Goal: Communication & Community: Answer question/provide support

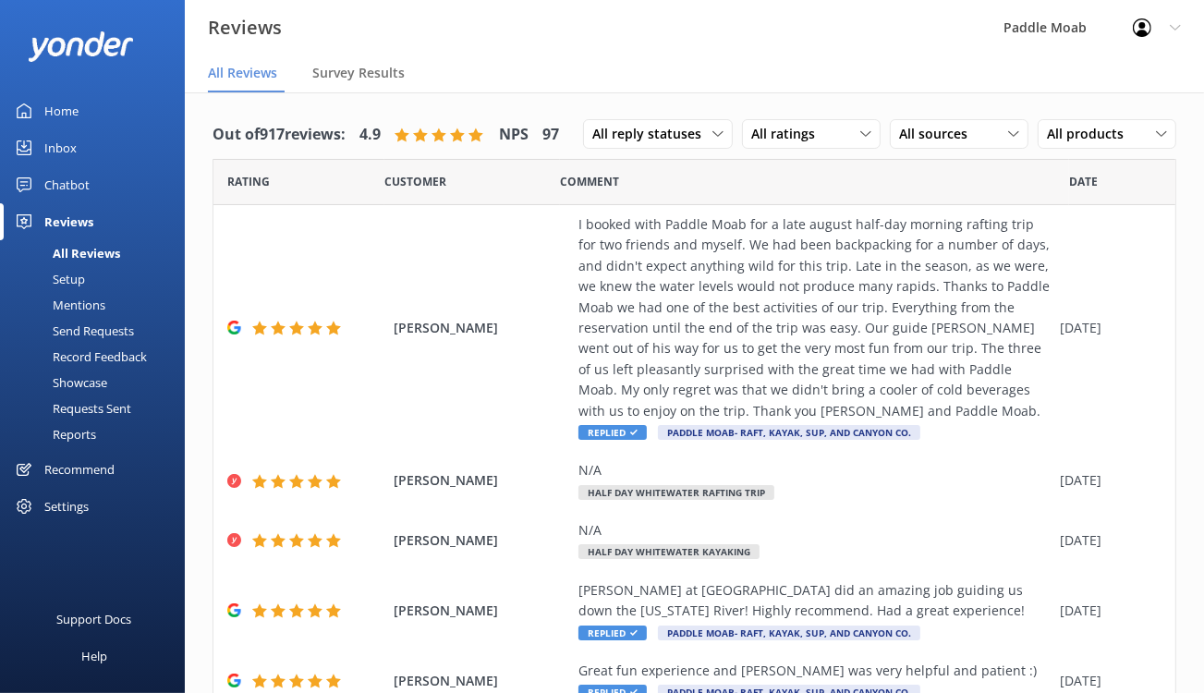
scroll to position [1326, 0]
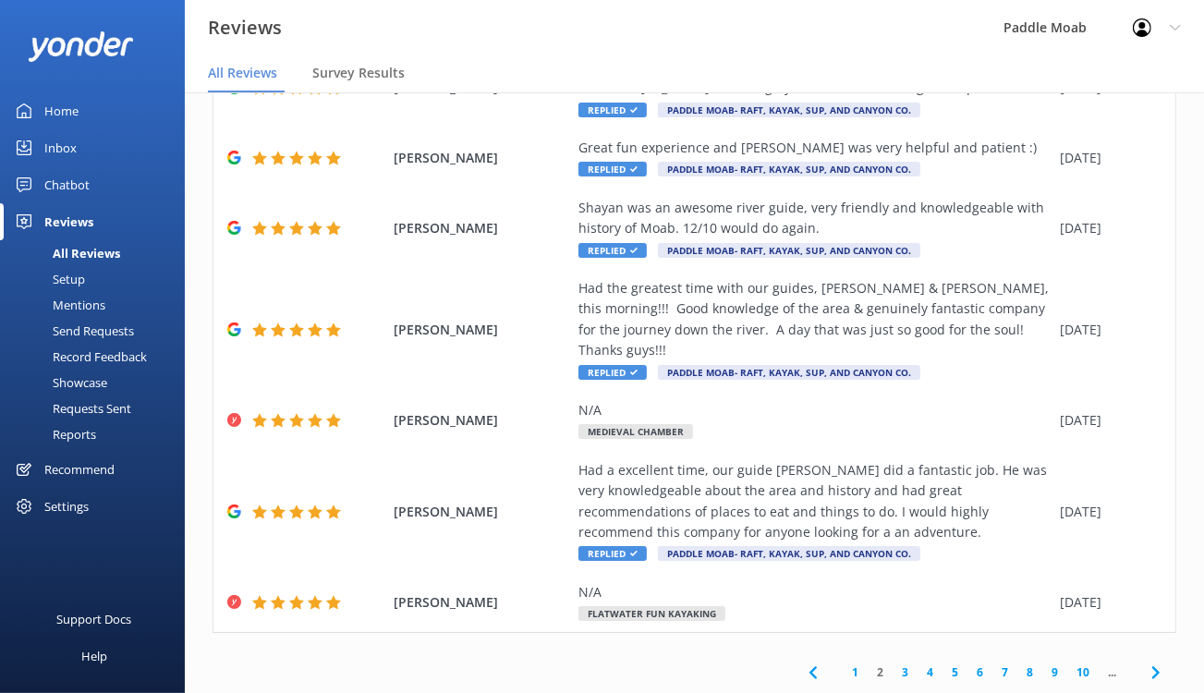
click at [77, 129] on div "Home" at bounding box center [61, 110] width 34 height 37
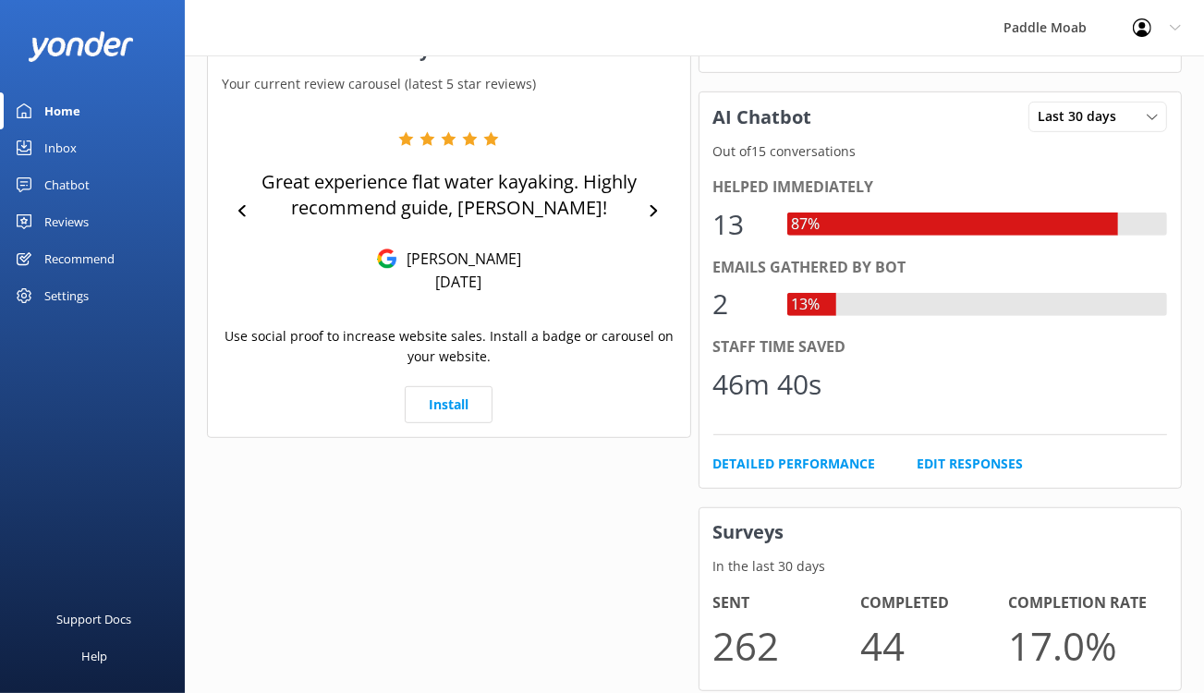
scroll to position [1044, 0]
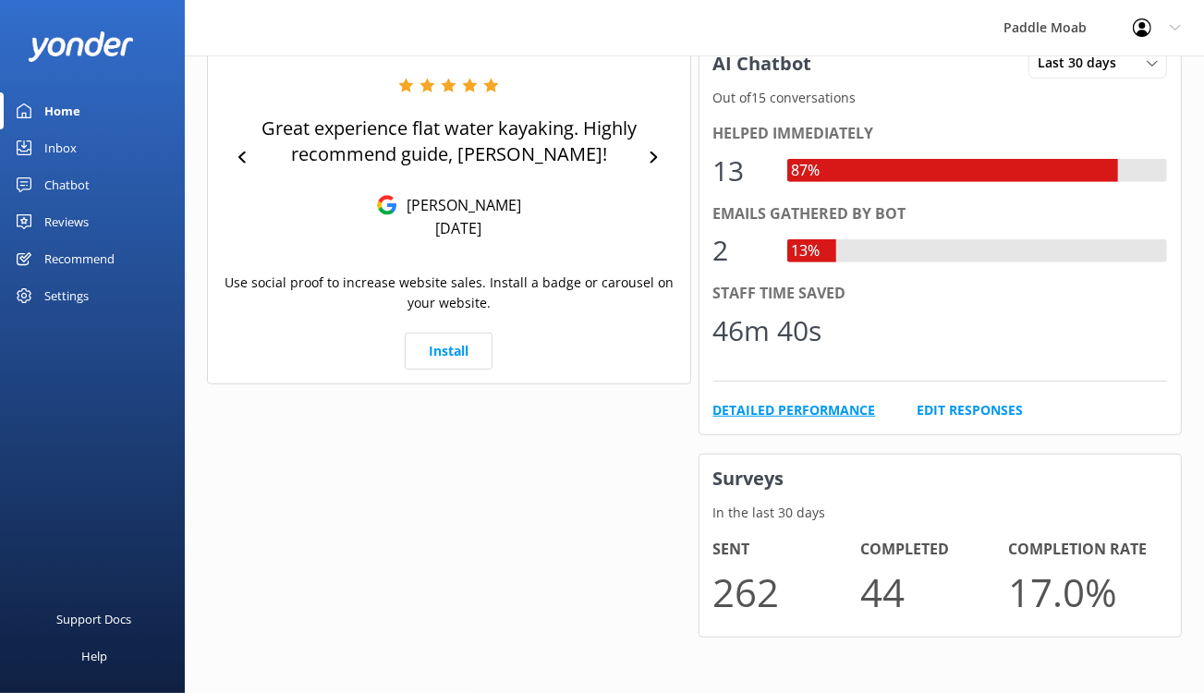
click at [773, 420] on link "Detailed Performance" at bounding box center [794, 410] width 163 height 20
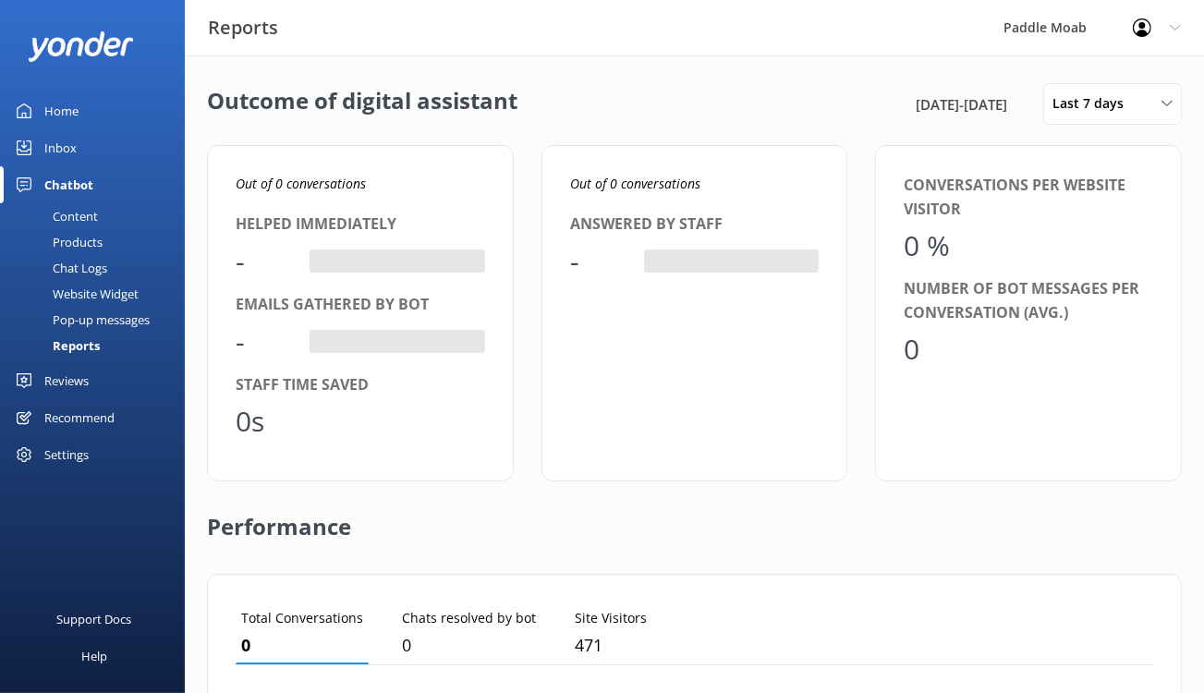
click at [89, 399] on div "Reviews" at bounding box center [66, 380] width 44 height 37
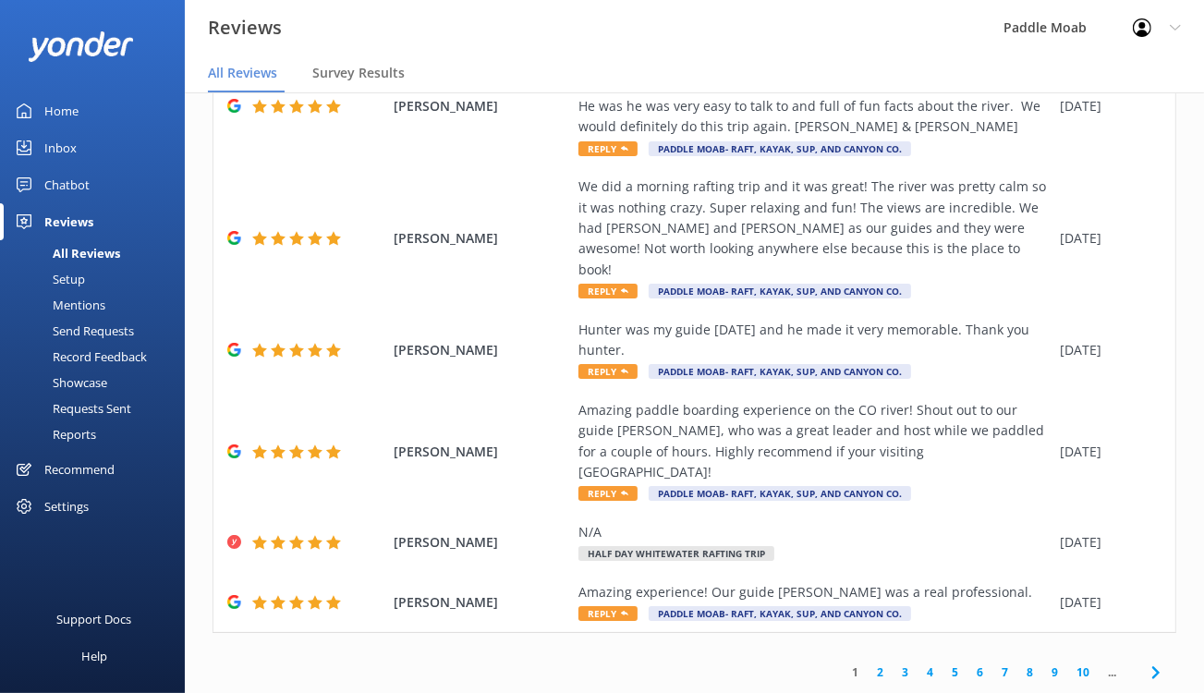
scroll to position [1120, 0]
click at [942, 665] on link "5" at bounding box center [954, 672] width 25 height 18
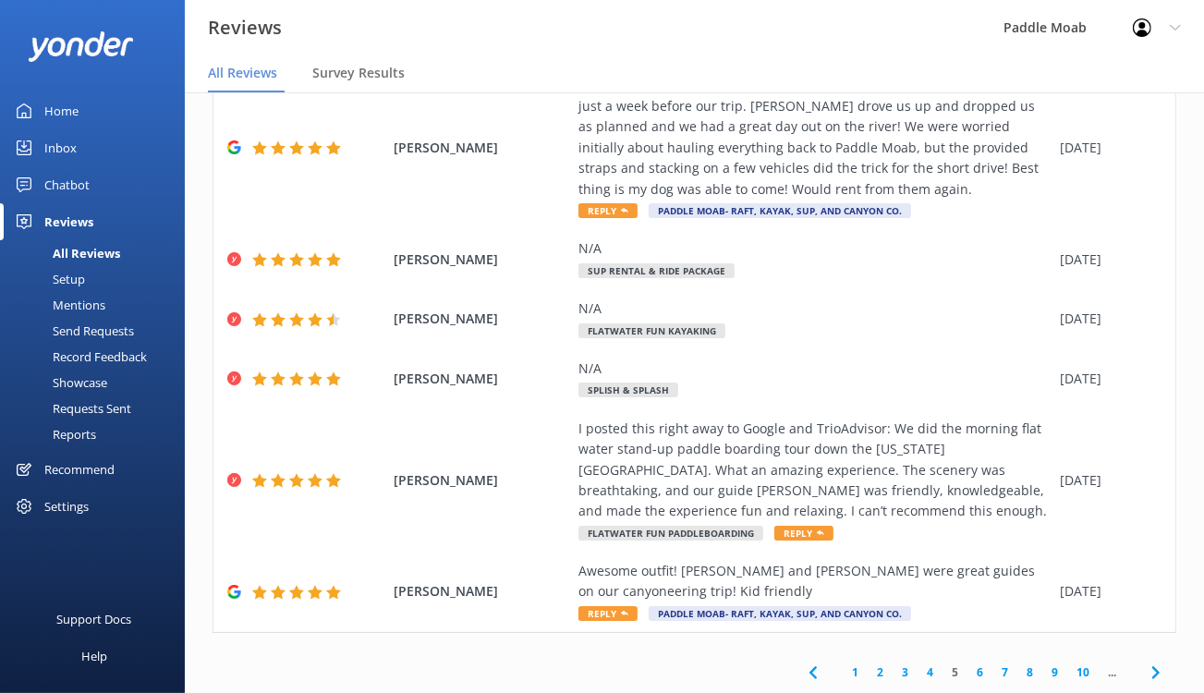
scroll to position [1249, 0]
click at [967, 665] on link "6" at bounding box center [979, 672] width 25 height 18
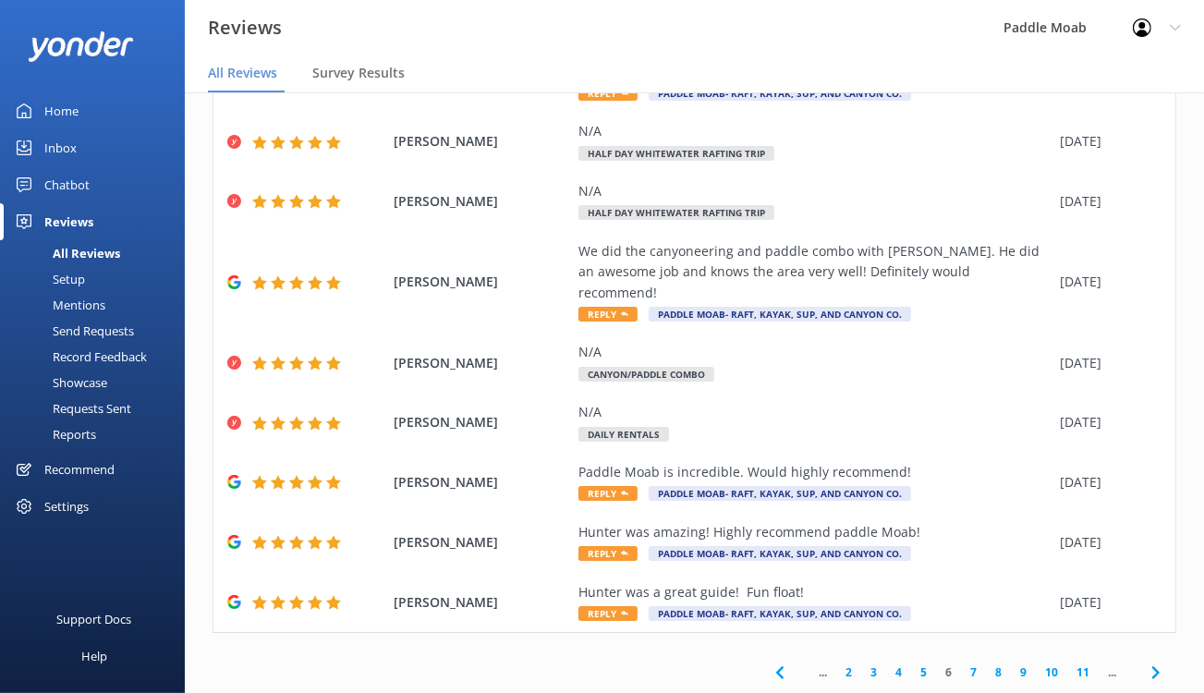
scroll to position [913, 0]
click at [986, 664] on link "8" at bounding box center [998, 672] width 25 height 18
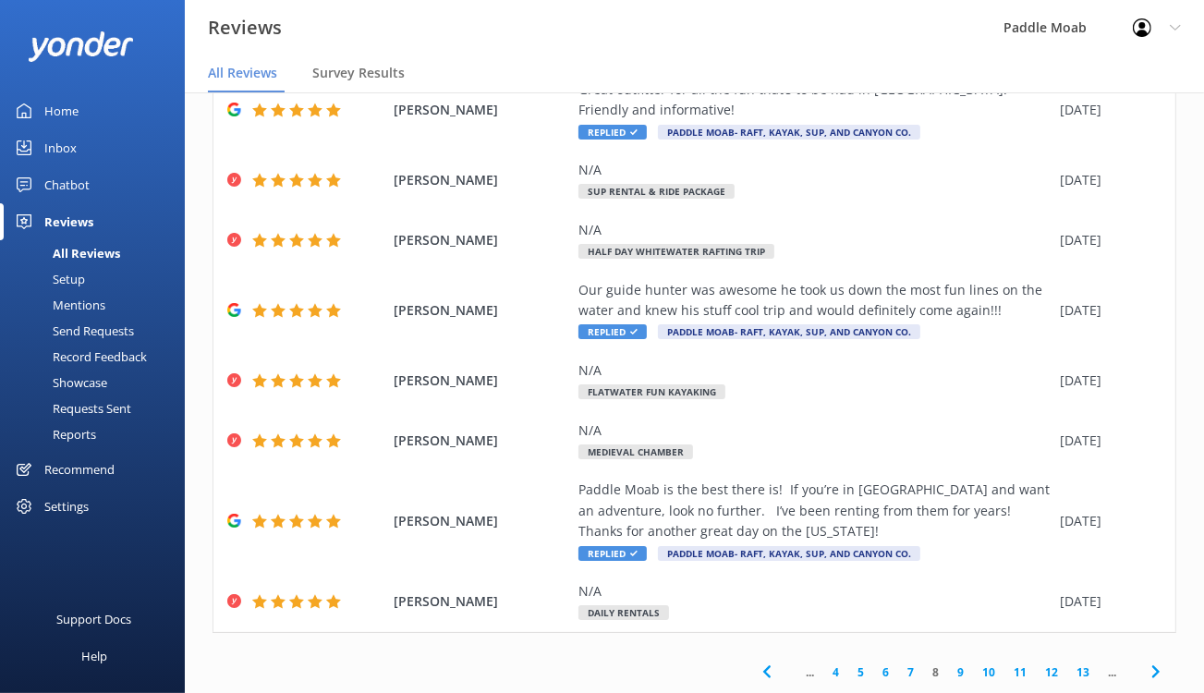
scroll to position [938, 0]
click at [898, 669] on link "7" at bounding box center [910, 672] width 25 height 18
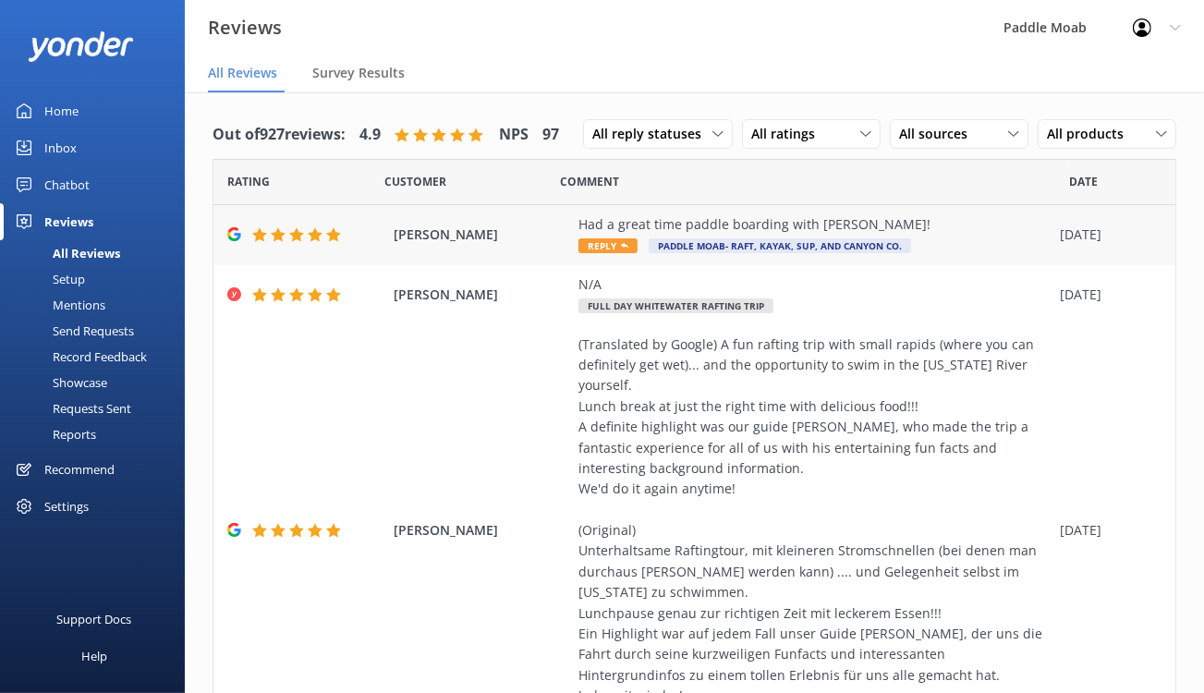
click at [637, 253] on span "Reply" at bounding box center [607, 245] width 59 height 15
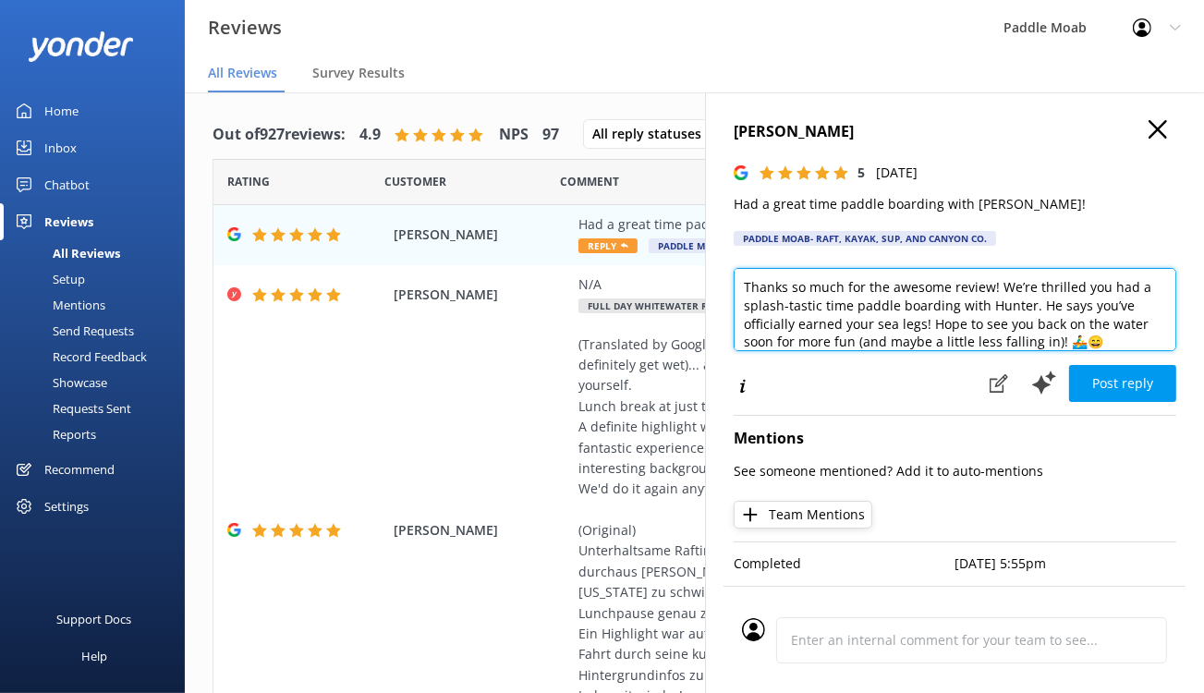
drag, startPoint x: 942, startPoint y: 360, endPoint x: 630, endPoint y: 366, distance: 312.3
click at [733, 351] on textarea "Thanks so much for the awesome review! We’re thrilled you had a splash-tastic t…" at bounding box center [954, 309] width 442 height 83
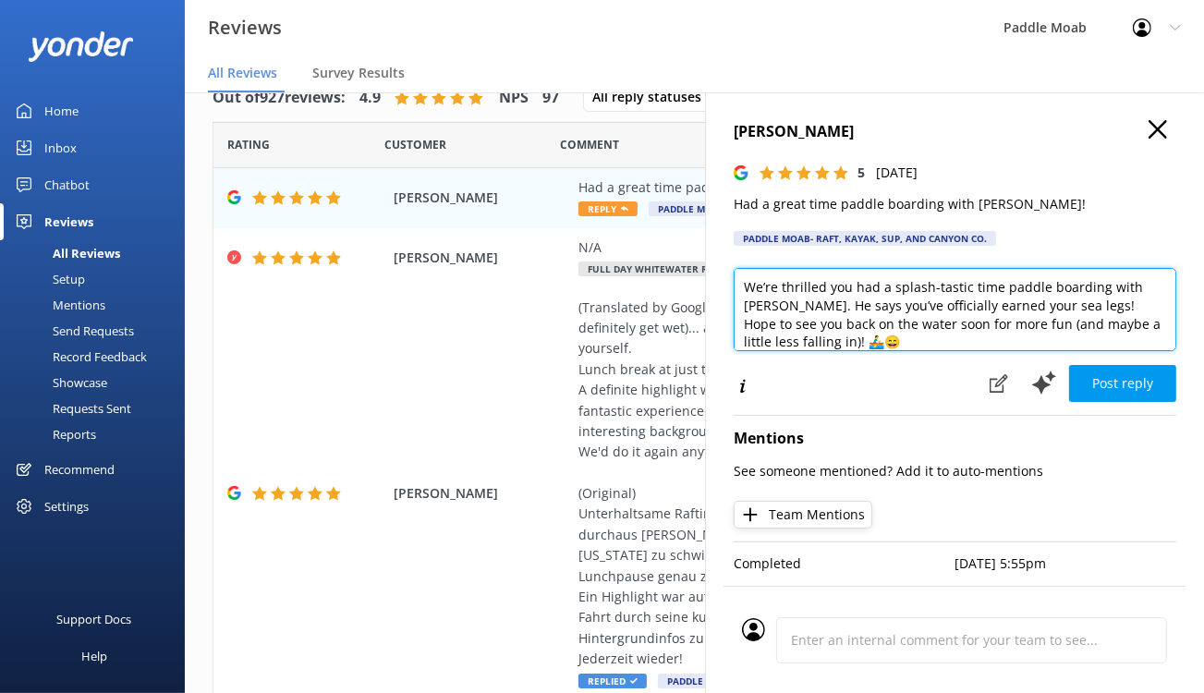
scroll to position [79, 0]
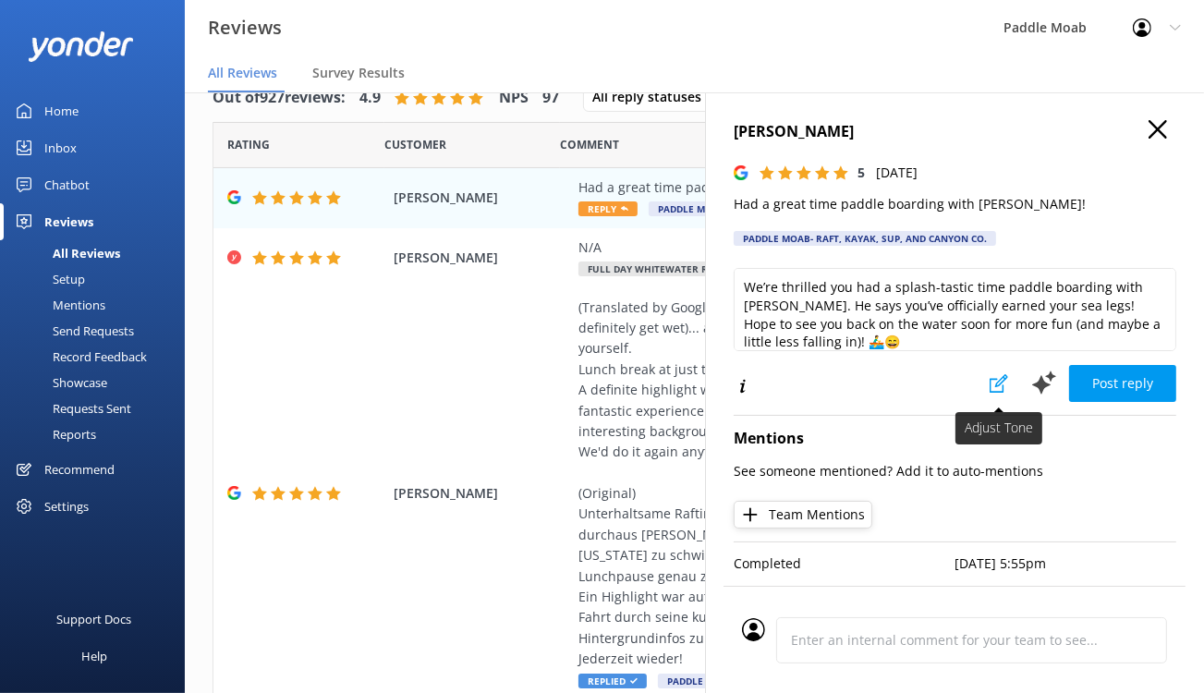
click at [989, 393] on use at bounding box center [998, 383] width 18 height 18
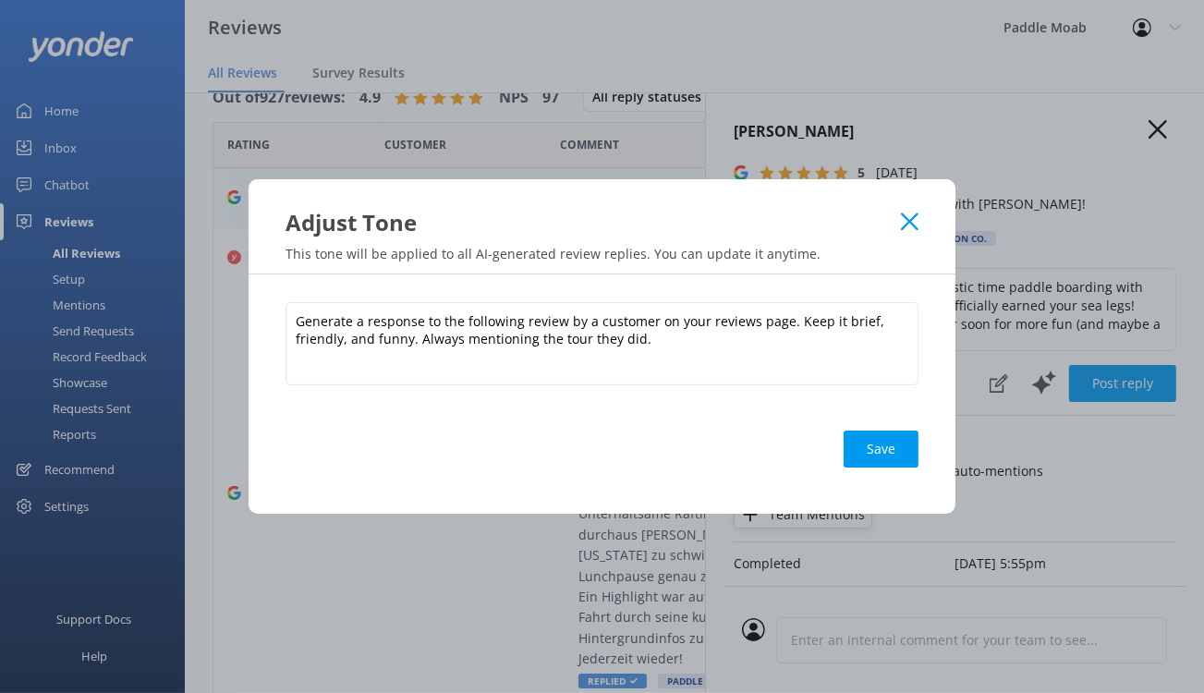
click at [918, 212] on icon at bounding box center [910, 221] width 18 height 18
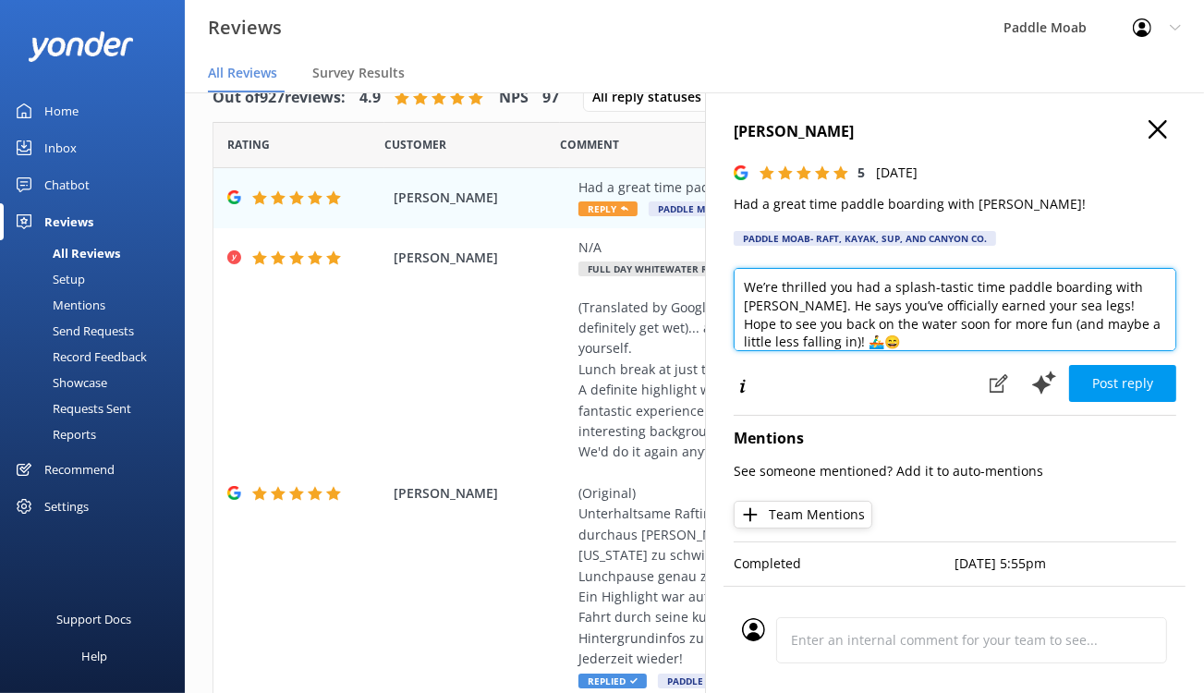
drag, startPoint x: 687, startPoint y: 306, endPoint x: 1032, endPoint y: 296, distance: 344.7
click at [1032, 296] on textarea "We’re thrilled you had a splash-tastic time paddle boarding with [PERSON_NAME].…" at bounding box center [954, 309] width 442 height 83
drag, startPoint x: 921, startPoint y: 334, endPoint x: 1099, endPoint y: 308, distance: 180.3
click at [1099, 308] on textarea "We’re thrilled you had a splash-tastic time paddle boarding with [PERSON_NAME].…" at bounding box center [954, 309] width 442 height 83
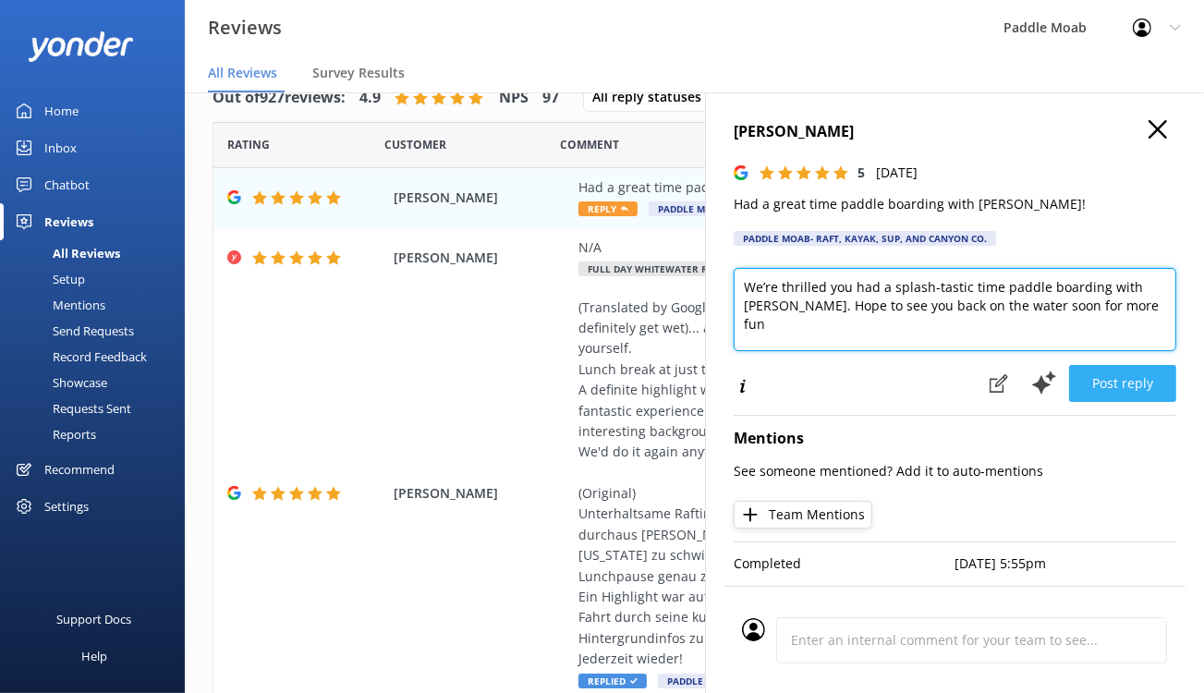
type textarea "We’re thrilled you had a splash-tastic time paddle boarding with [PERSON_NAME].…"
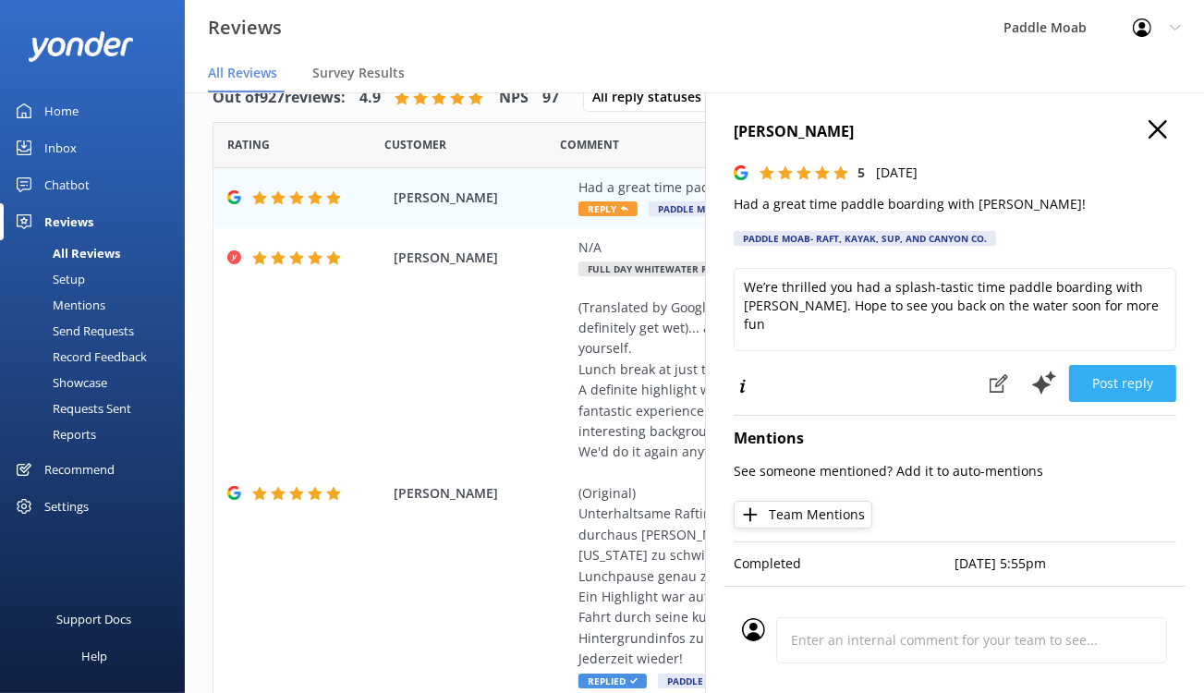
click at [1106, 402] on button "Post reply" at bounding box center [1122, 383] width 107 height 37
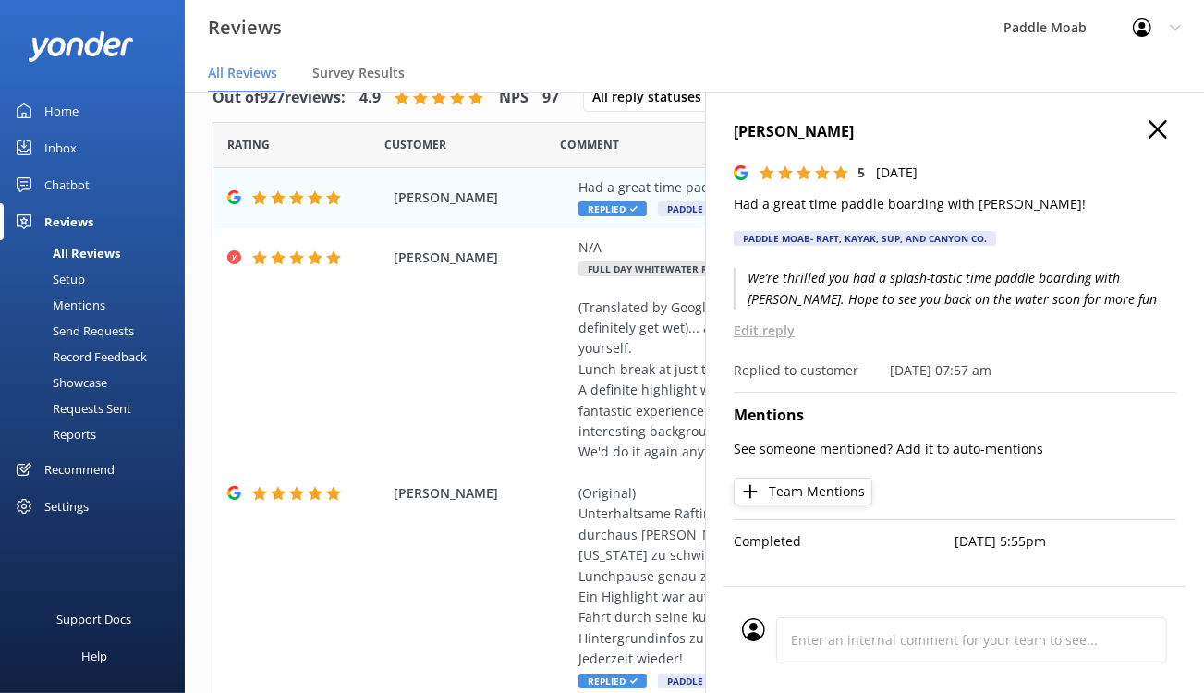
scroll to position [0, 0]
click at [1148, 139] on icon "button" at bounding box center [1157, 129] width 18 height 18
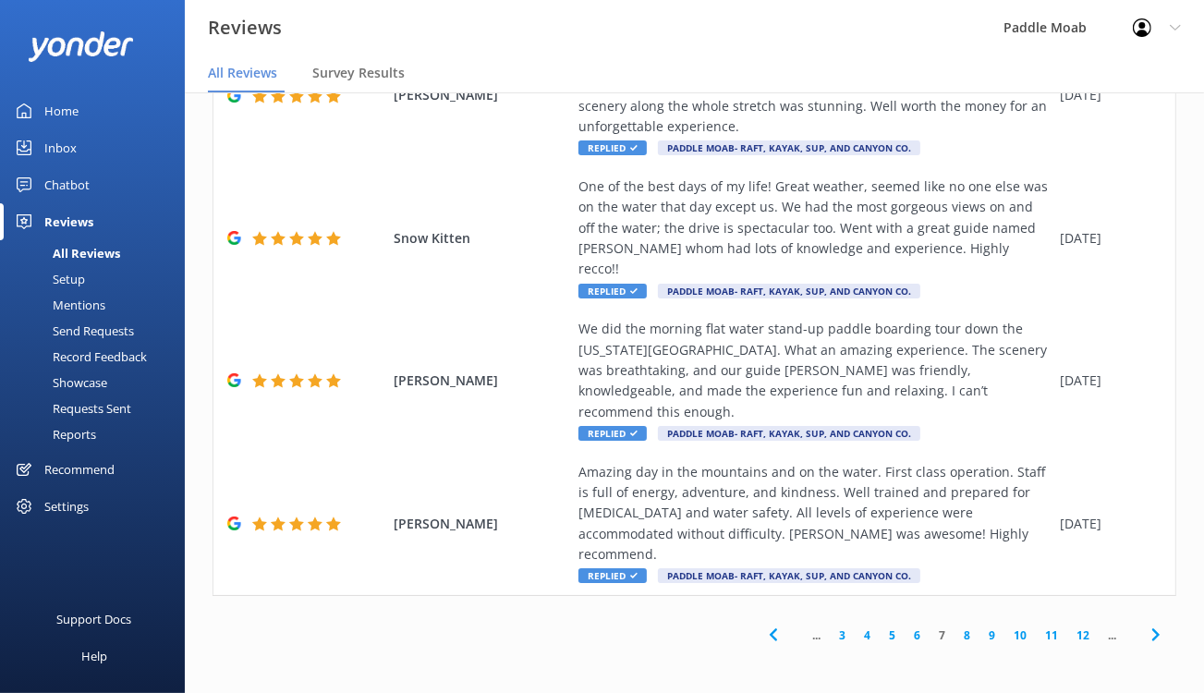
scroll to position [1844, 0]
click at [904, 626] on link "6" at bounding box center [916, 635] width 25 height 18
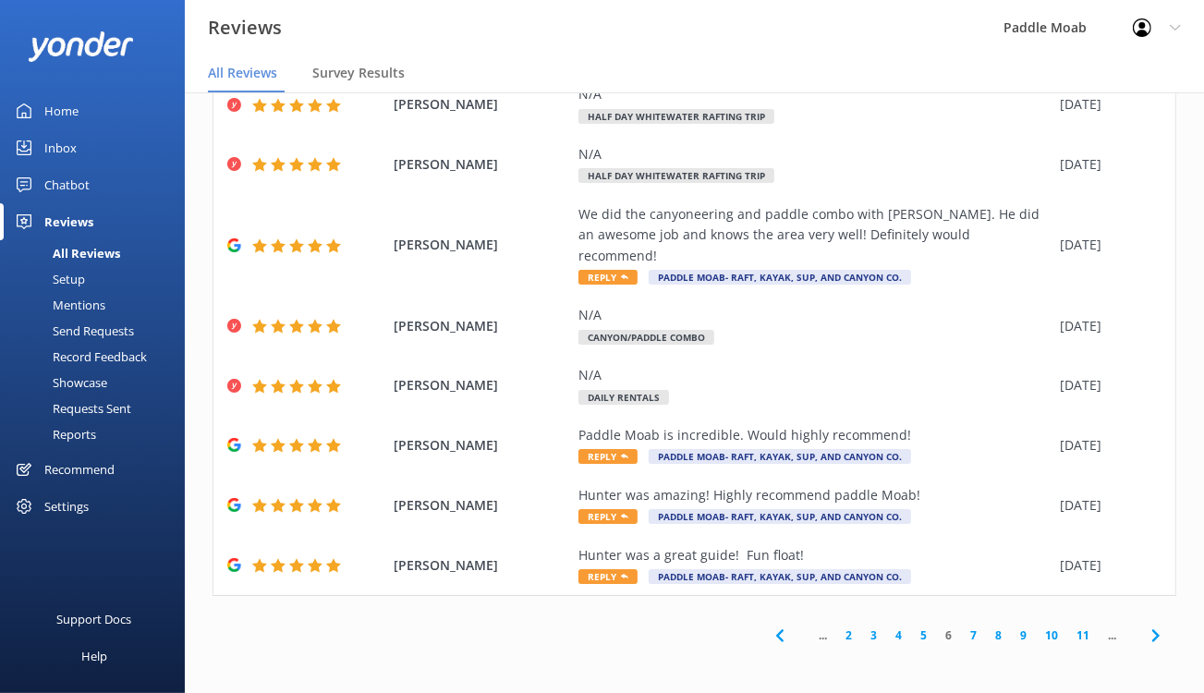
scroll to position [913, 0]
click at [637, 569] on span "Reply" at bounding box center [607, 576] width 59 height 15
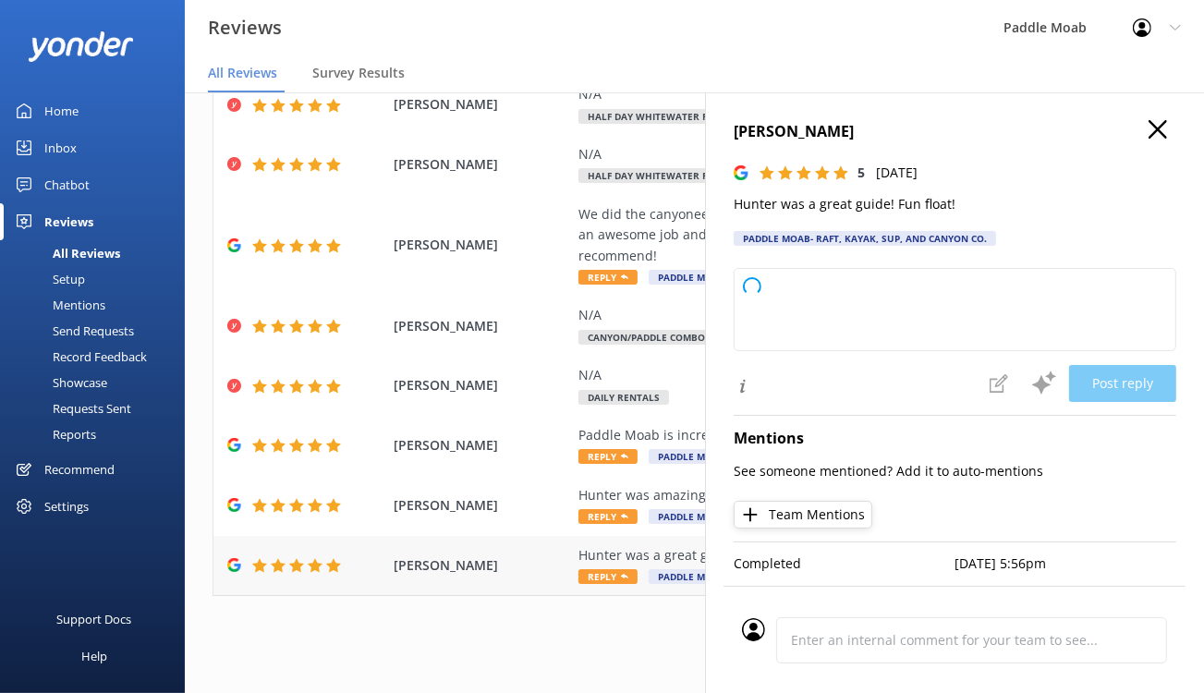
type textarea "Thank you so much for your awesome 5-star review of our float tour! We're thril…"
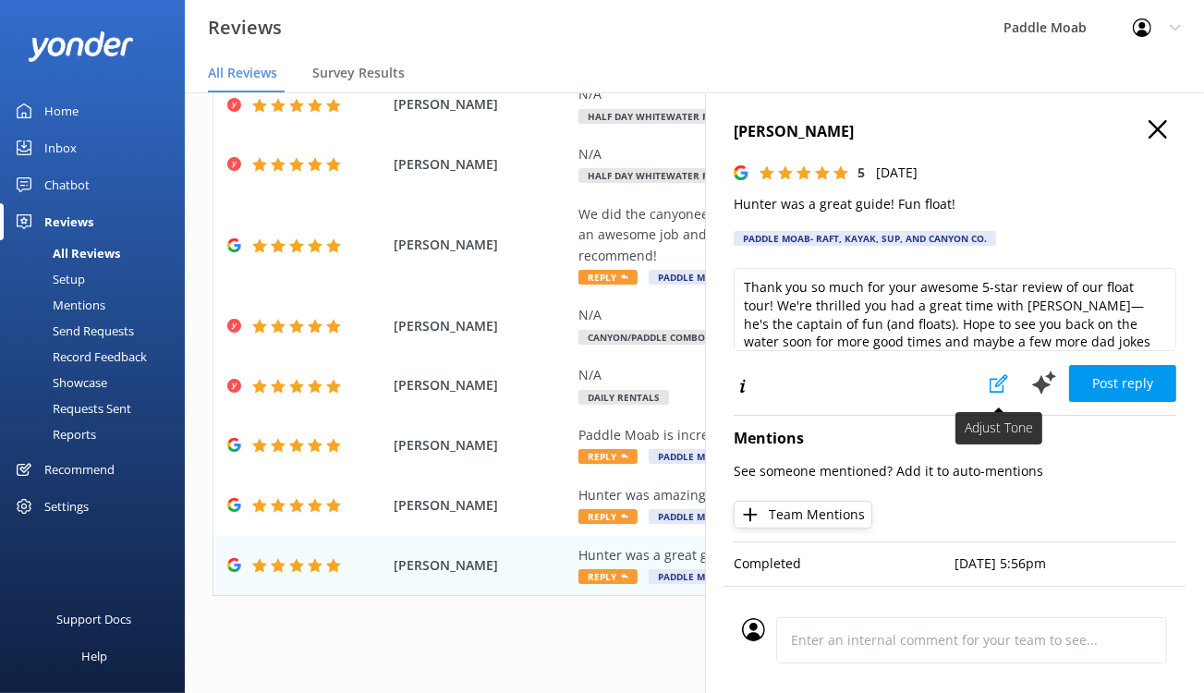
click at [989, 393] on use at bounding box center [998, 383] width 18 height 18
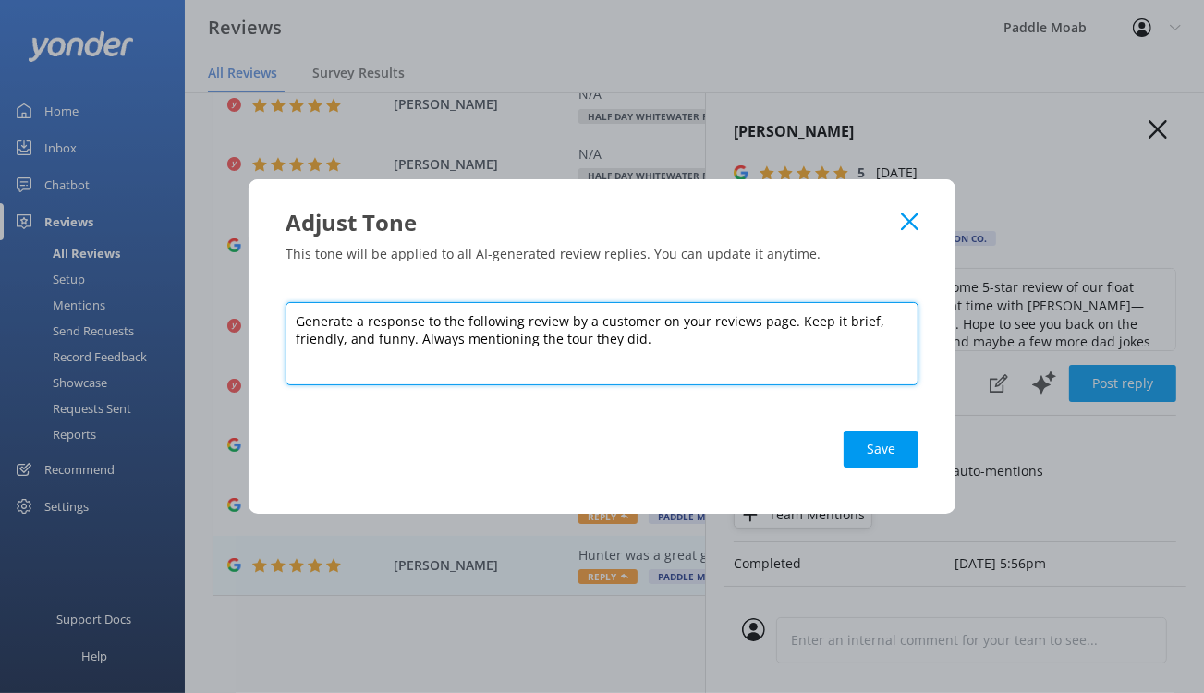
drag, startPoint x: 648, startPoint y: 347, endPoint x: 132, endPoint y: 267, distance: 522.6
click at [132, 267] on div "Adjust Tone This tone will be applied to all AI-generated review replies. You c…" at bounding box center [602, 346] width 1204 height 693
click at [572, 357] on textarea "Generate a response to the following review by a customer on your reviews page.…" at bounding box center [601, 343] width 633 height 83
drag, startPoint x: 276, startPoint y: 339, endPoint x: 360, endPoint y: 342, distance: 84.1
click at [360, 342] on textarea "Generate a response to the following review by a customer on your reviews page.…" at bounding box center [601, 343] width 633 height 83
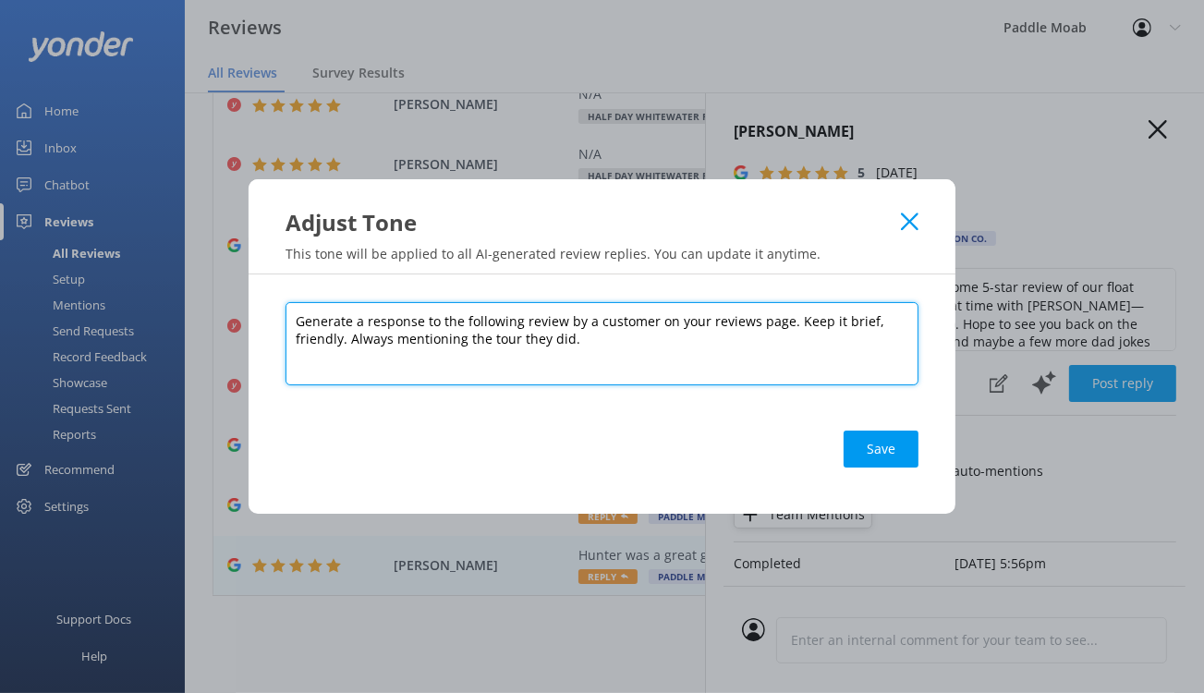
click at [285, 336] on textarea "Generate a response to the following review by a customer on your reviews page.…" at bounding box center [601, 343] width 633 height 83
click at [589, 335] on textarea "Generate a response to the following review by a customer on your reviews page.…" at bounding box center [601, 343] width 633 height 83
type textarea "Generate a response to the following review by a customer on your reviews page.…"
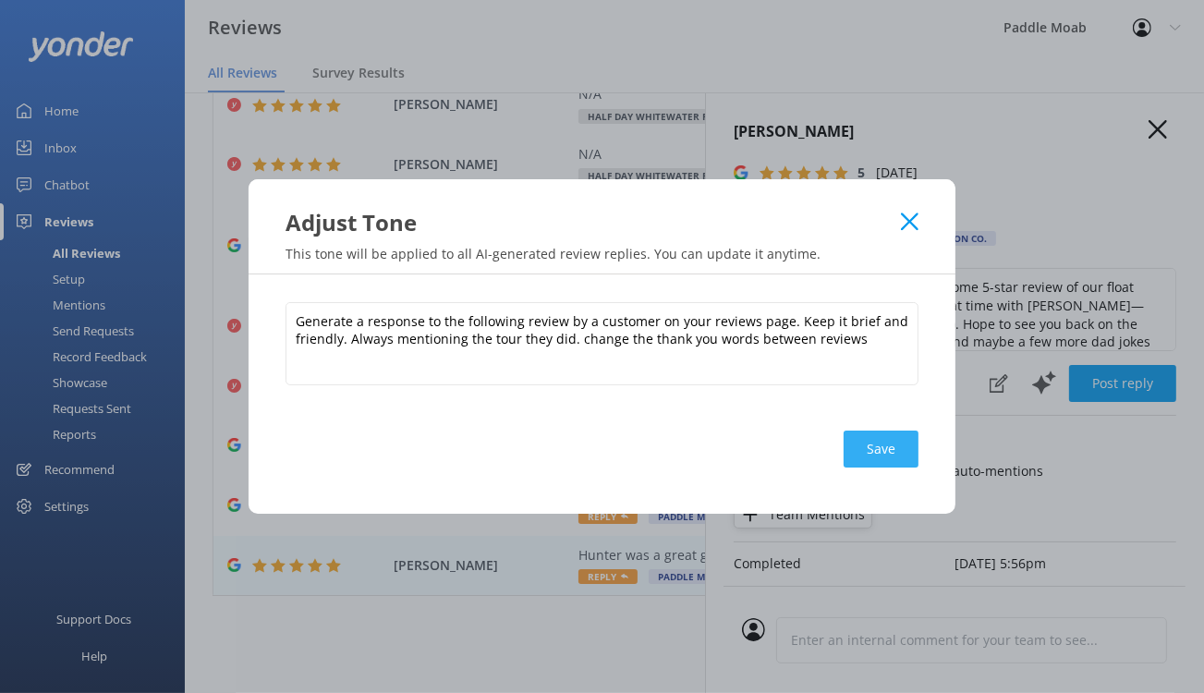
click at [918, 467] on button "Save" at bounding box center [880, 448] width 75 height 37
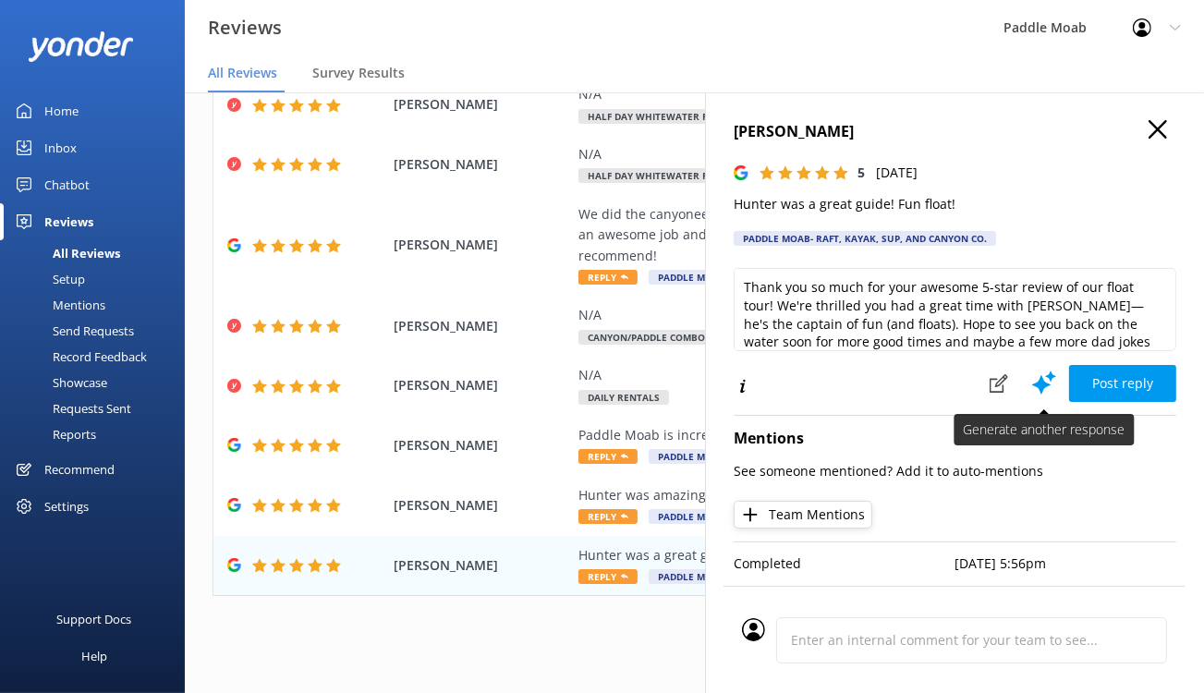
click at [1030, 396] on icon at bounding box center [1044, 383] width 28 height 28
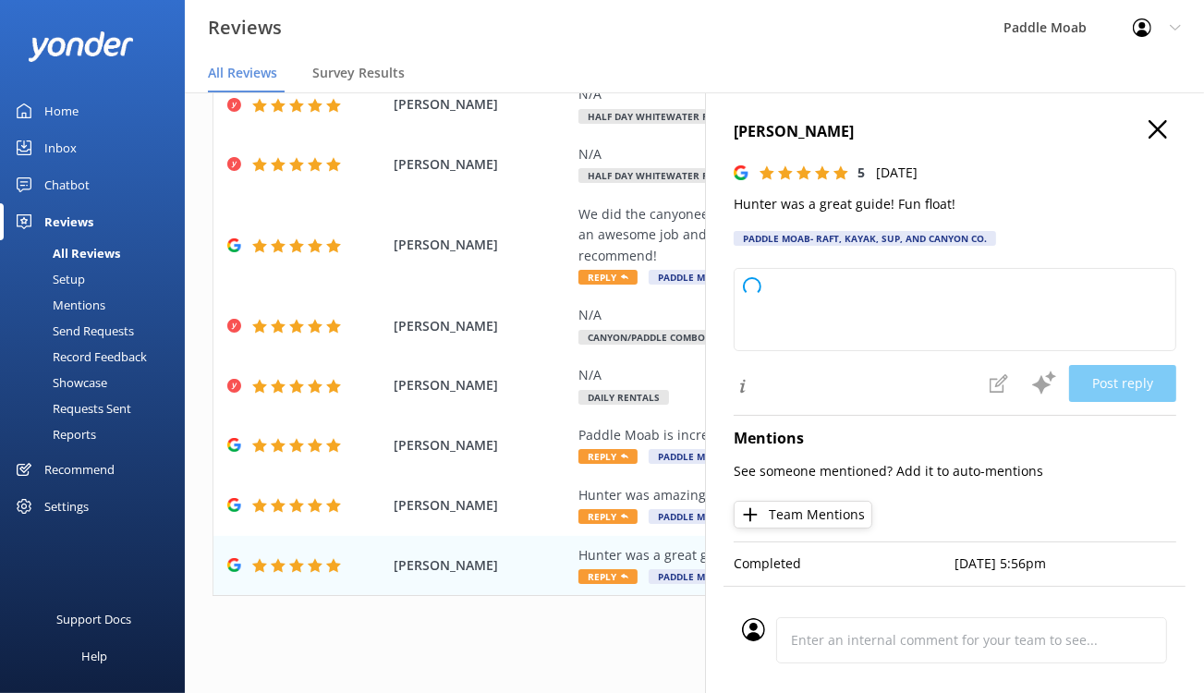
type textarea "We're so glad you enjoyed your float tour with [PERSON_NAME]! We appreciate you…"
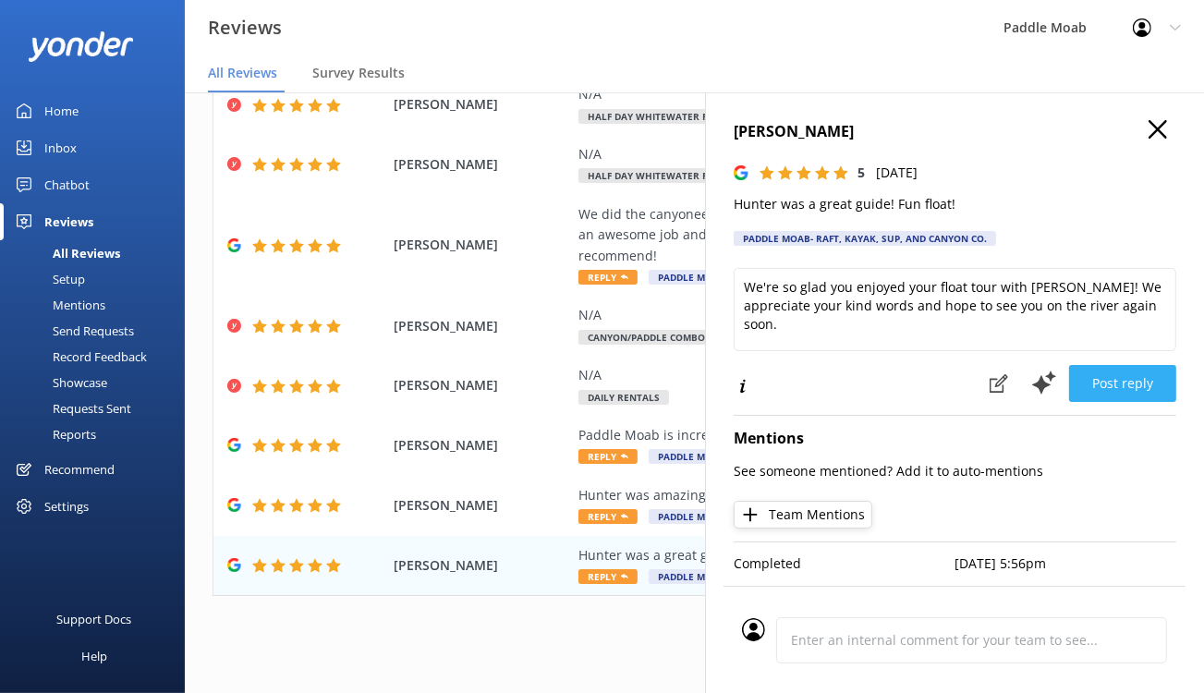
click at [1069, 402] on button "Post reply" at bounding box center [1122, 383] width 107 height 37
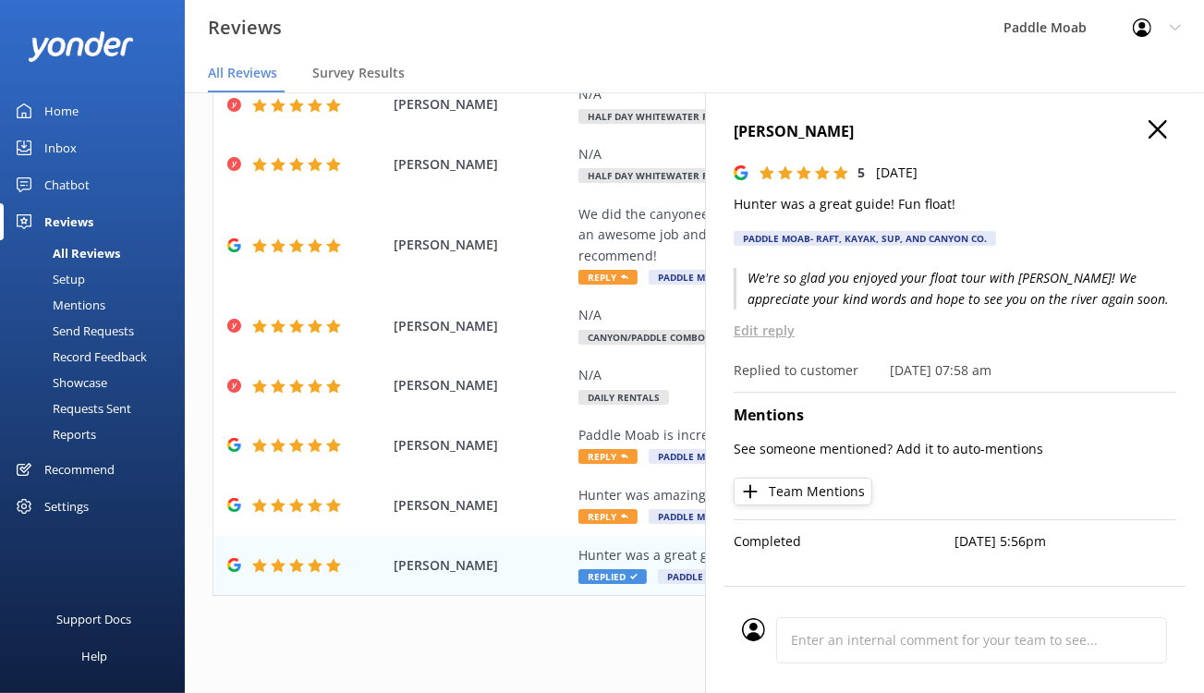
click at [1148, 139] on use "button" at bounding box center [1157, 129] width 18 height 18
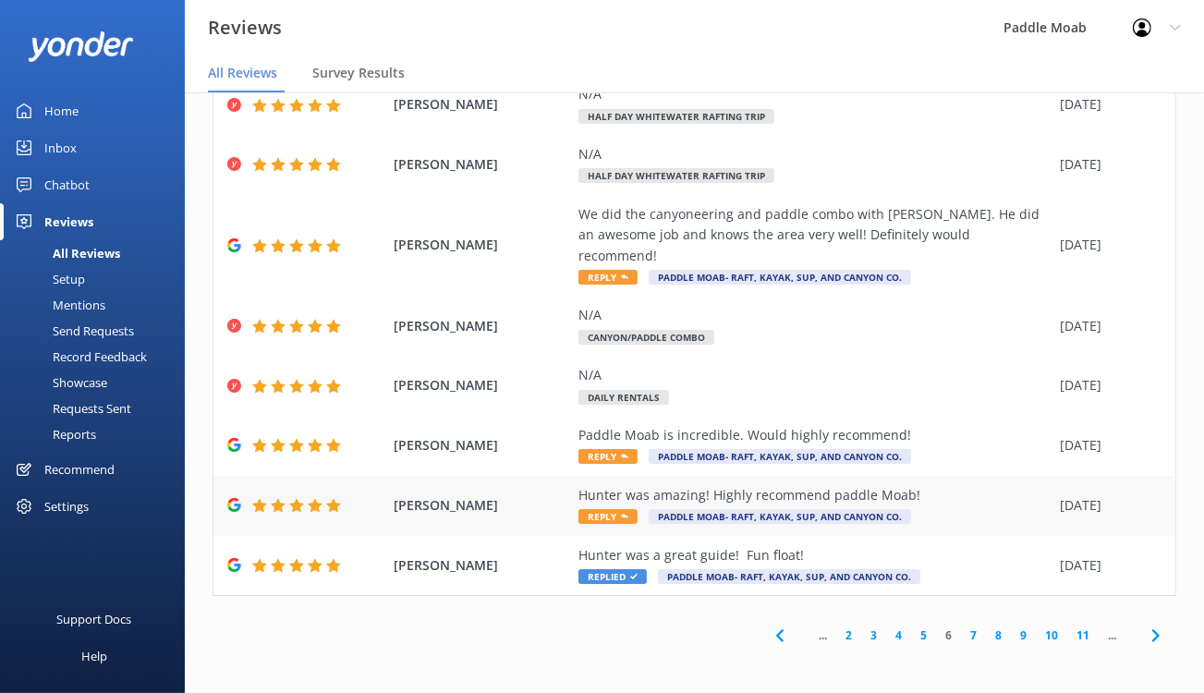
click at [628, 513] on icon at bounding box center [624, 516] width 7 height 7
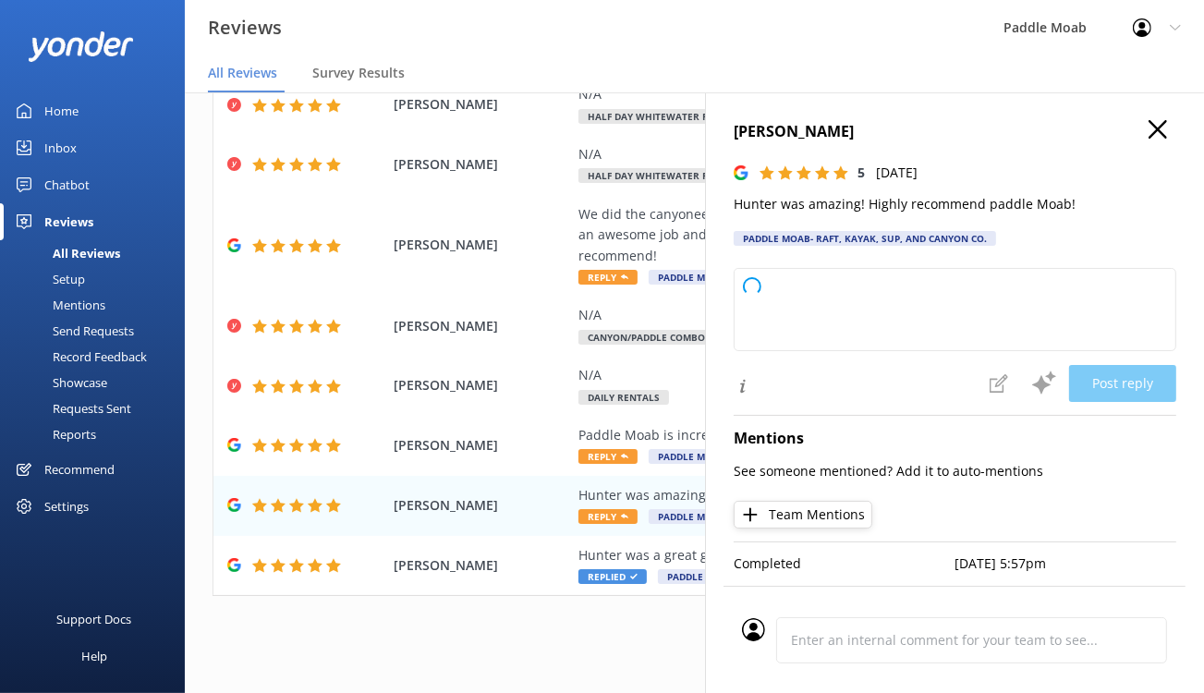
type textarea "We're so glad you enjoyed your tour with [PERSON_NAME] and had a great experien…"
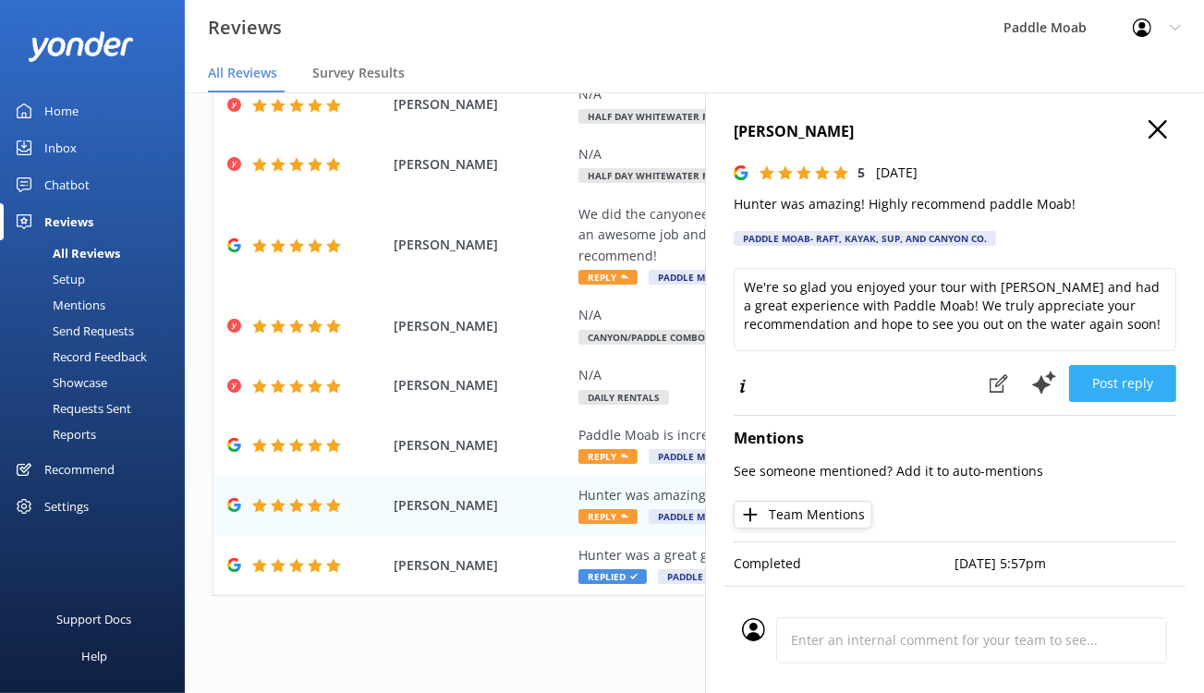
click at [1105, 402] on button "Post reply" at bounding box center [1122, 383] width 107 height 37
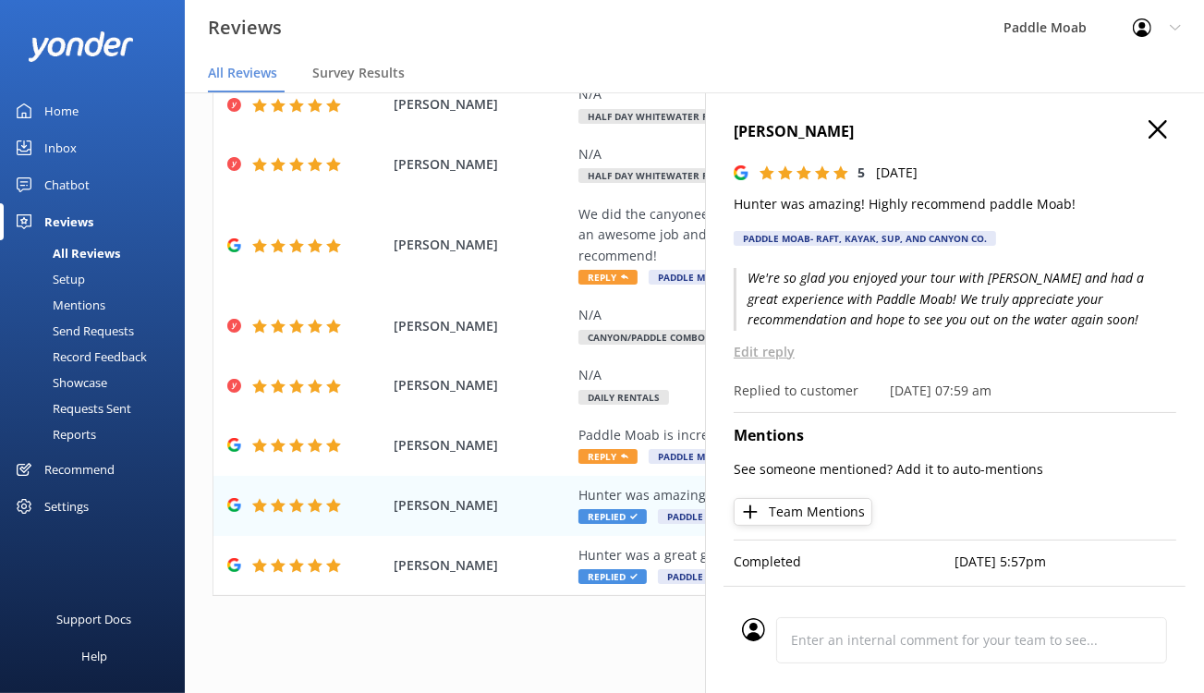
click at [1148, 139] on use "button" at bounding box center [1157, 129] width 18 height 18
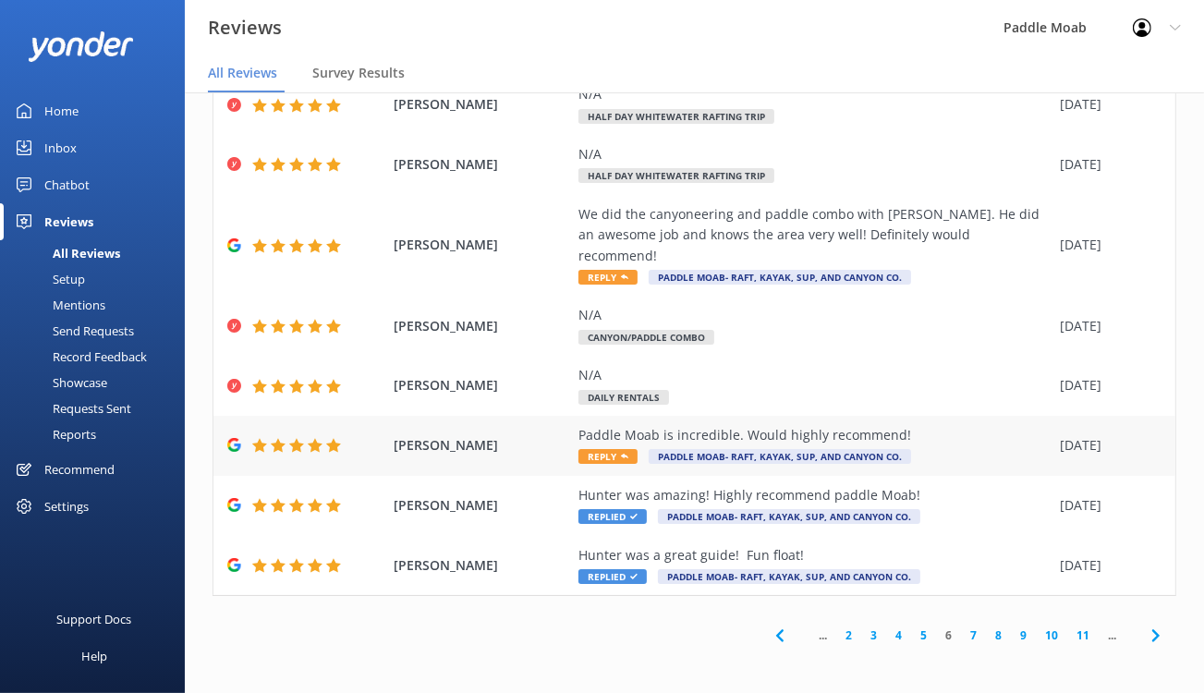
click at [637, 449] on span "Reply" at bounding box center [607, 456] width 59 height 15
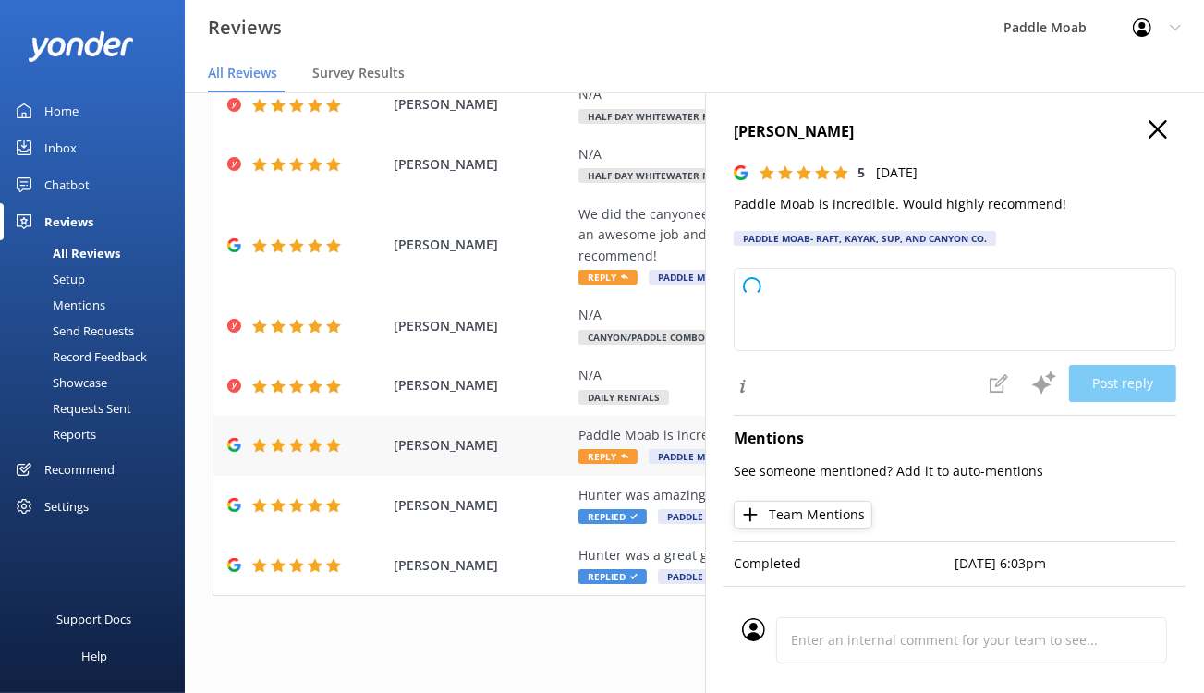
type textarea "We're thrilled to hear you had an amazing time on your Paddle Moab tour! We app…"
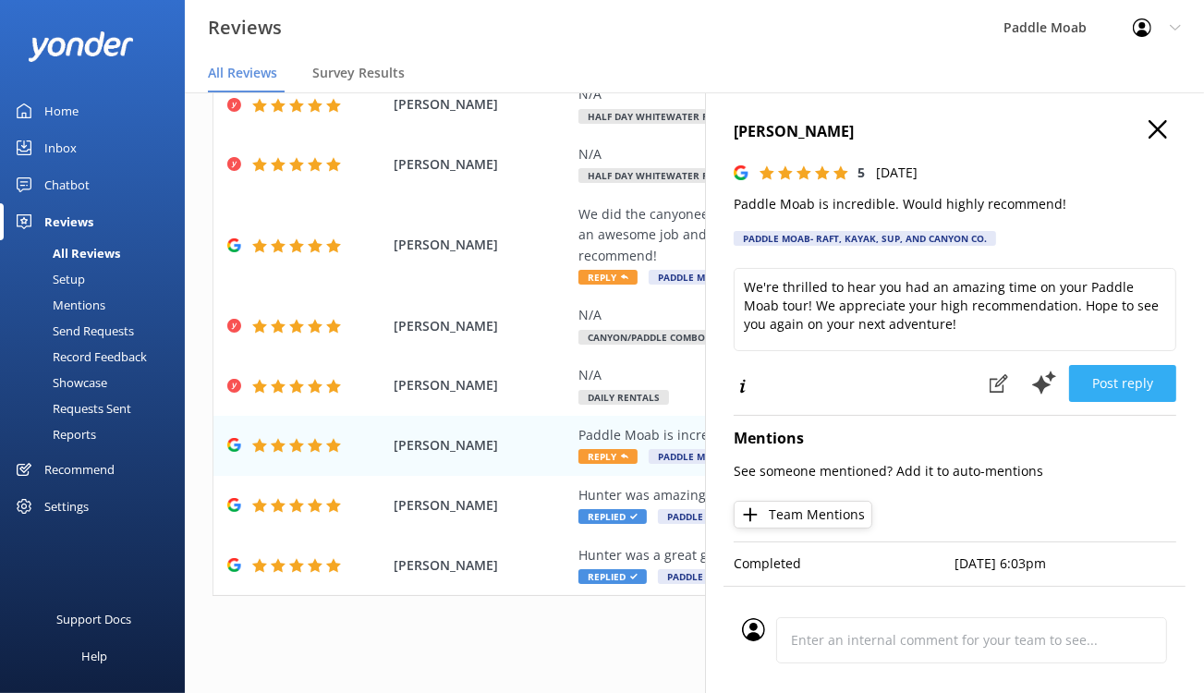
click at [1098, 402] on button "Post reply" at bounding box center [1122, 383] width 107 height 37
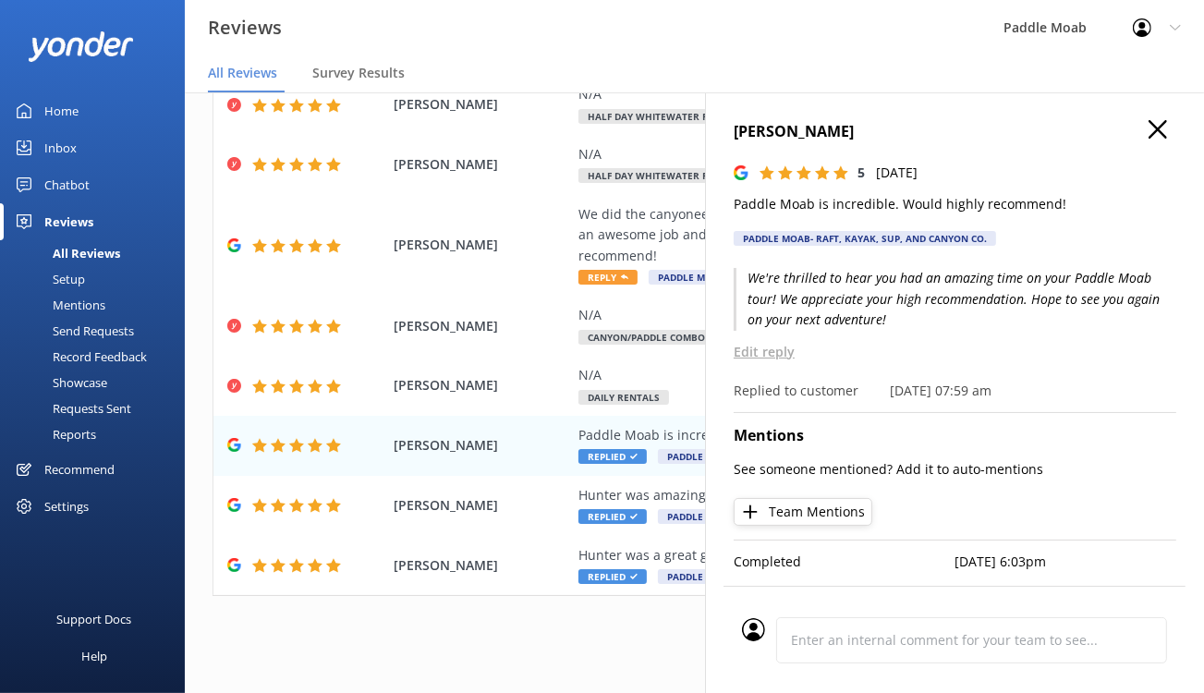
click at [1148, 139] on use "button" at bounding box center [1157, 129] width 18 height 18
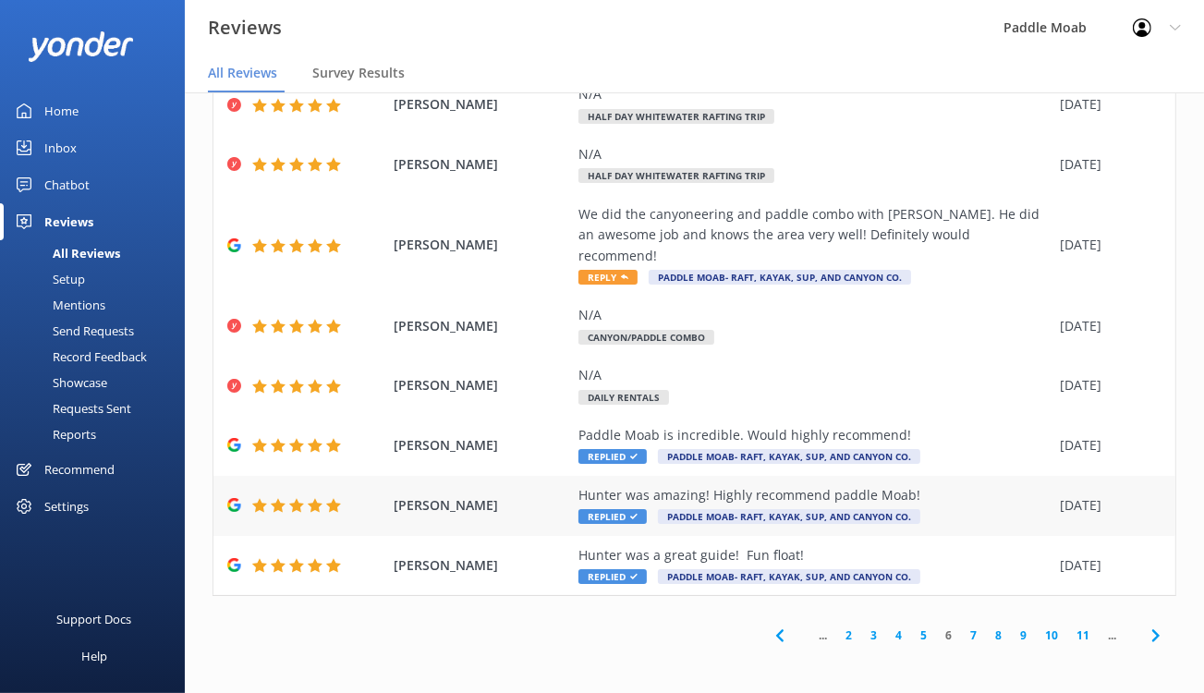
scroll to position [521, 0]
click at [637, 284] on span "Reply" at bounding box center [607, 277] width 59 height 15
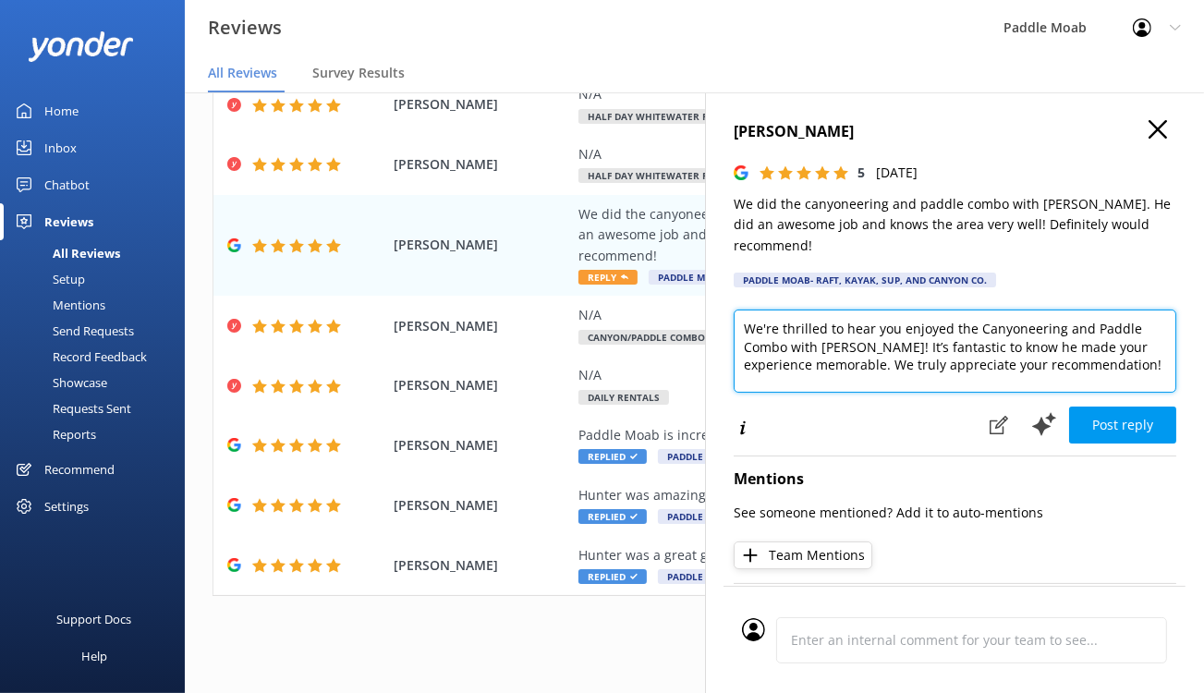
drag, startPoint x: 917, startPoint y: 382, endPoint x: 1059, endPoint y: 388, distance: 141.4
click at [1059, 388] on textarea "We're thrilled to hear you enjoyed the Canyoneering and Paddle Combo with [PERS…" at bounding box center [954, 350] width 442 height 83
type textarea "We're thrilled to hear you enjoyed the Canyon/Paddle Combo with [PERSON_NAME]! …"
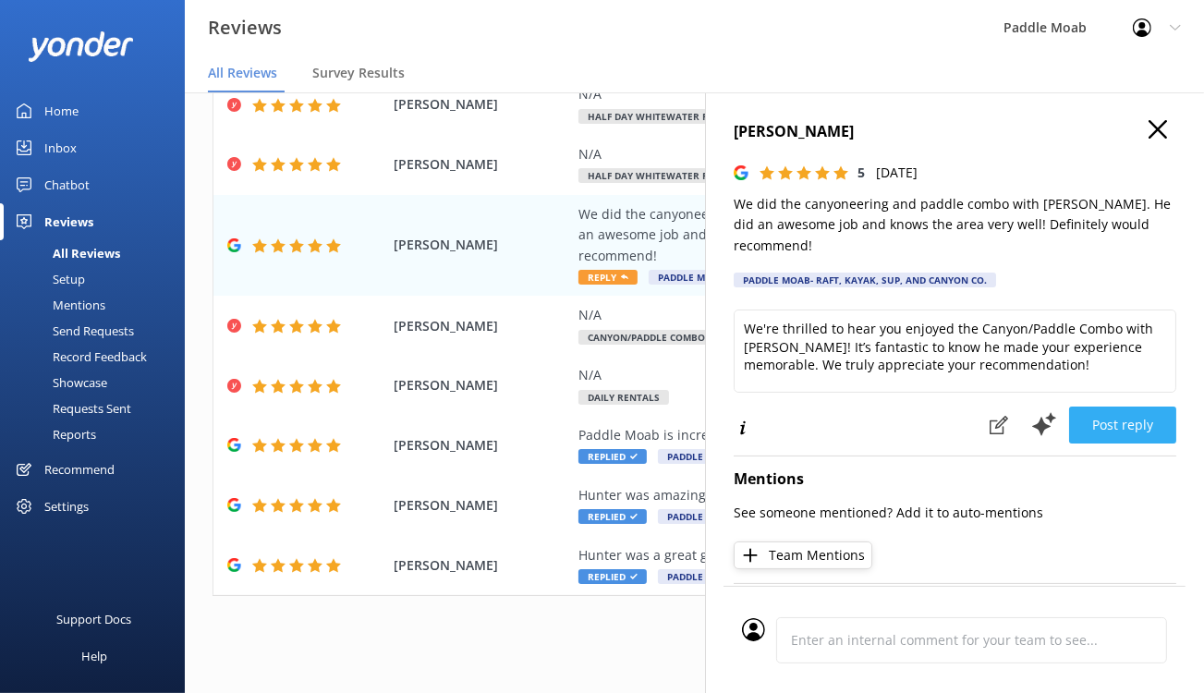
click at [1069, 443] on button "Post reply" at bounding box center [1122, 424] width 107 height 37
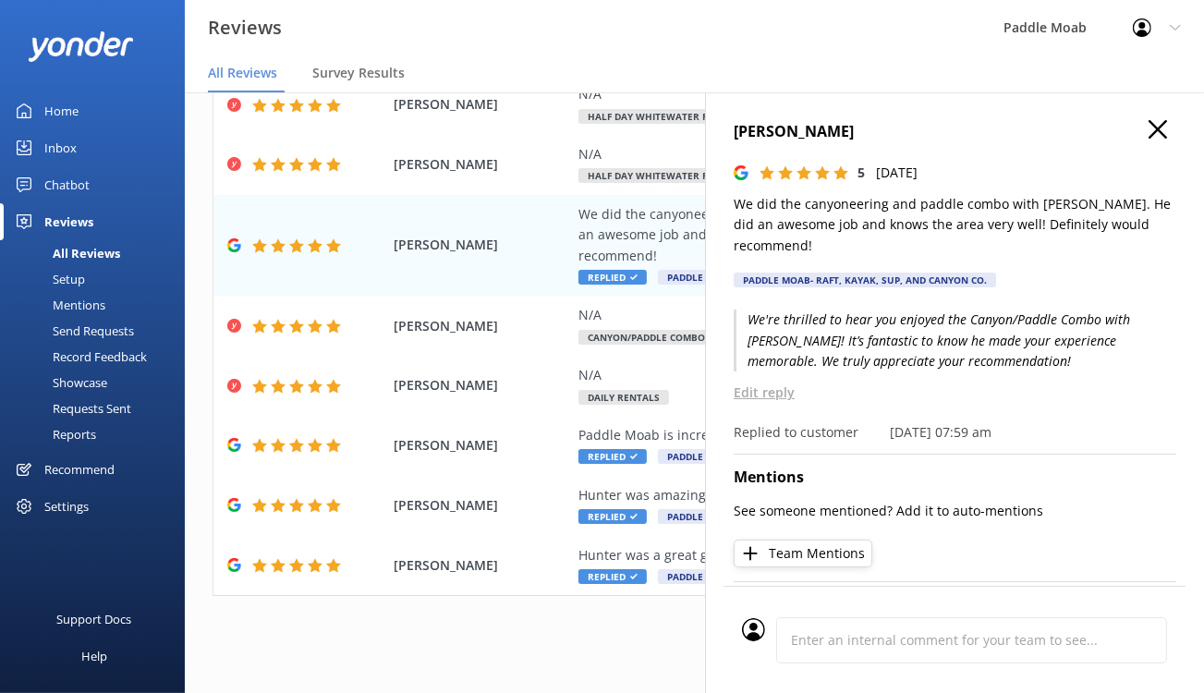
click at [1150, 139] on icon "button" at bounding box center [1157, 129] width 18 height 18
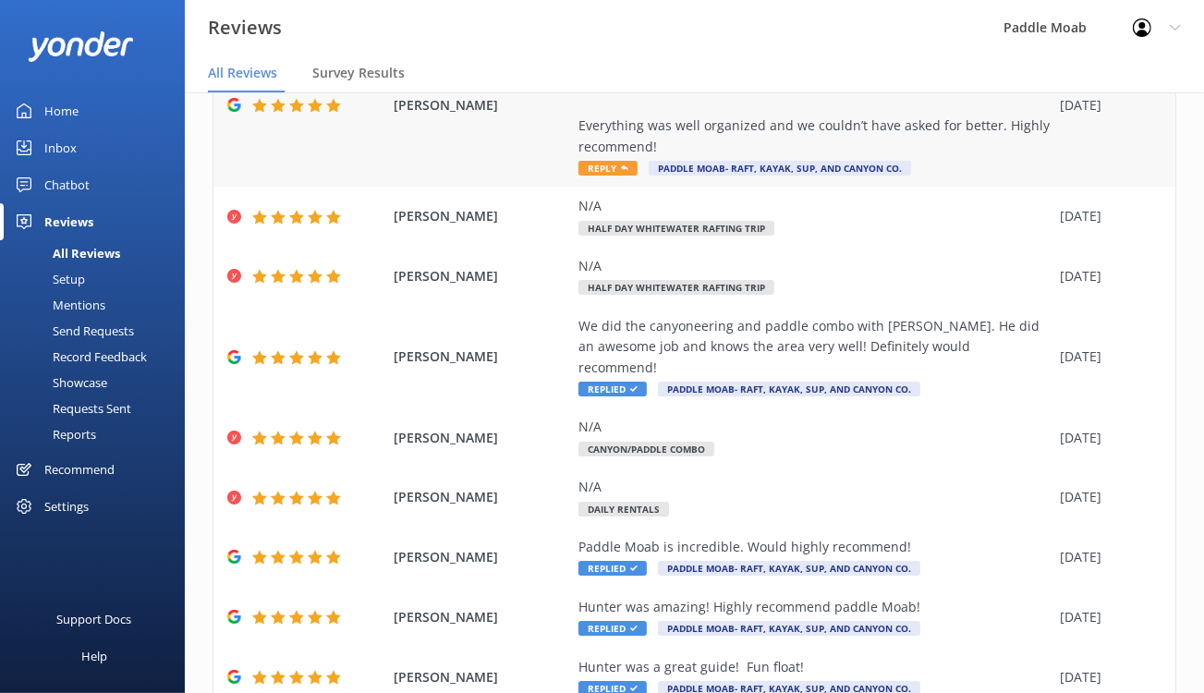
scroll to position [236, 0]
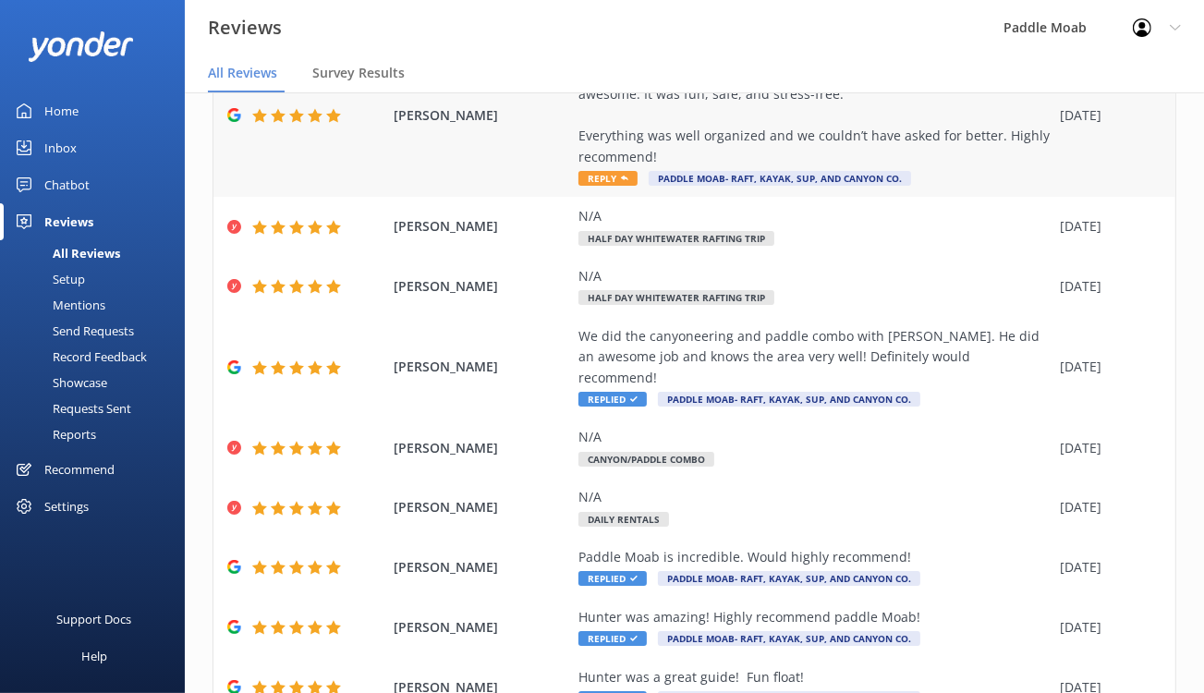
click at [637, 186] on span "Reply" at bounding box center [607, 178] width 59 height 15
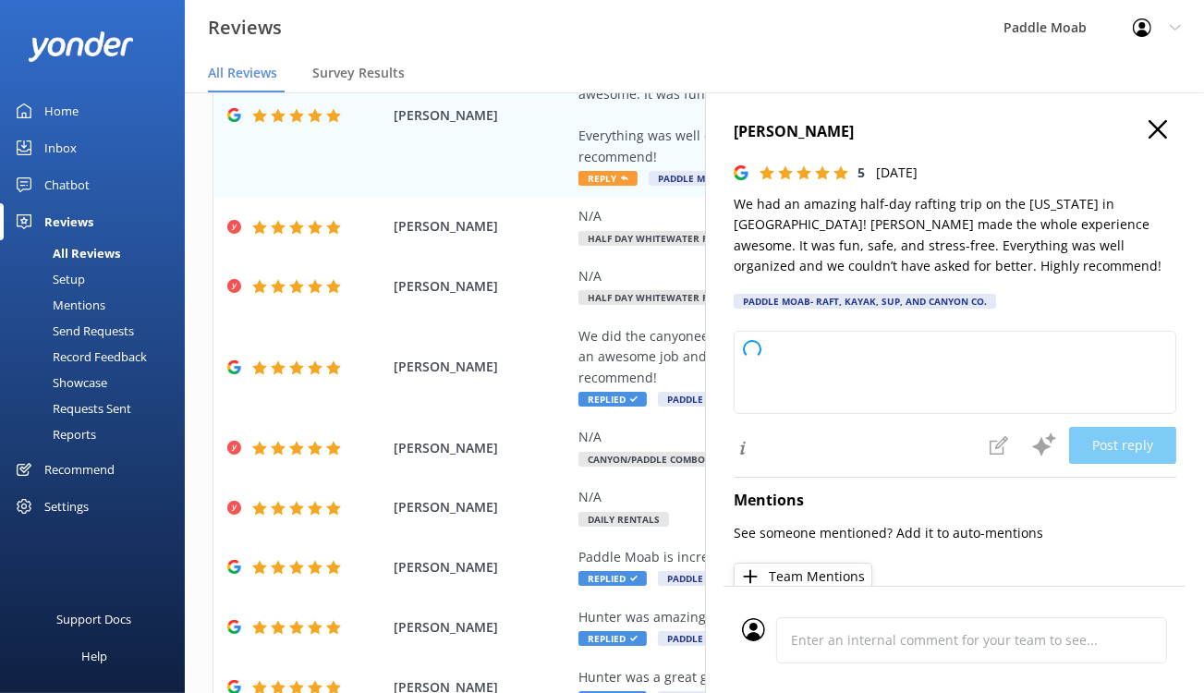
type textarea "We're so glad you enjoyed your half-day rafting trip on the [US_STATE] River in…"
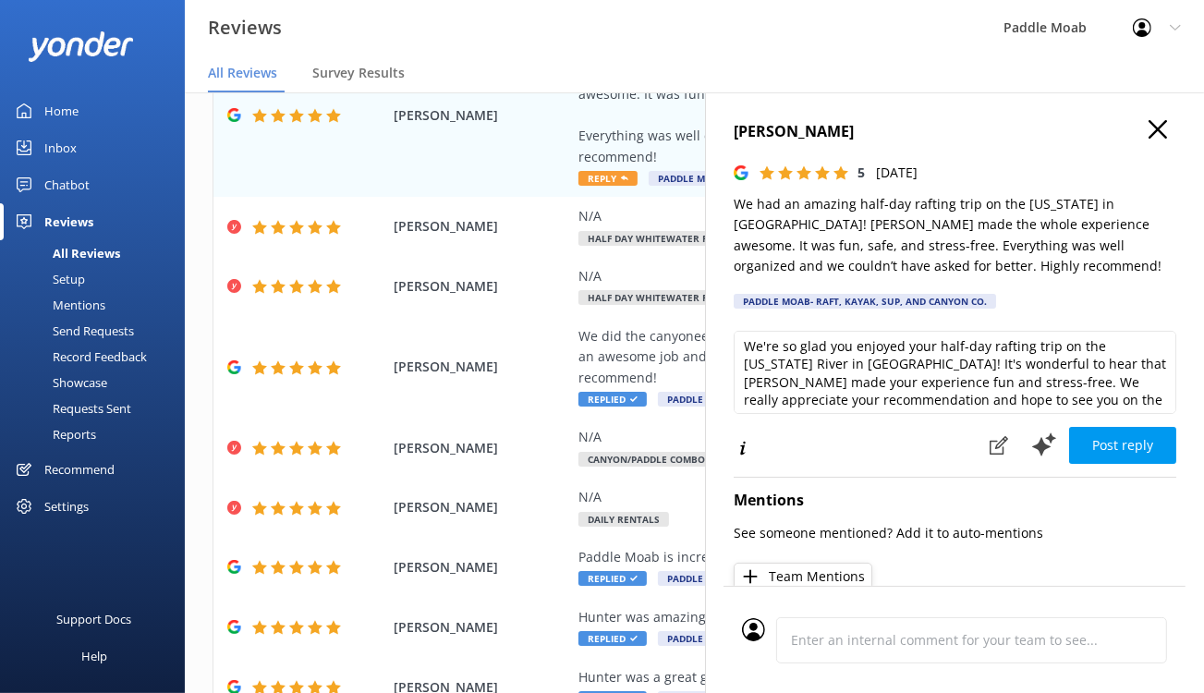
scroll to position [11, 0]
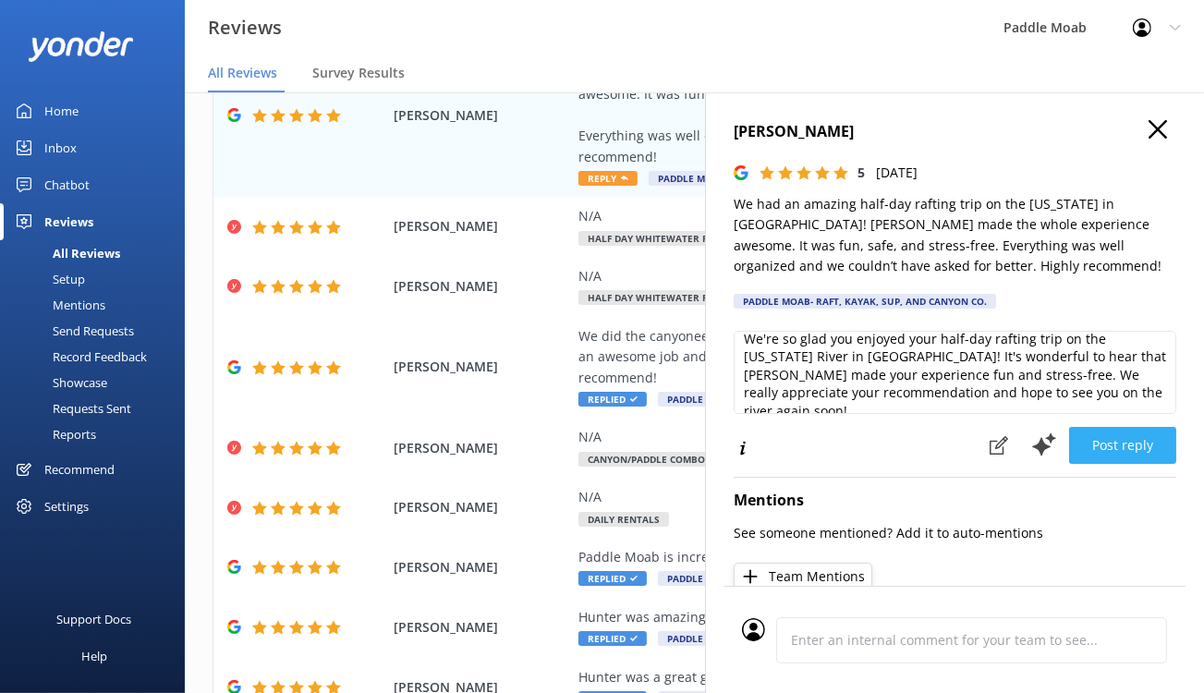
click at [1086, 464] on button "Post reply" at bounding box center [1122, 445] width 107 height 37
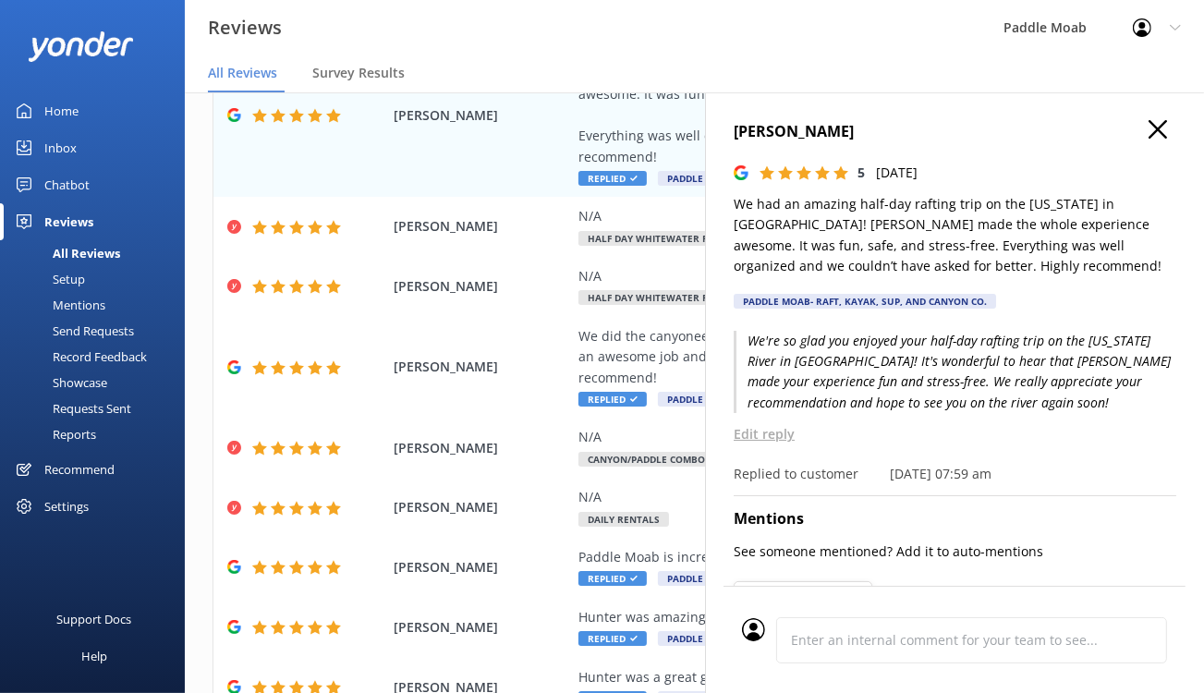
click at [1148, 139] on use "button" at bounding box center [1157, 129] width 18 height 18
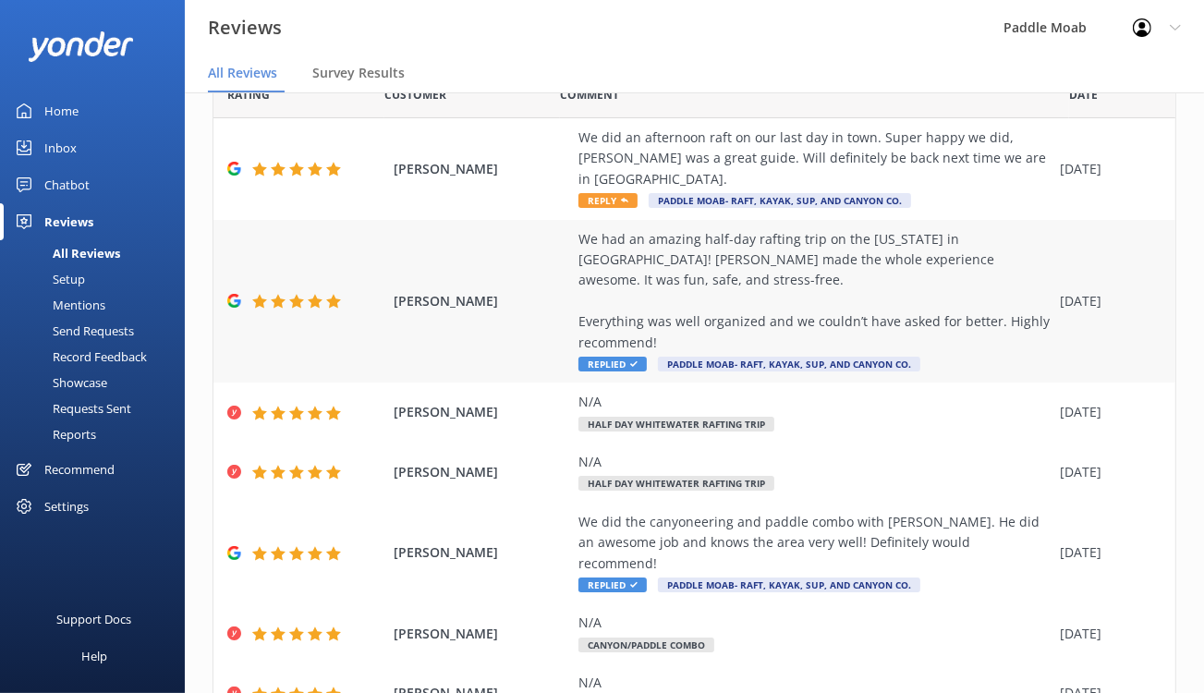
scroll to position [48, 0]
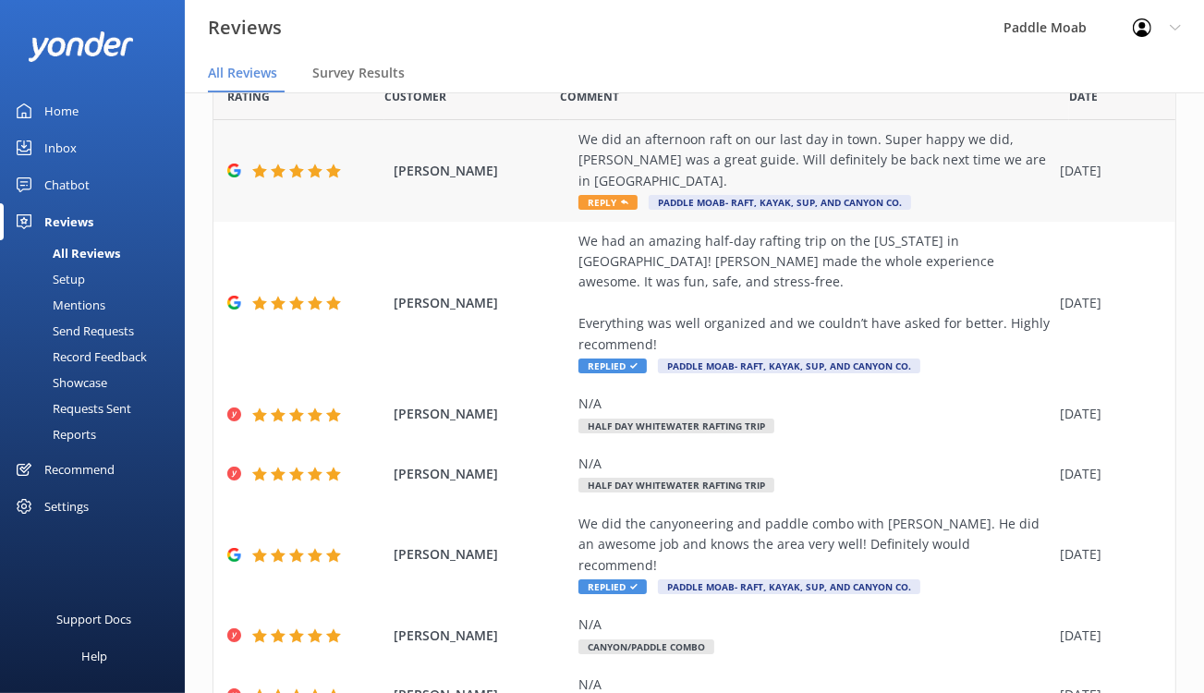
click at [637, 210] on span "Reply" at bounding box center [607, 202] width 59 height 15
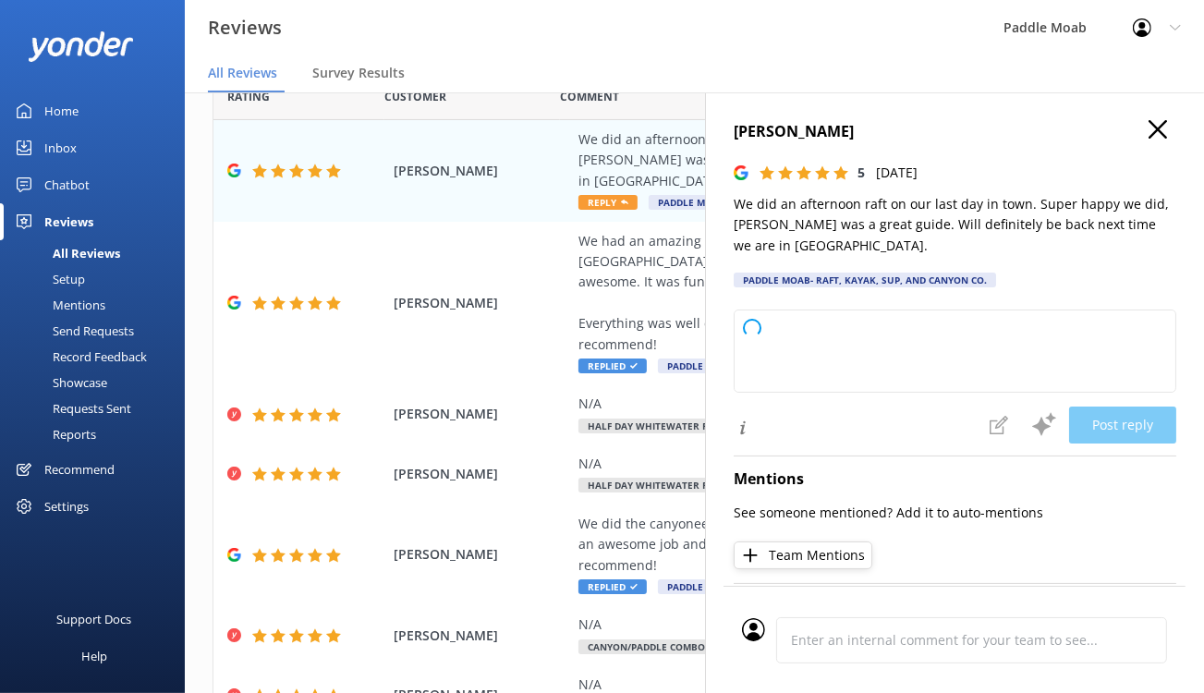
type textarea "We’re delighted you enjoyed the Afternoon Rafting tour with [PERSON_NAME]! It’s…"
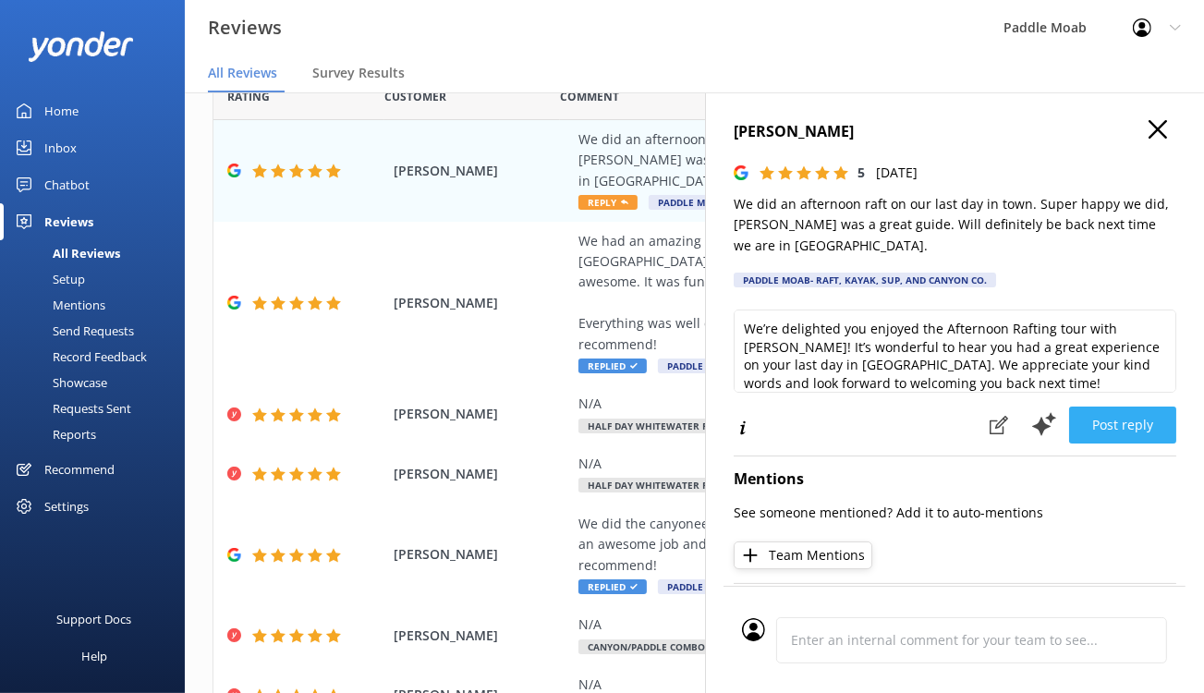
click at [1092, 443] on button "Post reply" at bounding box center [1122, 424] width 107 height 37
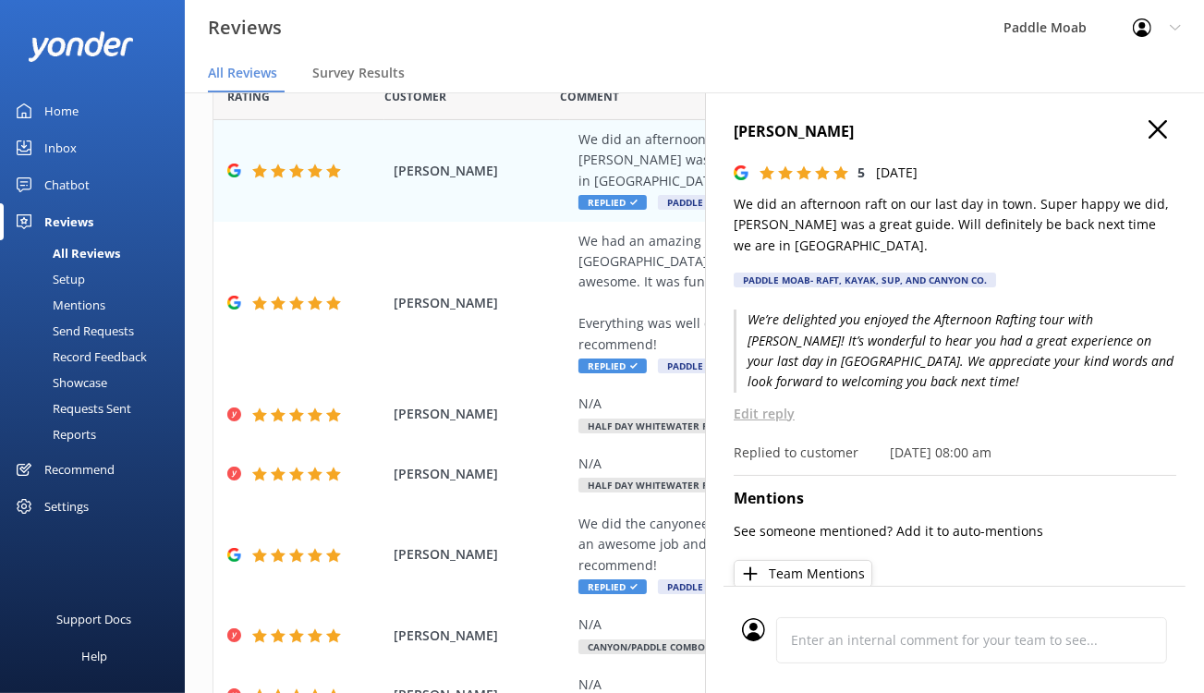
click at [1148, 139] on use "button" at bounding box center [1157, 129] width 18 height 18
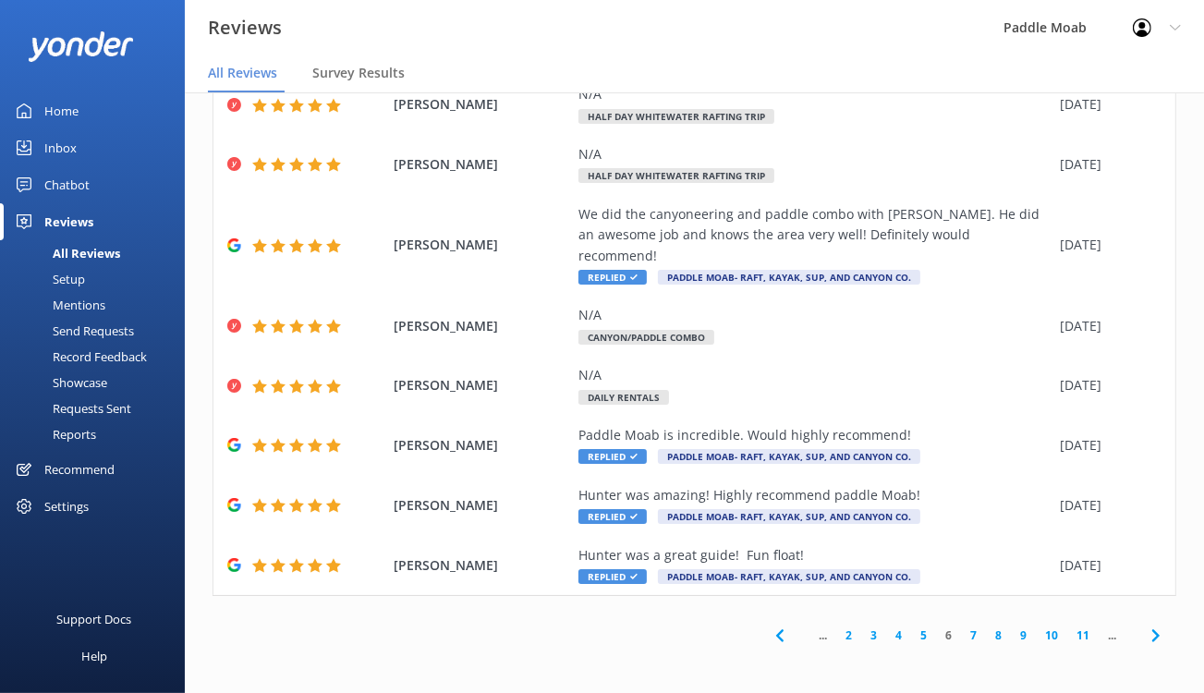
scroll to position [913, 0]
click at [911, 626] on link "5" at bounding box center [923, 635] width 25 height 18
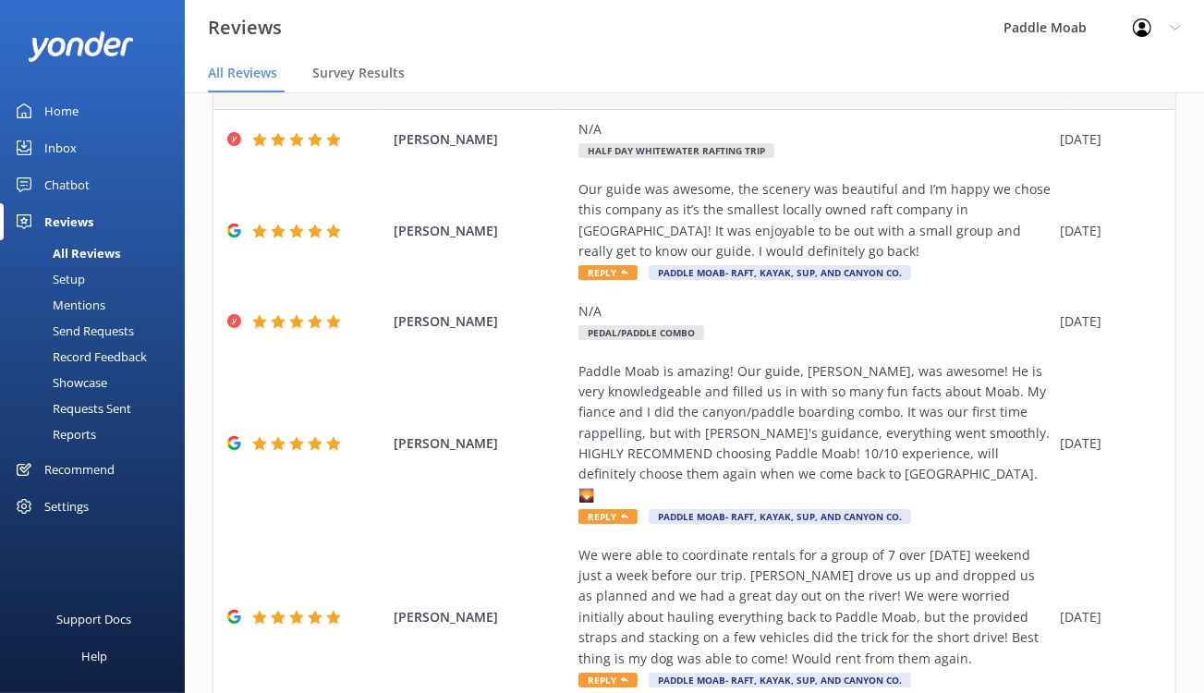
scroll to position [161, 0]
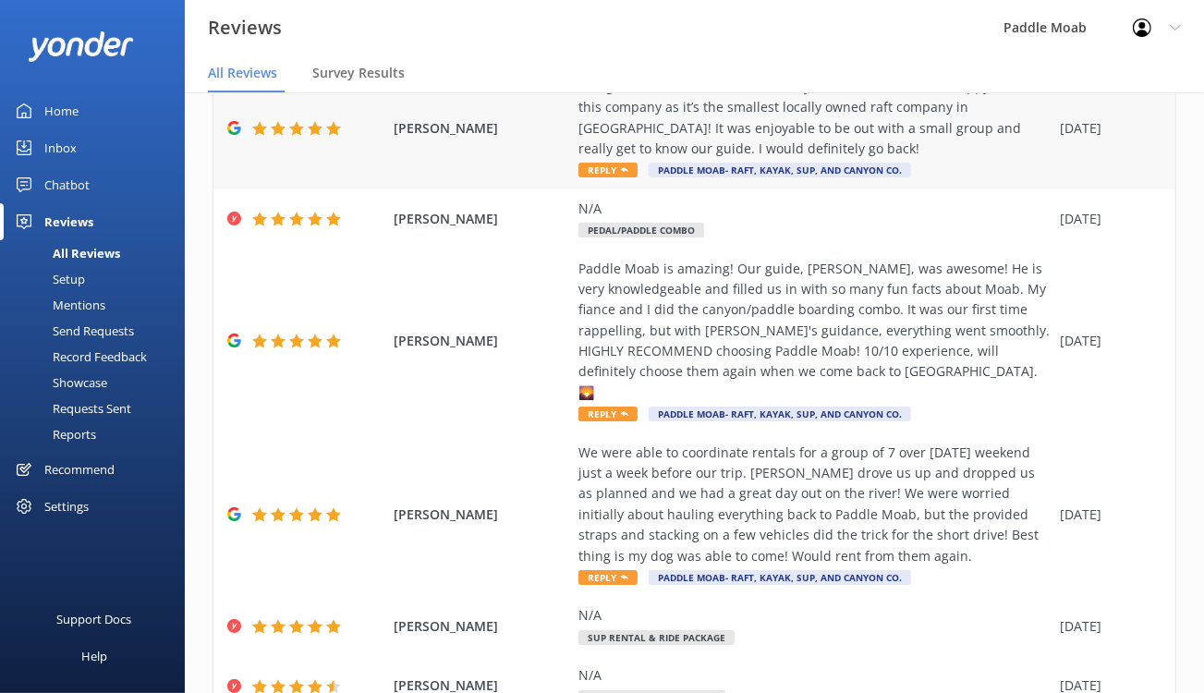
click at [637, 177] on span "Reply" at bounding box center [607, 170] width 59 height 15
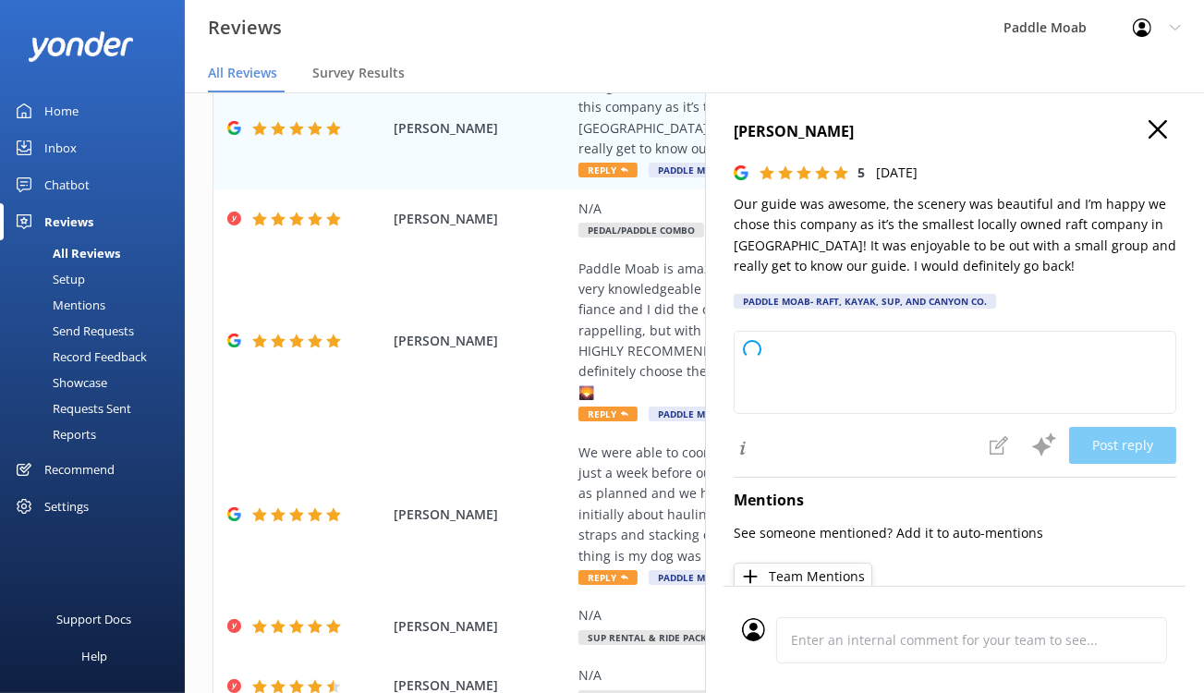
type textarea "We're so glad you had a fantastic time on your rafting tour! It’s great to hear…"
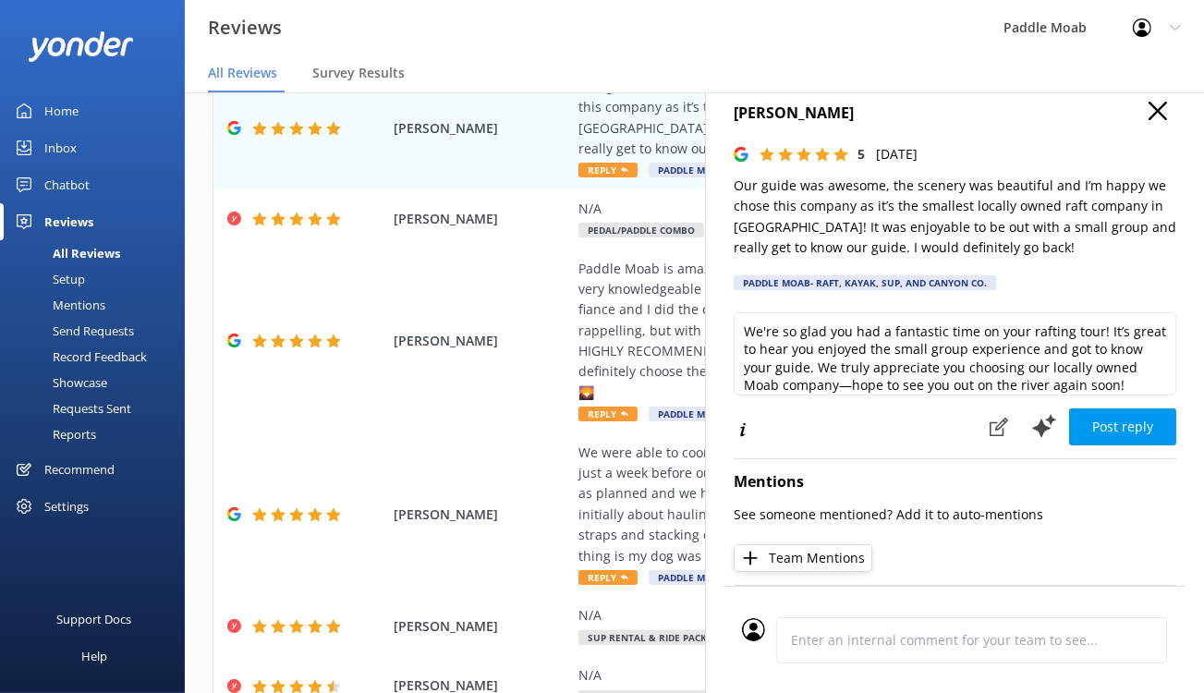
scroll to position [21, 0]
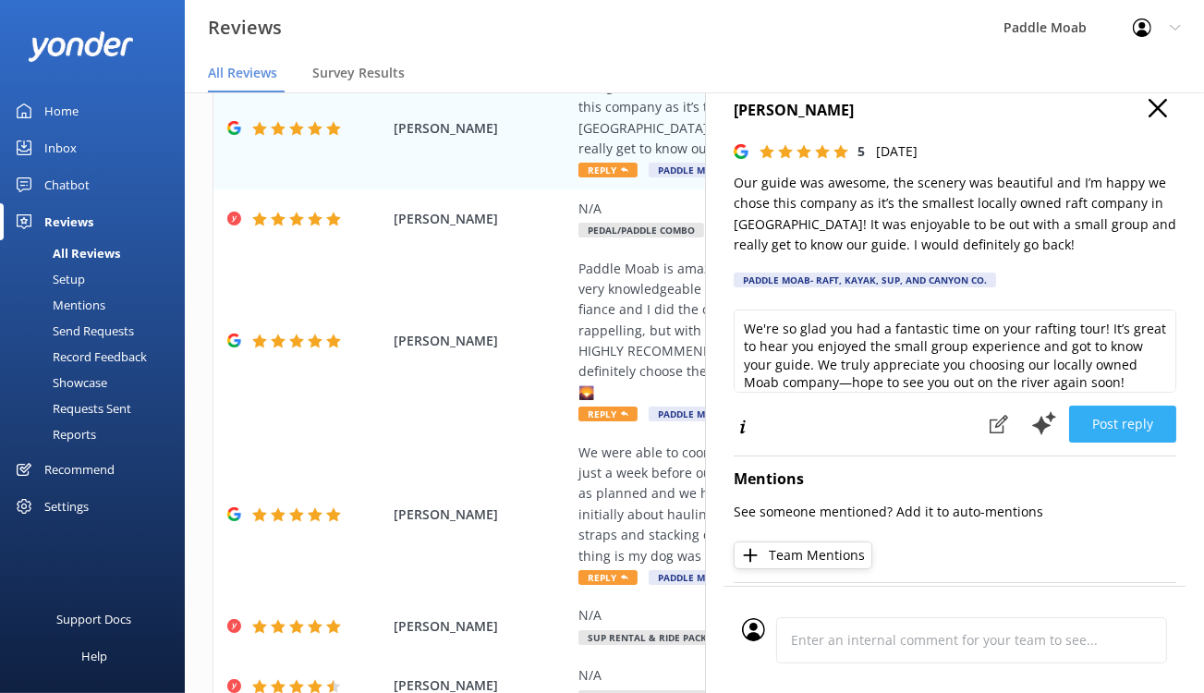
click at [1106, 442] on button "Post reply" at bounding box center [1122, 424] width 107 height 37
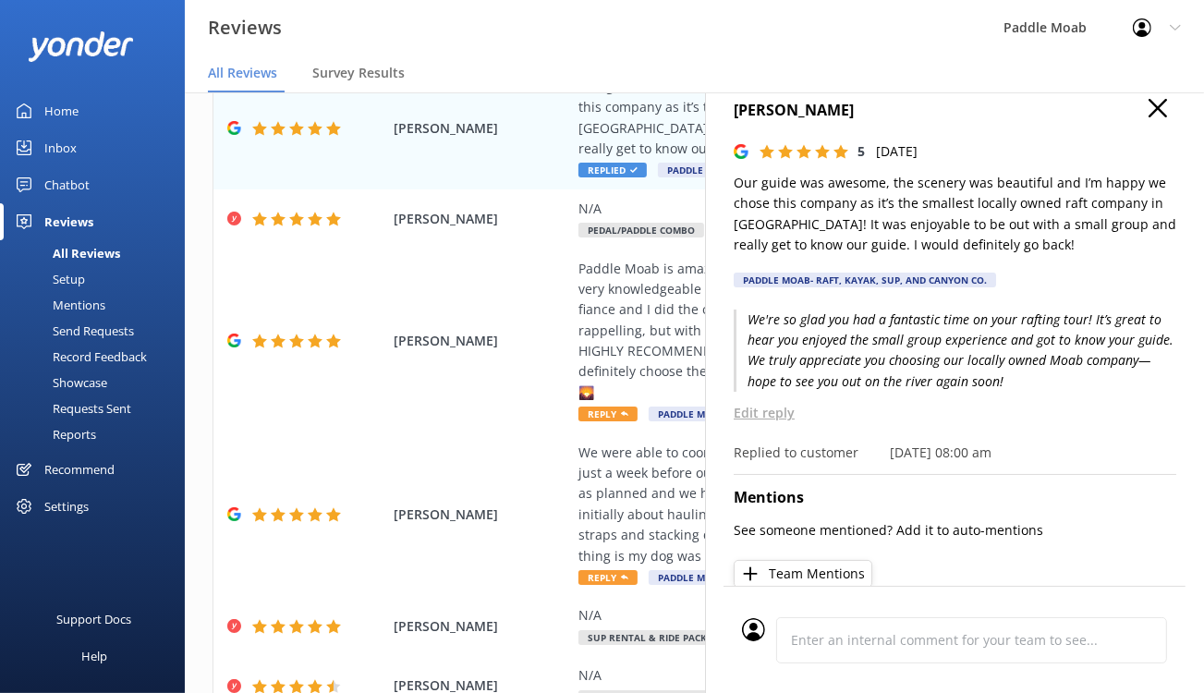
click at [1148, 117] on icon "button" at bounding box center [1157, 108] width 18 height 18
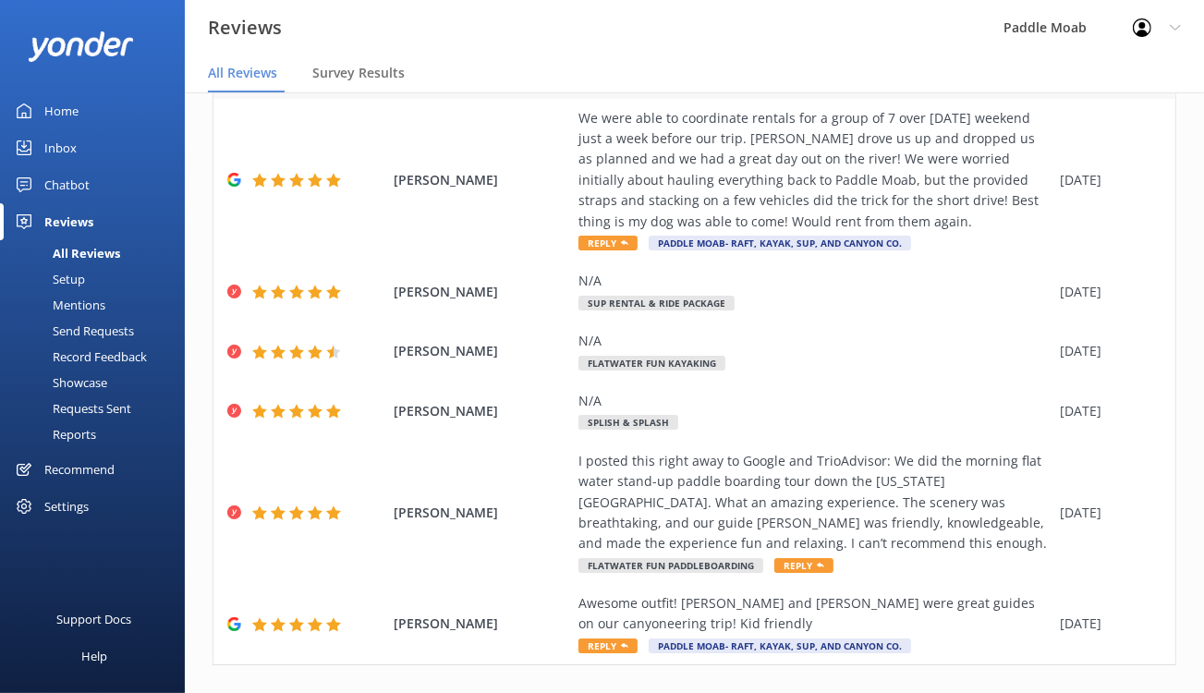
scroll to position [495, 0]
click at [637, 87] on span "Reply" at bounding box center [607, 79] width 59 height 15
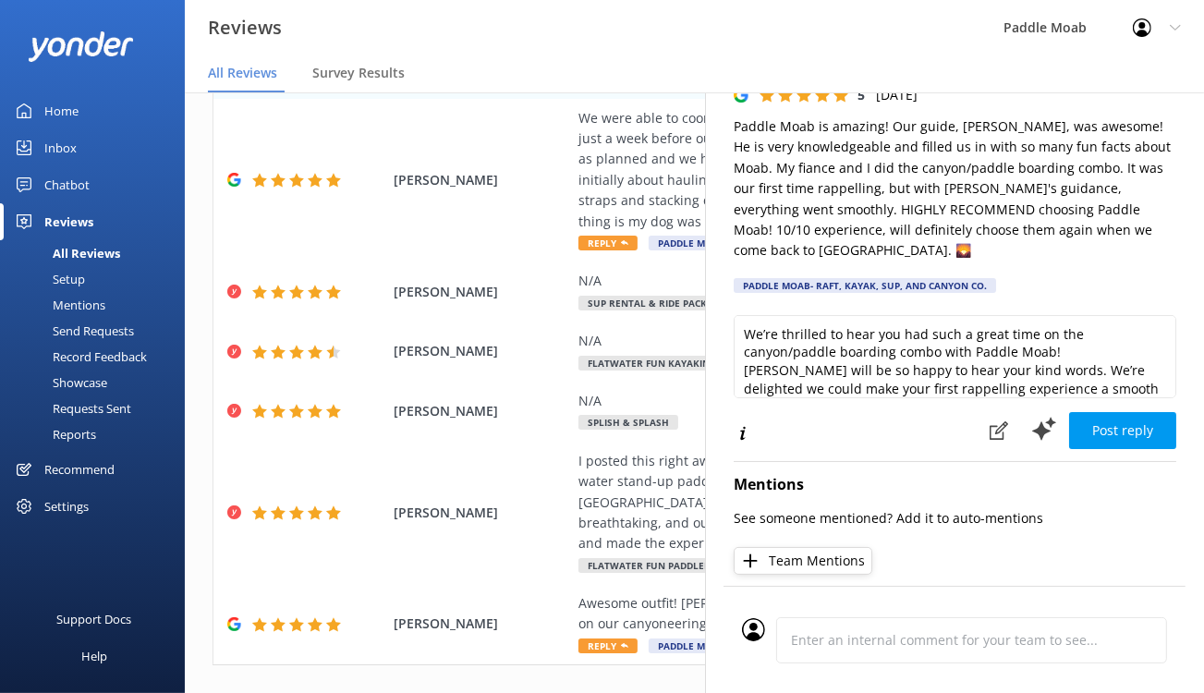
scroll to position [104, 0]
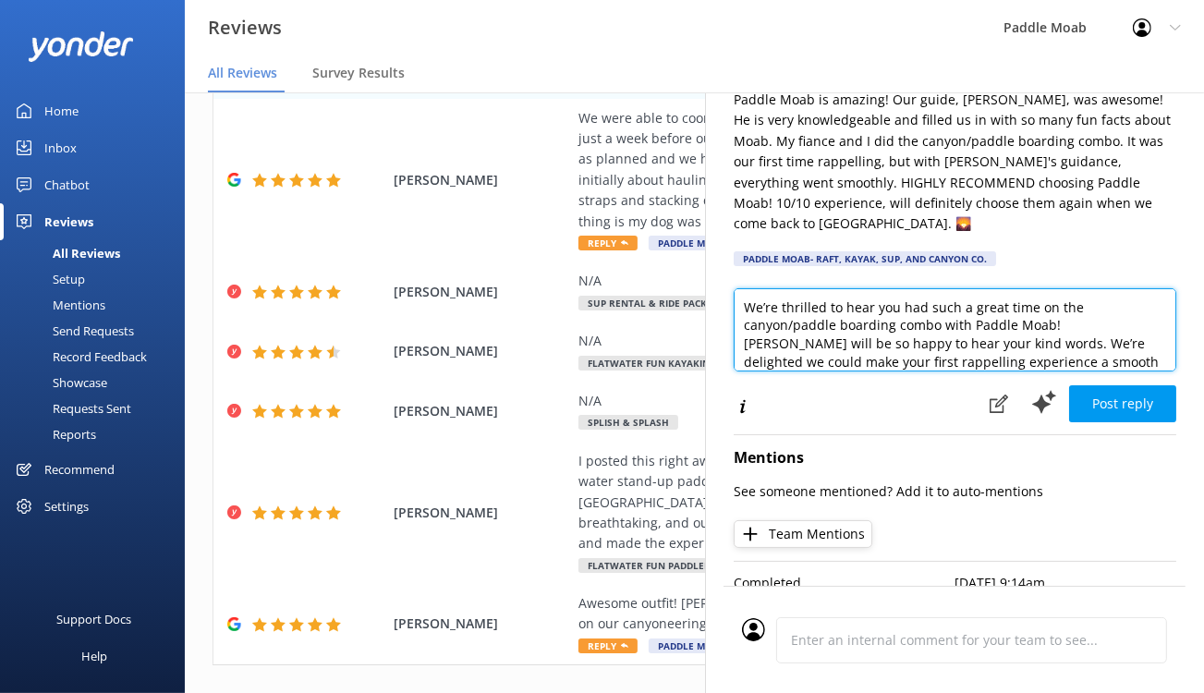
drag, startPoint x: 701, startPoint y: 407, endPoint x: 627, endPoint y: 413, distance: 74.1
click at [733, 371] on textarea "We’re thrilled to hear you had such a great time on the canyon/paddle boarding …" at bounding box center [954, 329] width 442 height 83
drag, startPoint x: 777, startPoint y: 406, endPoint x: 723, endPoint y: 410, distance: 53.7
click at [781, 371] on textarea "We’re thrilled to hear you had such a great time on the canyon/paddle combo wit…" at bounding box center [954, 329] width 442 height 83
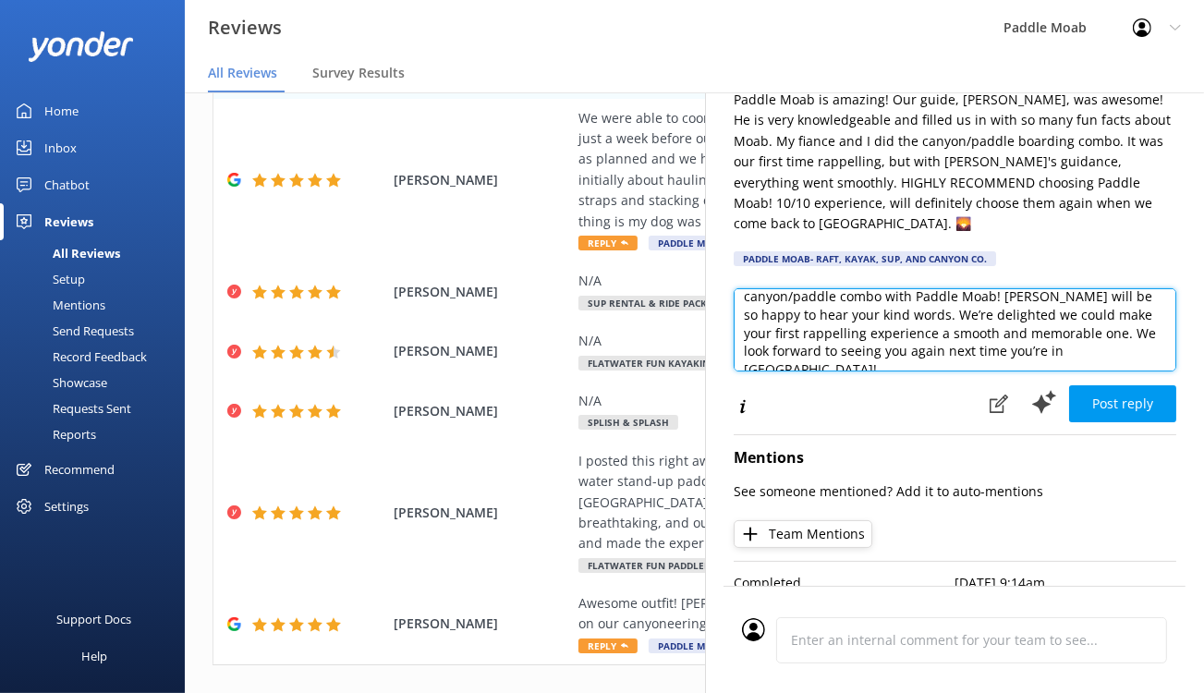
scroll to position [33, 0]
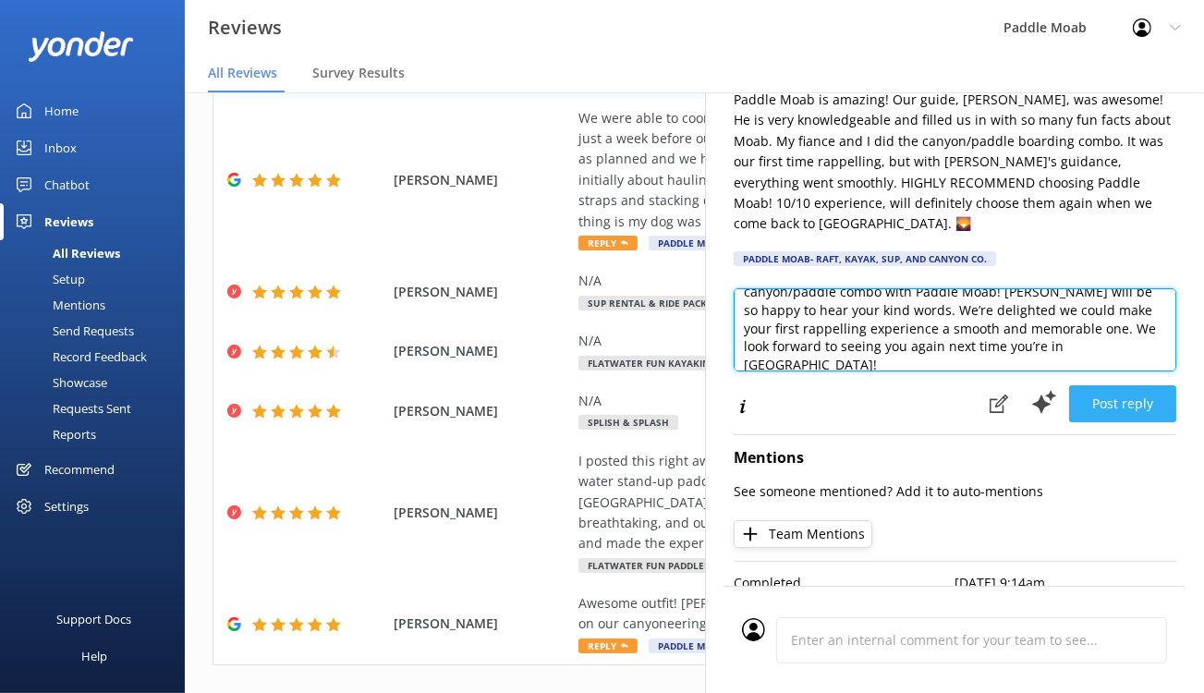
type textarea "We’re thrilled to hear you had such a great time on the canyon/paddle combo wit…"
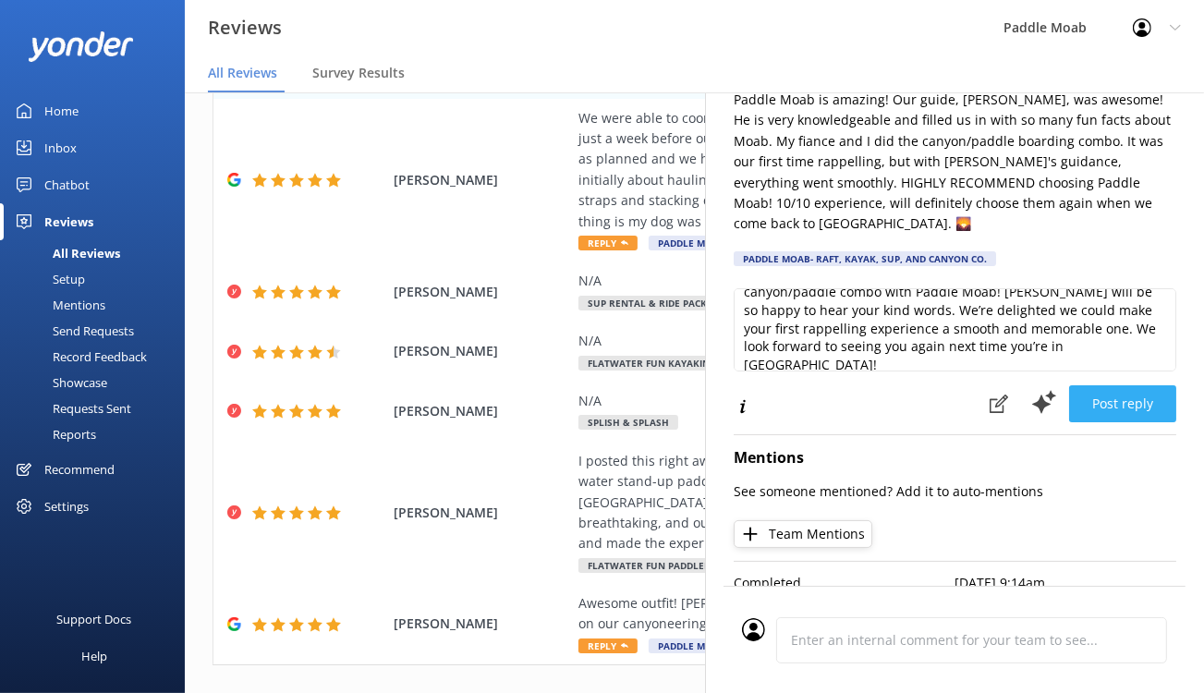
click at [1085, 422] on button "Post reply" at bounding box center [1122, 403] width 107 height 37
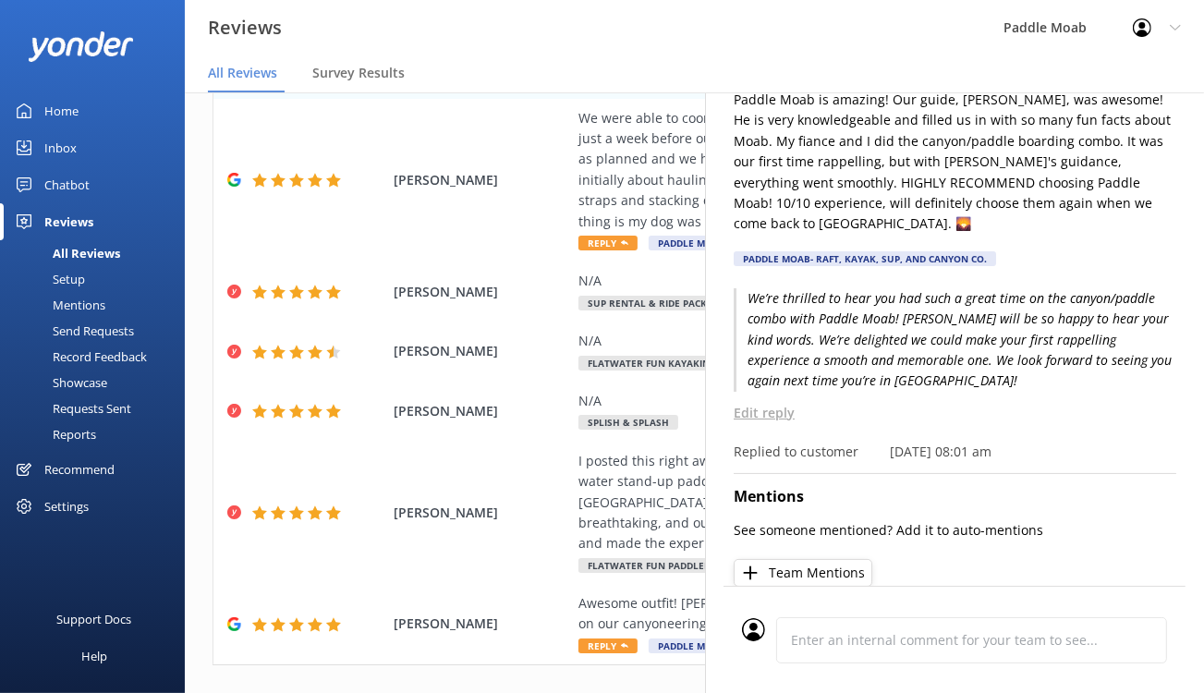
scroll to position [0, 0]
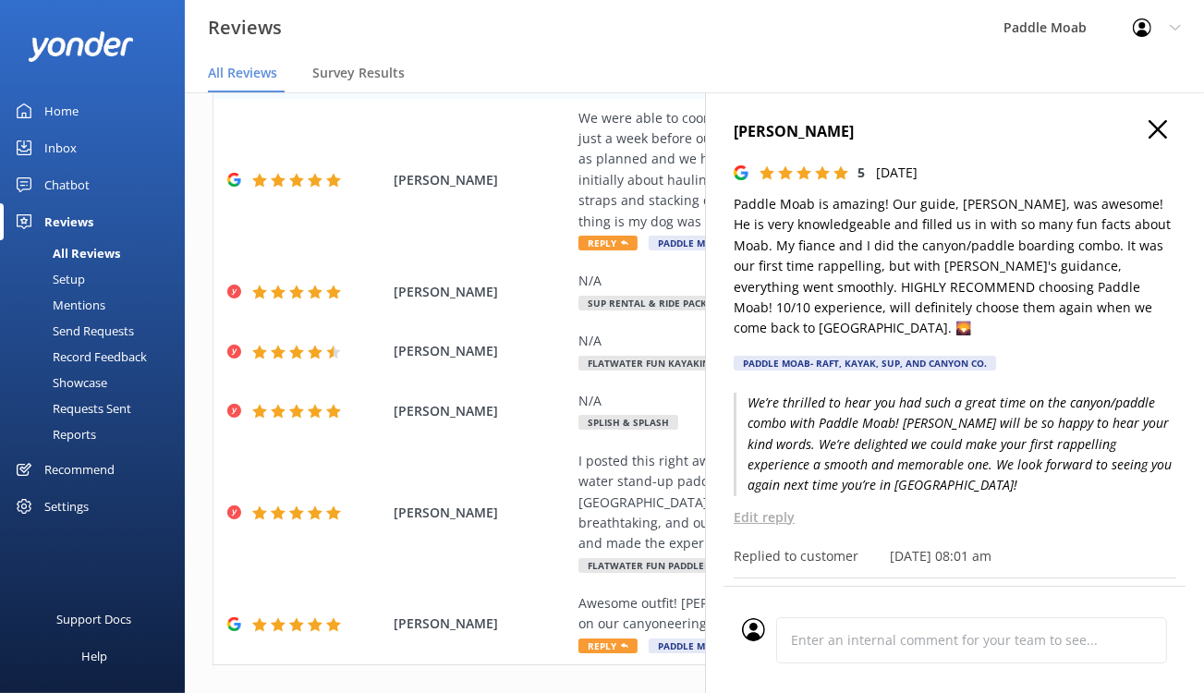
click at [1148, 139] on icon "button" at bounding box center [1157, 129] width 18 height 18
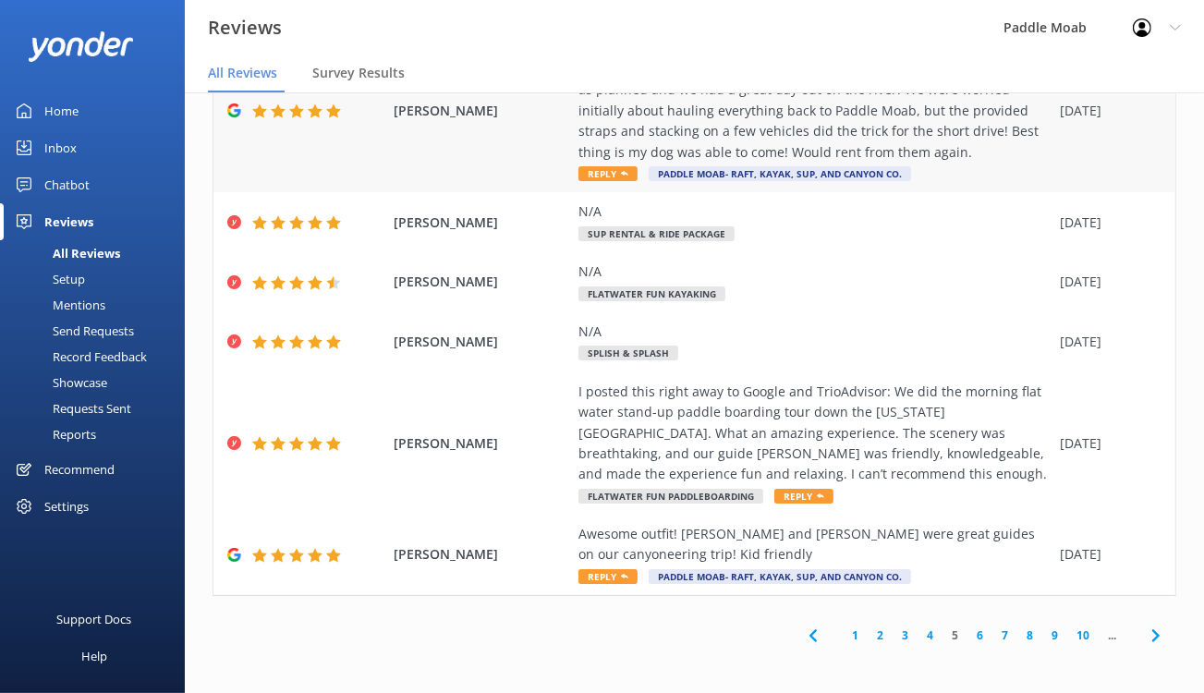
scroll to position [731, 0]
click at [637, 181] on span "Reply" at bounding box center [607, 173] width 59 height 15
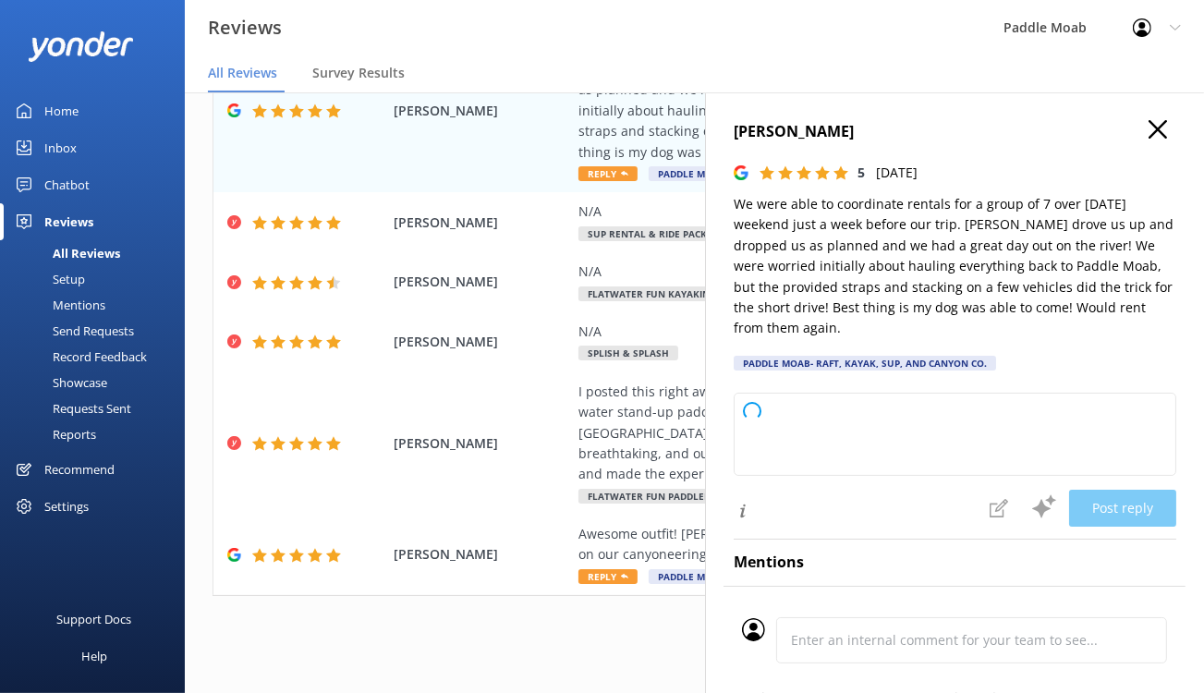
type textarea "We're so glad you enjoyed your river rental experience with us, and that your g…"
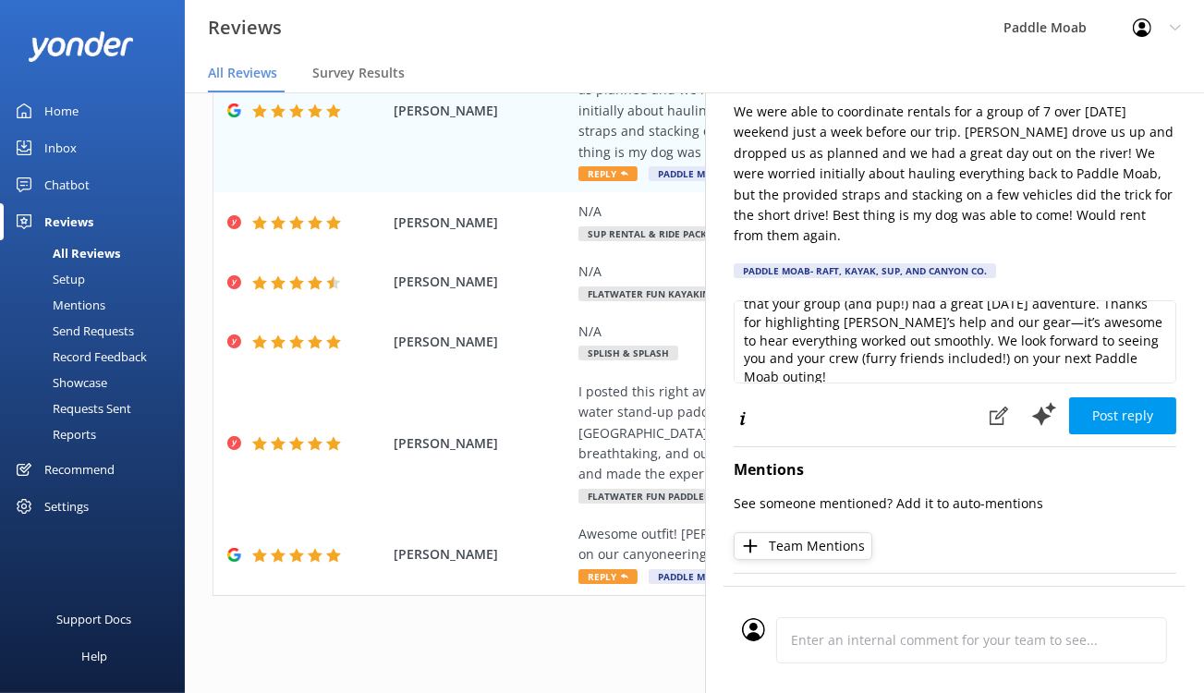
scroll to position [92, 0]
click at [1091, 434] on button "Post reply" at bounding box center [1122, 415] width 107 height 37
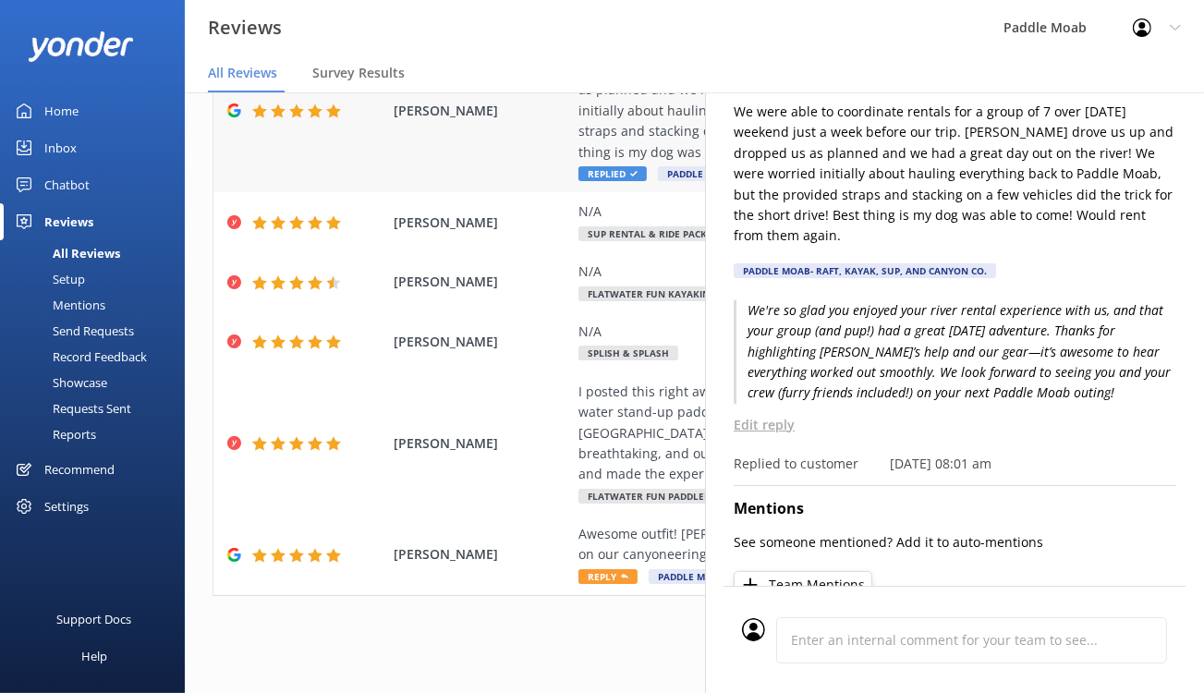
click at [502, 193] on div "[PERSON_NAME] We were able to coordinate rentals for a group of 7 over [DATE] w…" at bounding box center [694, 111] width 962 height 163
click at [504, 193] on div "[PERSON_NAME] We were able to coordinate rentals for a group of 7 over [DATE] w…" at bounding box center [694, 111] width 962 height 163
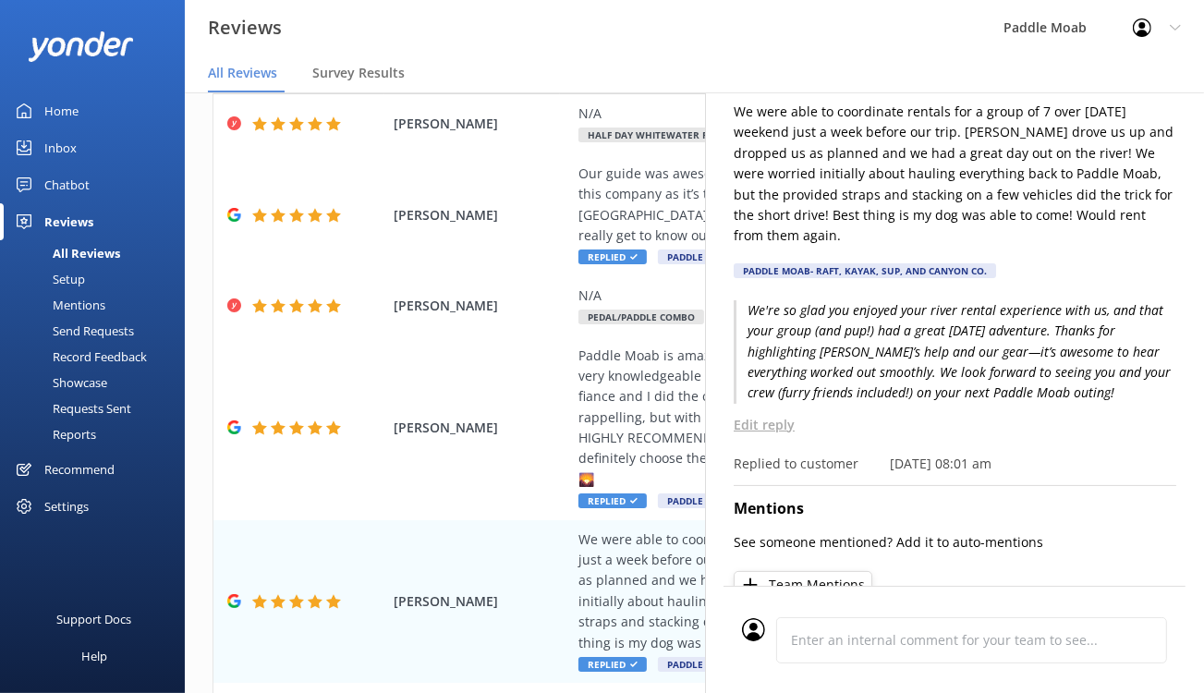
scroll to position [0, 0]
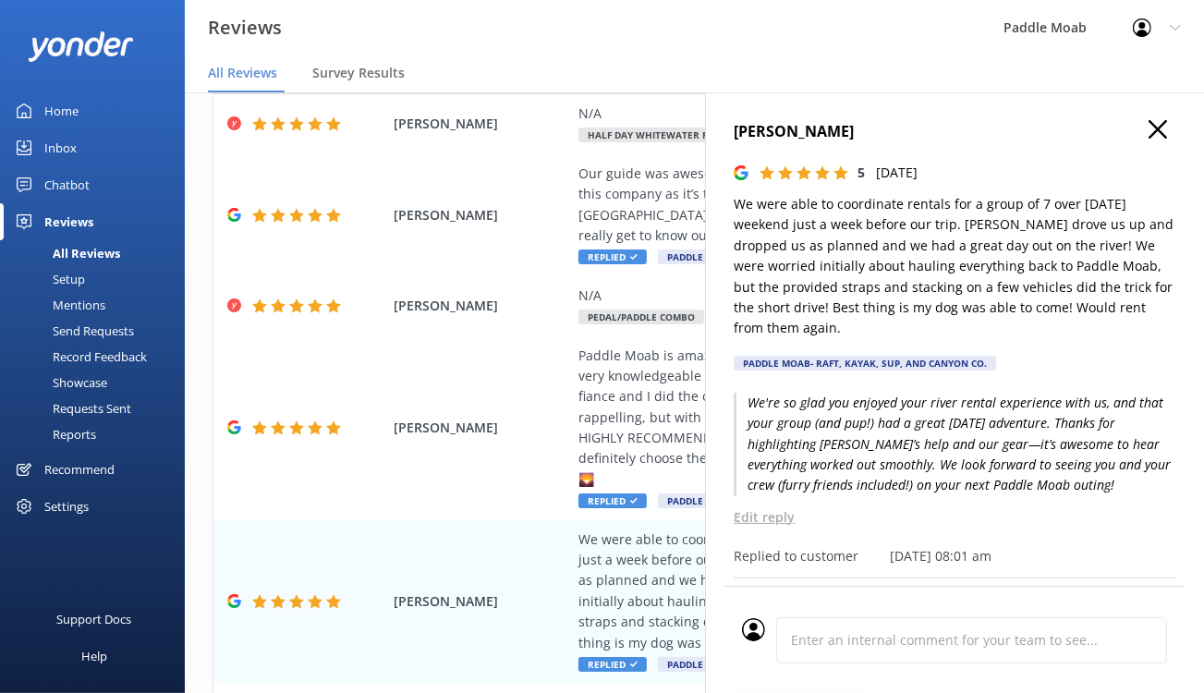
click at [1148, 139] on icon "button" at bounding box center [1157, 129] width 18 height 18
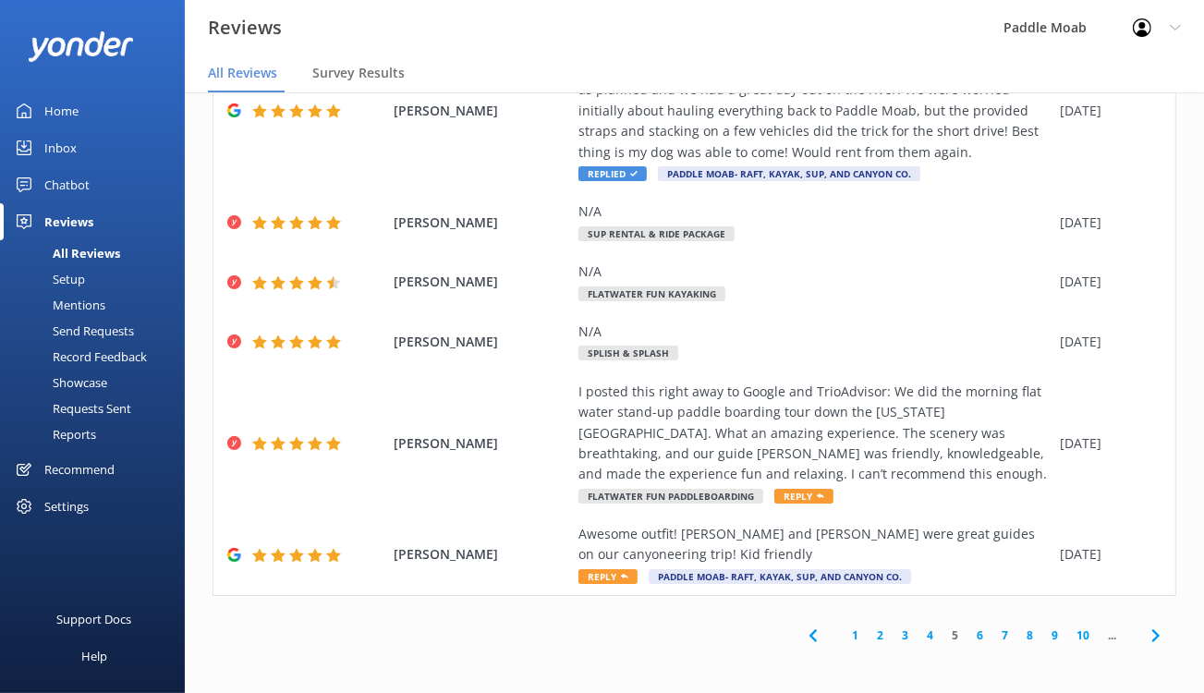
scroll to position [1247, 0]
click at [637, 569] on span "Reply" at bounding box center [607, 576] width 59 height 15
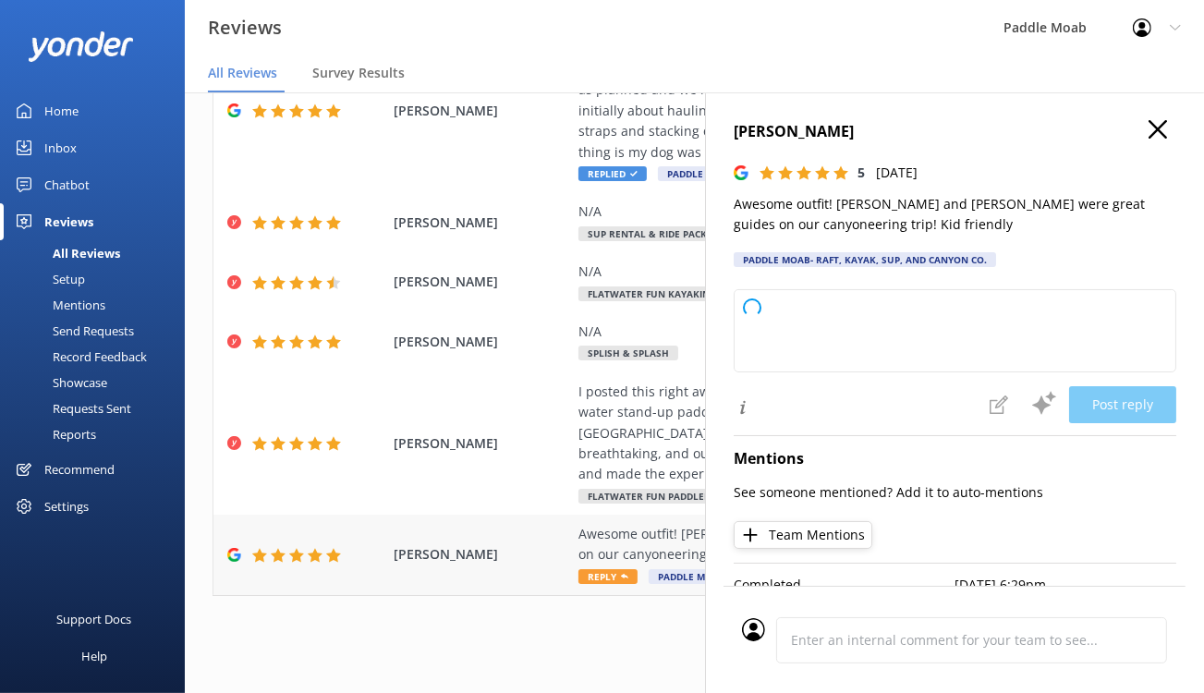
type textarea "We're thrilled to hear you had such a great experience on your canyoneering tri…"
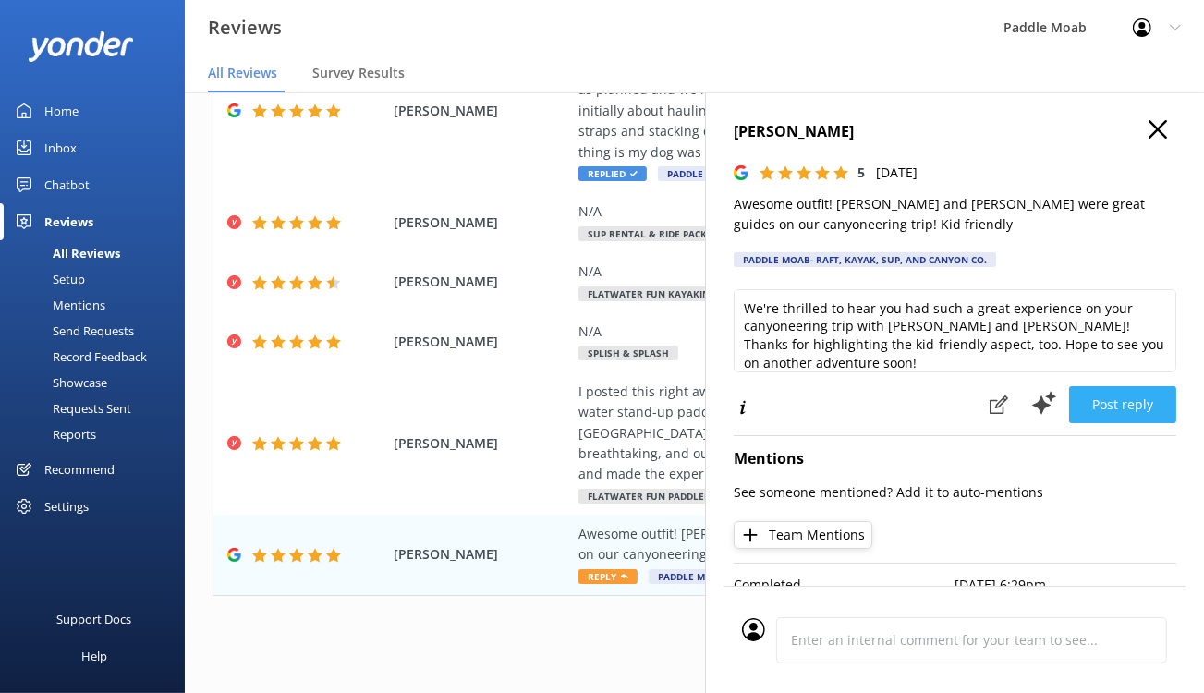
click at [1086, 423] on button "Post reply" at bounding box center [1122, 404] width 107 height 37
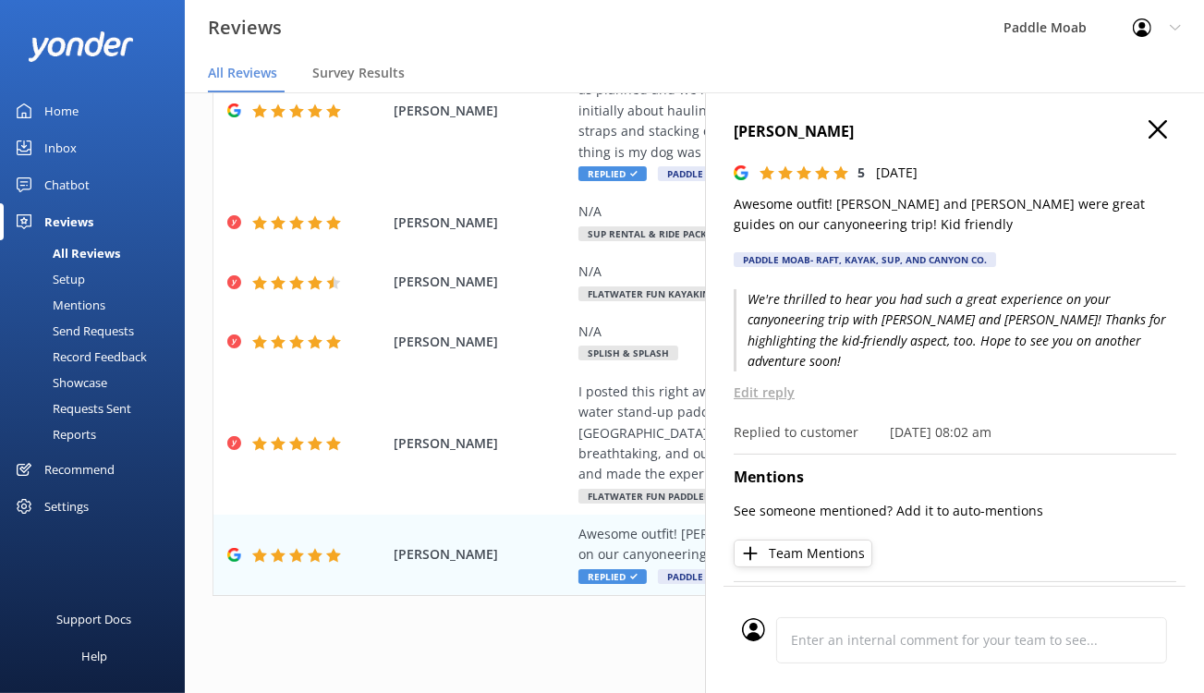
click at [1152, 146] on div "[PERSON_NAME] 5 [DATE] Awesome outfit! [PERSON_NAME] and [PERSON_NAME] were gre…" at bounding box center [954, 438] width 499 height 693
click at [1151, 139] on use "button" at bounding box center [1157, 129] width 18 height 18
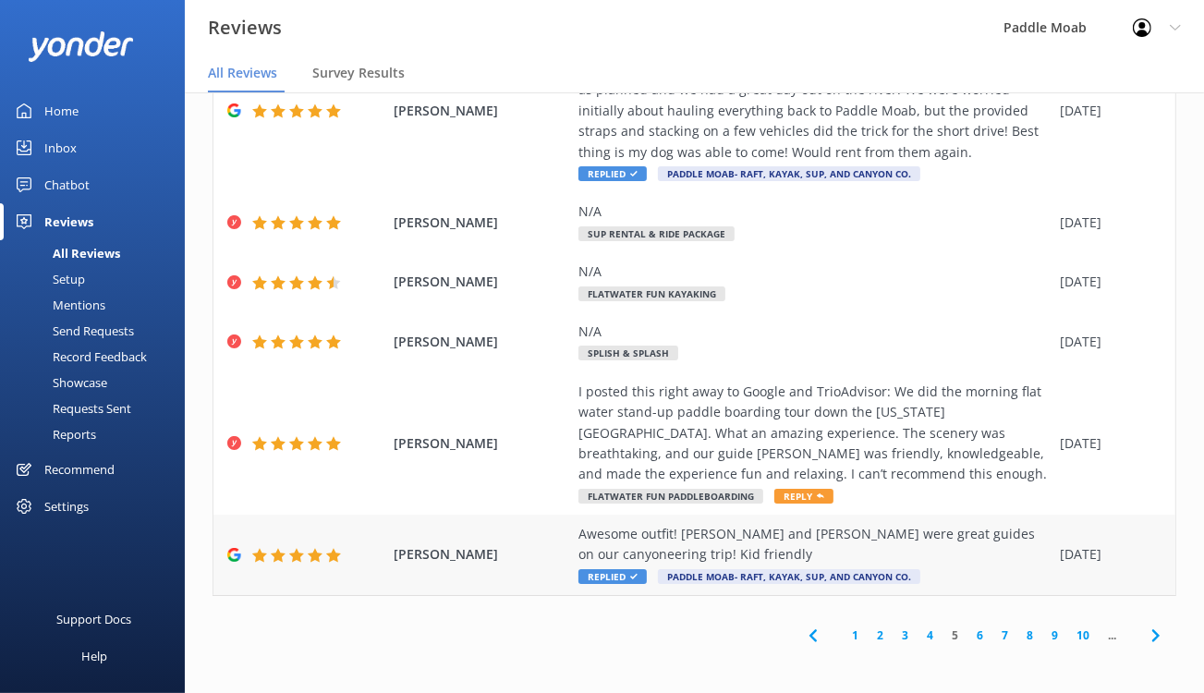
scroll to position [1249, 0]
click at [917, 626] on link "4" at bounding box center [929, 635] width 25 height 18
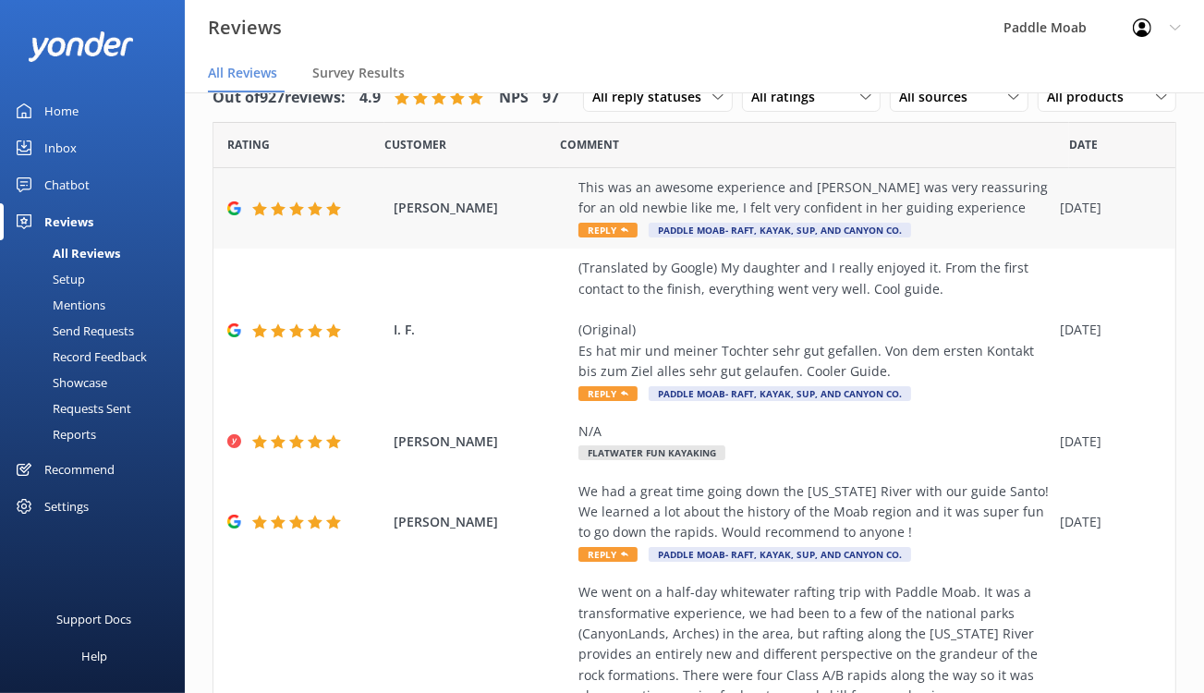
click at [637, 237] on span "Reply" at bounding box center [607, 230] width 59 height 15
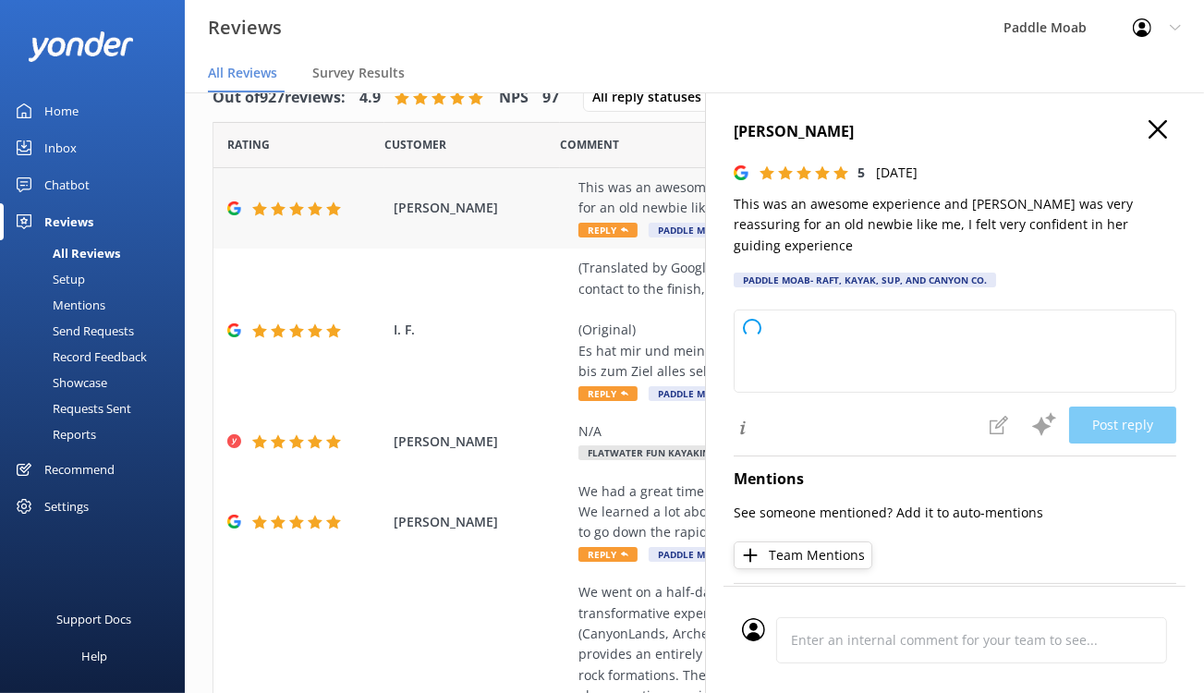
type textarea "We're so glad to hear you had an awesome time on your tour with [PERSON_NAME]! …"
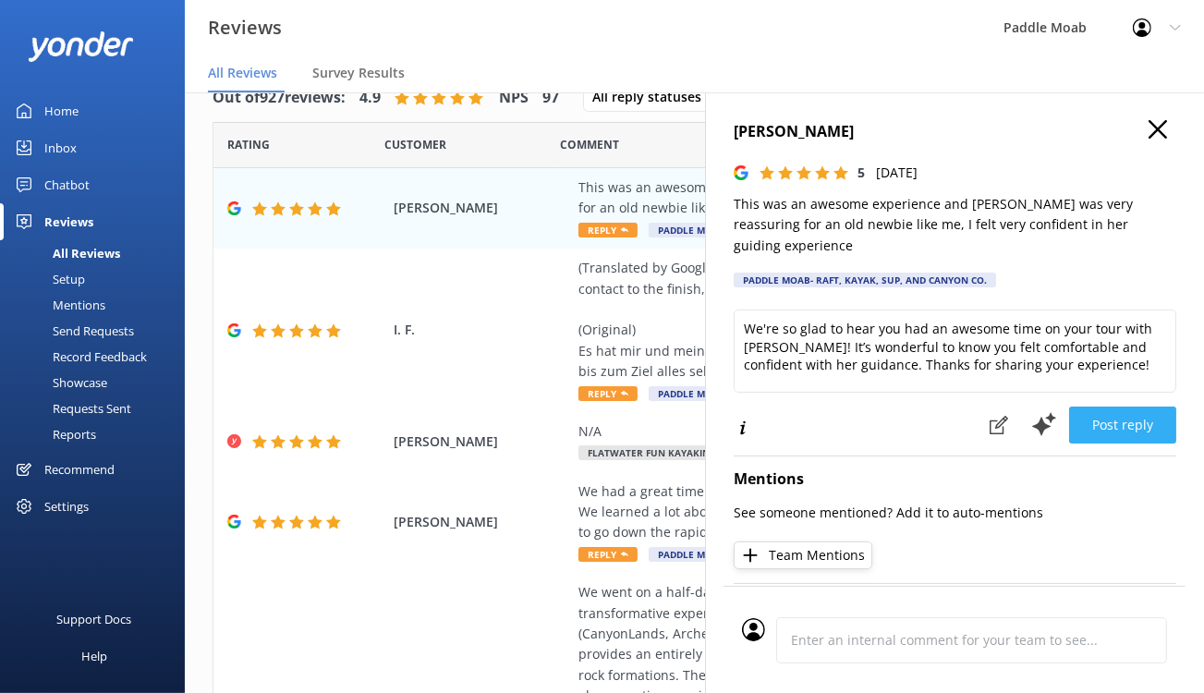
click at [1082, 443] on button "Post reply" at bounding box center [1122, 424] width 107 height 37
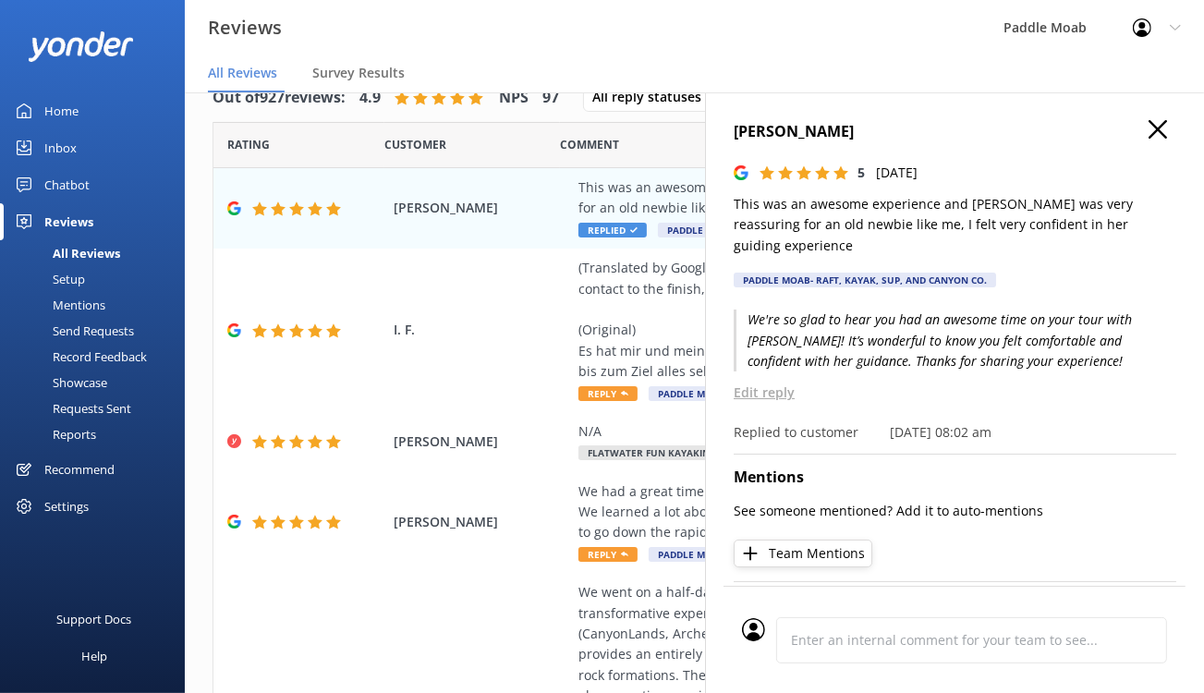
click at [1148, 139] on use "button" at bounding box center [1157, 129] width 18 height 18
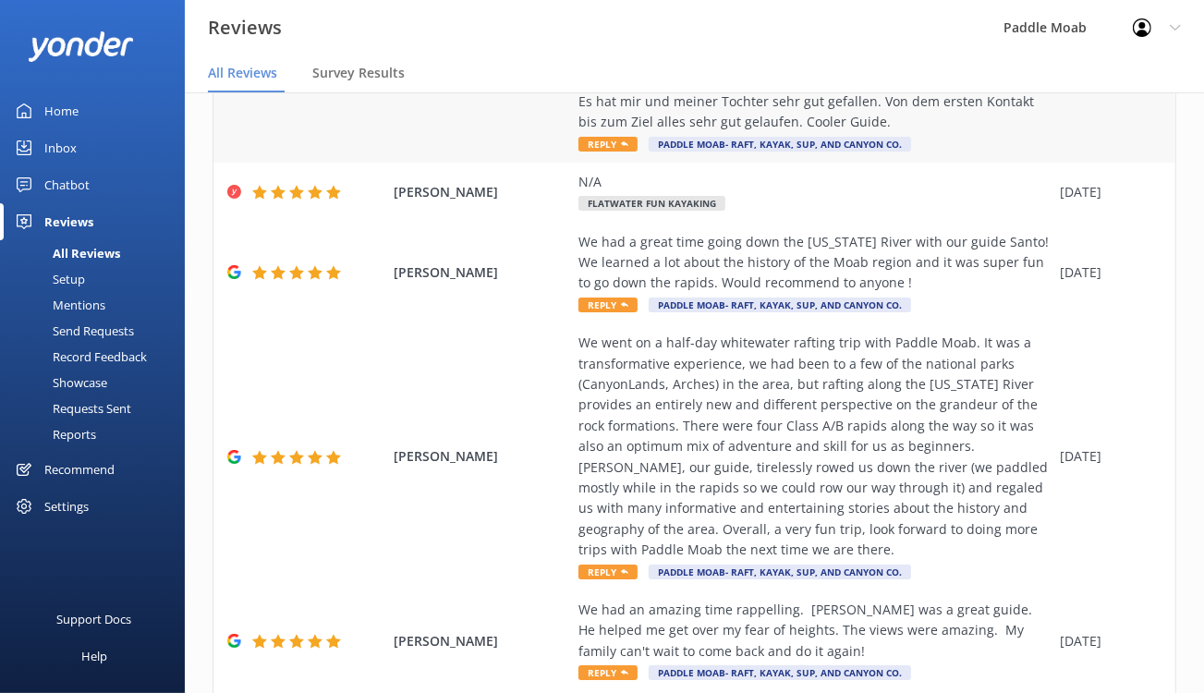
scroll to position [250, 0]
click at [628, 147] on icon at bounding box center [624, 142] width 7 height 7
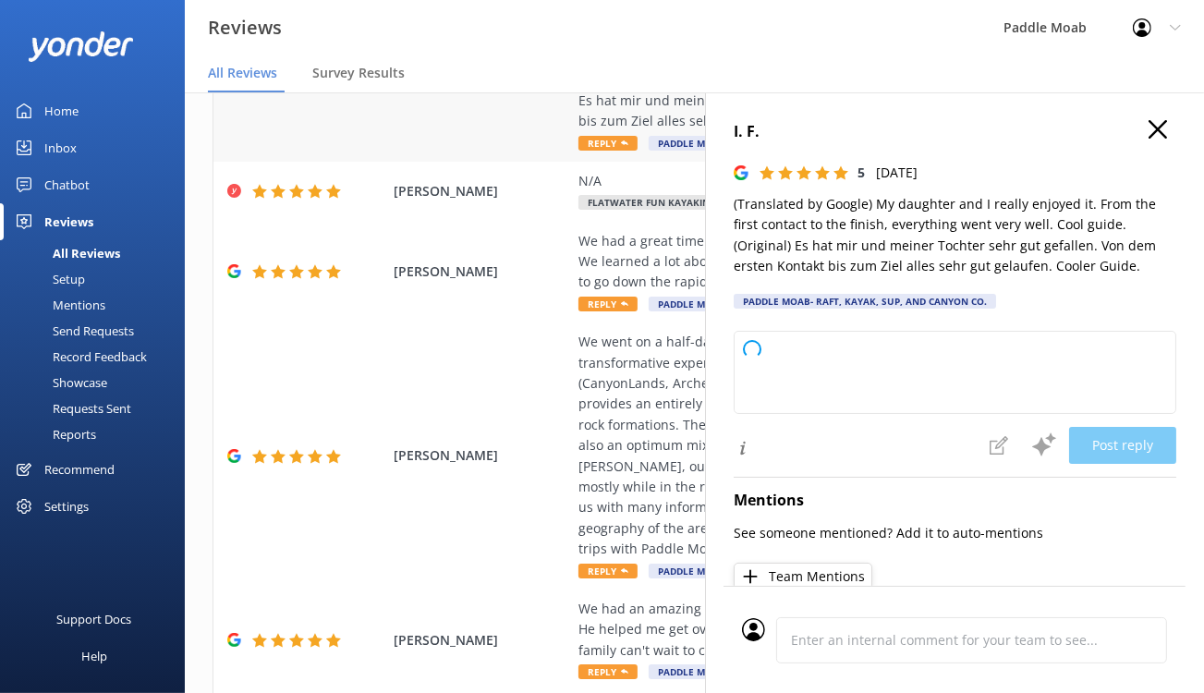
type textarea "We're so happy to hear that you and your daughter had a wonderful time on our t…"
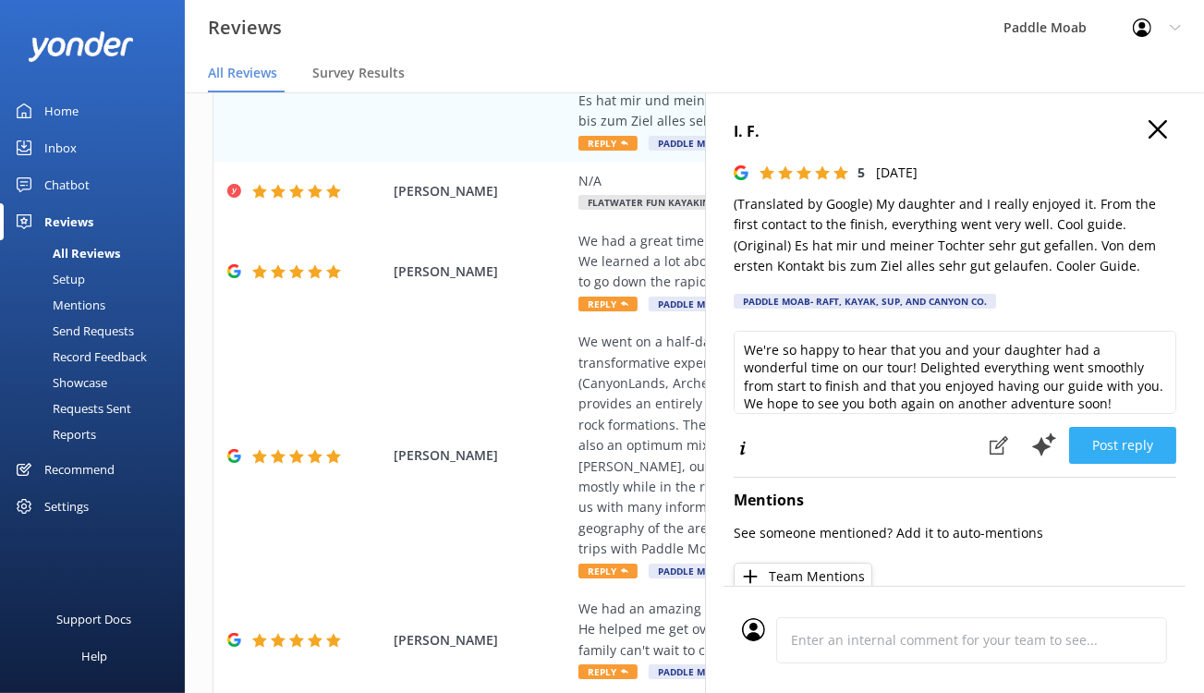
click at [1069, 464] on button "Post reply" at bounding box center [1122, 445] width 107 height 37
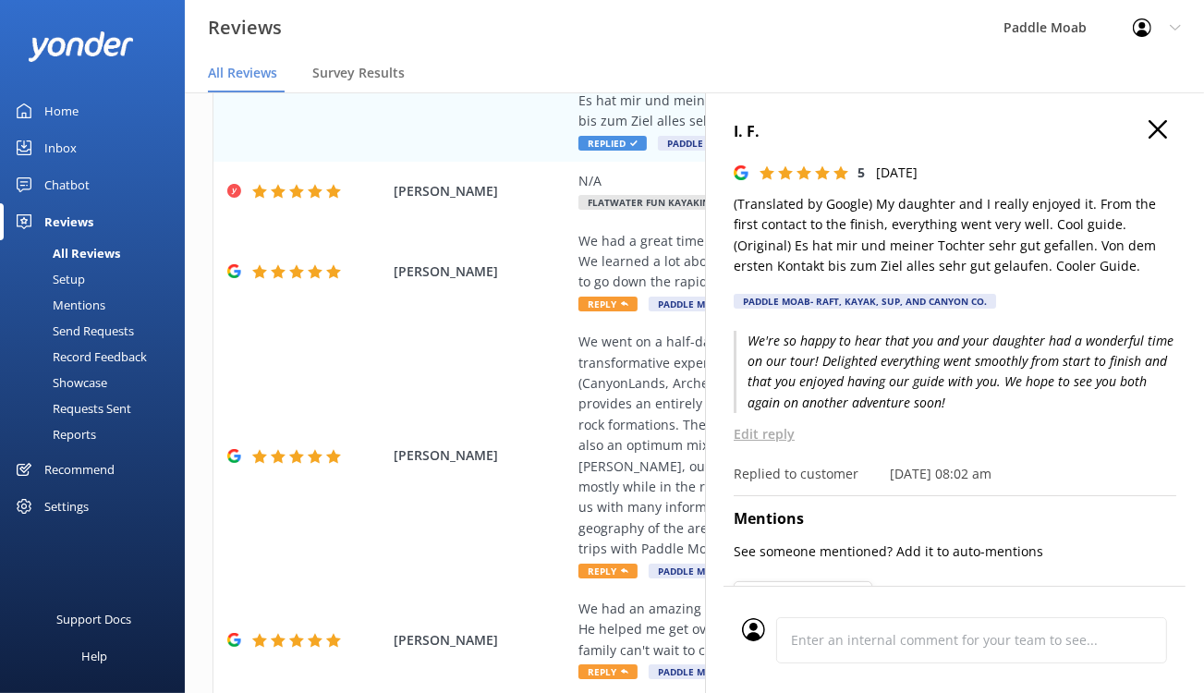
click at [1148, 139] on icon "button" at bounding box center [1157, 129] width 18 height 18
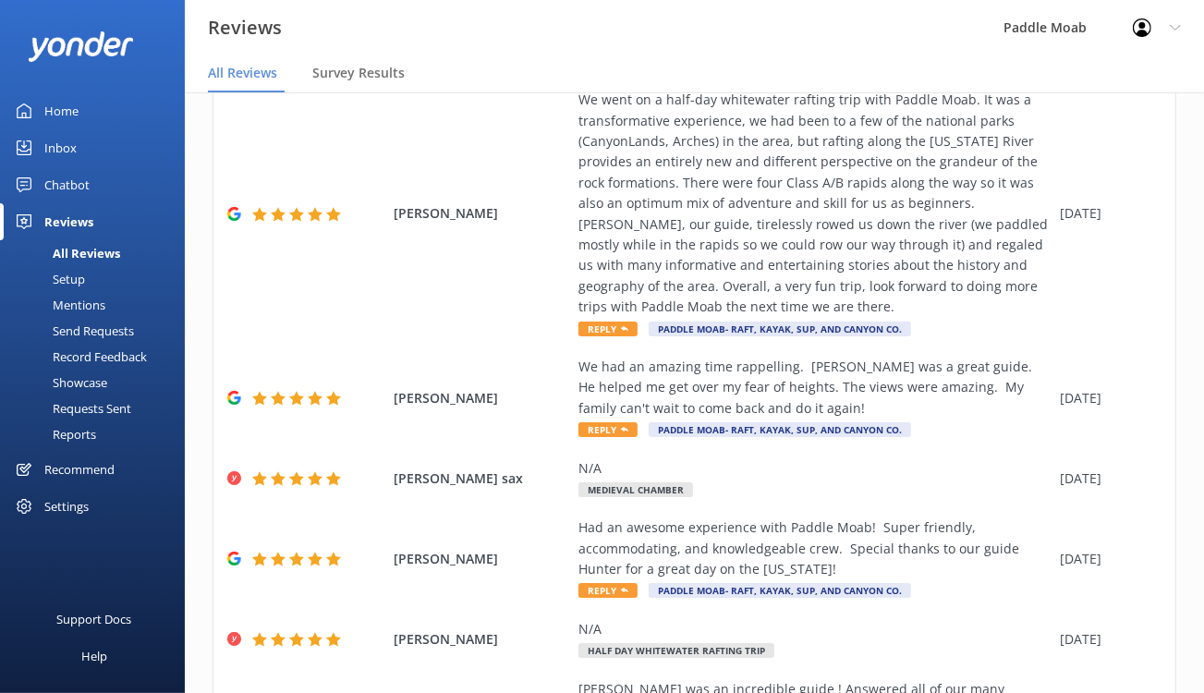
scroll to position [493, 0]
click at [637, 68] on span "Reply" at bounding box center [607, 61] width 59 height 15
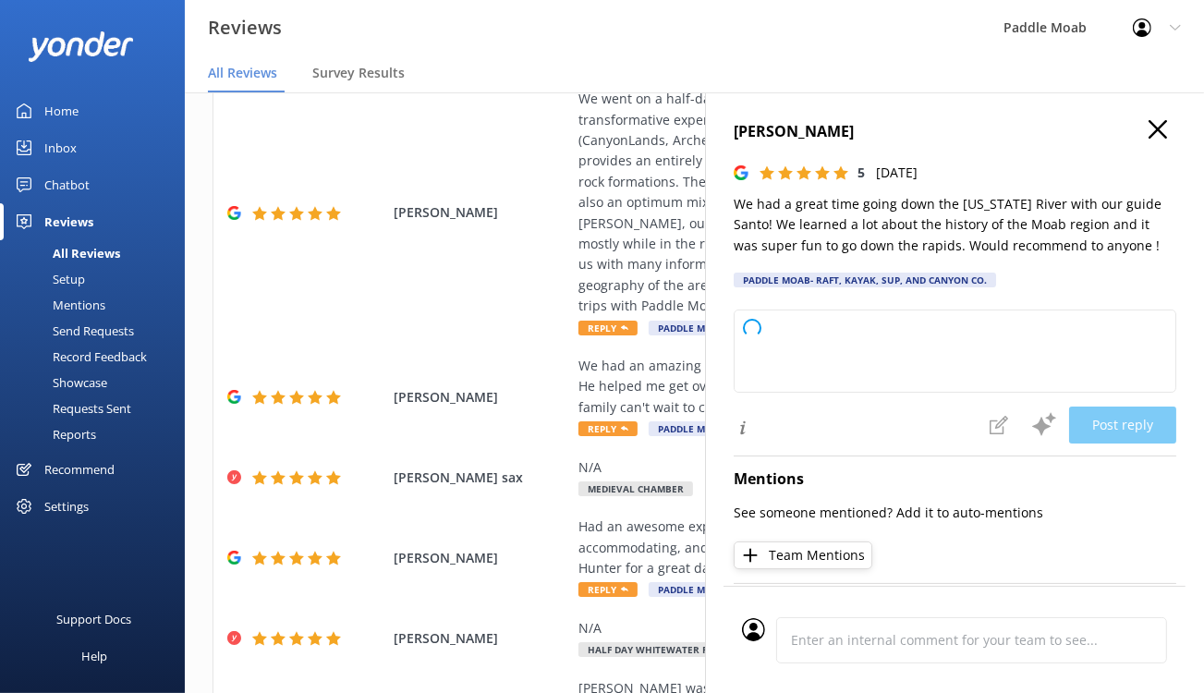
type textarea "We're so glad to hear you had a fantastic time on our [US_STATE] River tour wit…"
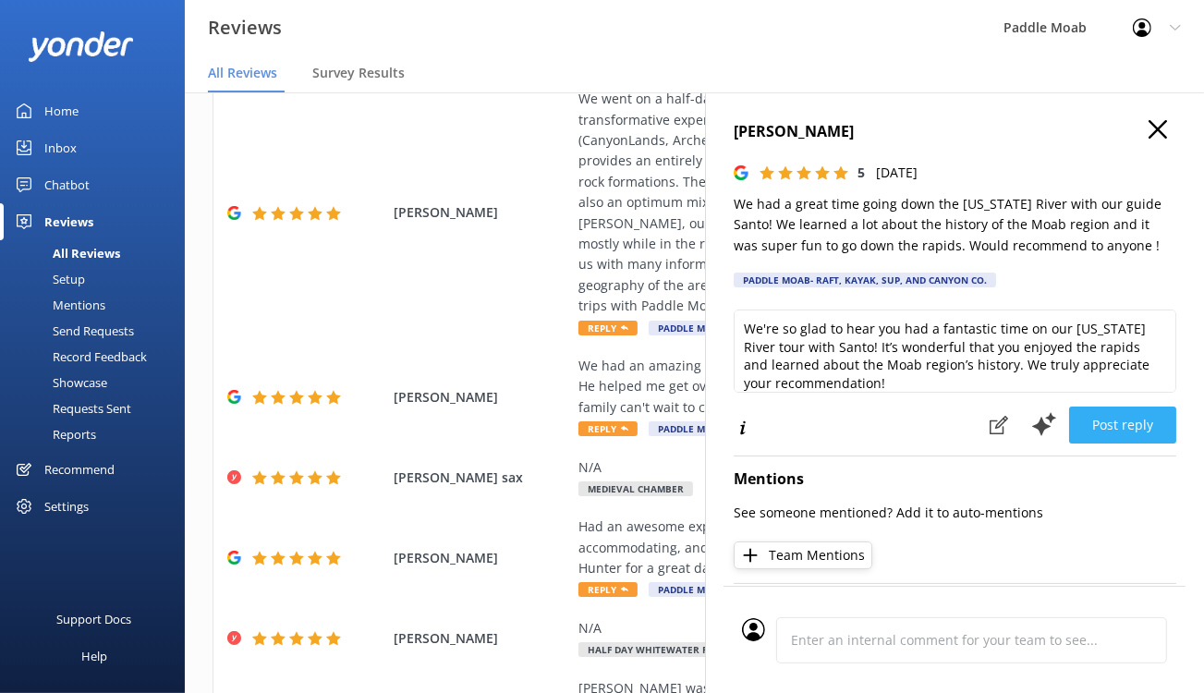
click at [1100, 443] on button "Post reply" at bounding box center [1122, 424] width 107 height 37
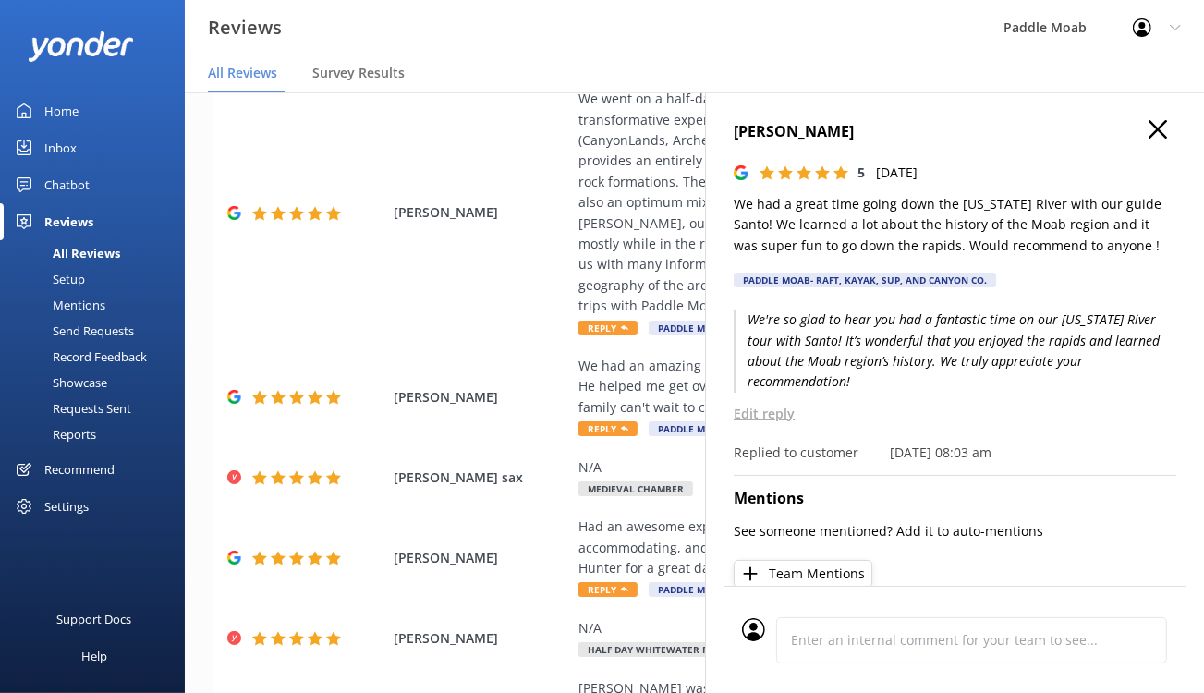
click at [1150, 139] on icon "button" at bounding box center [1157, 129] width 18 height 18
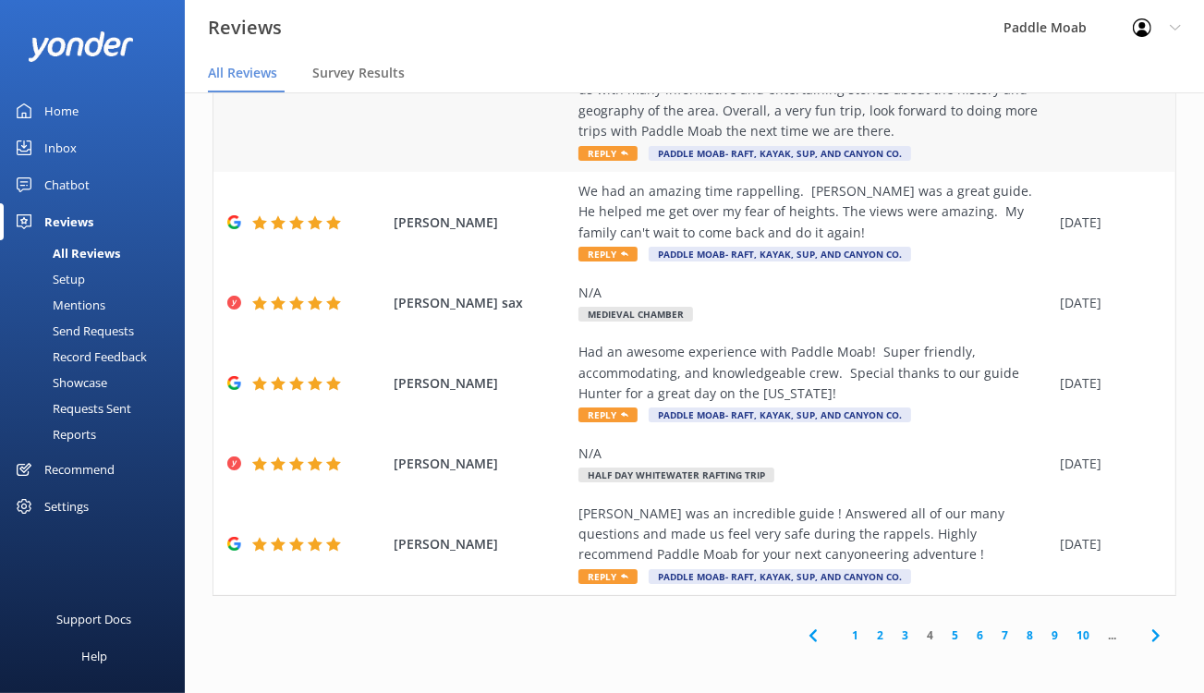
scroll to position [866, 0]
click at [637, 161] on span "Reply" at bounding box center [607, 153] width 59 height 15
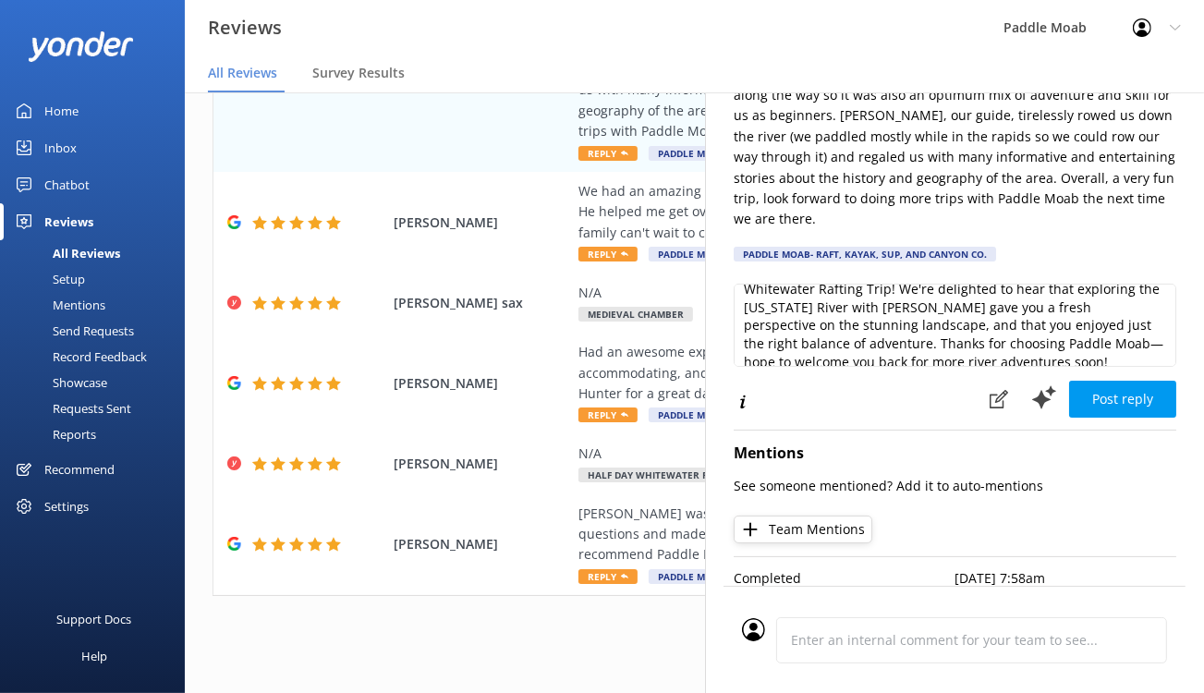
scroll to position [33, 0]
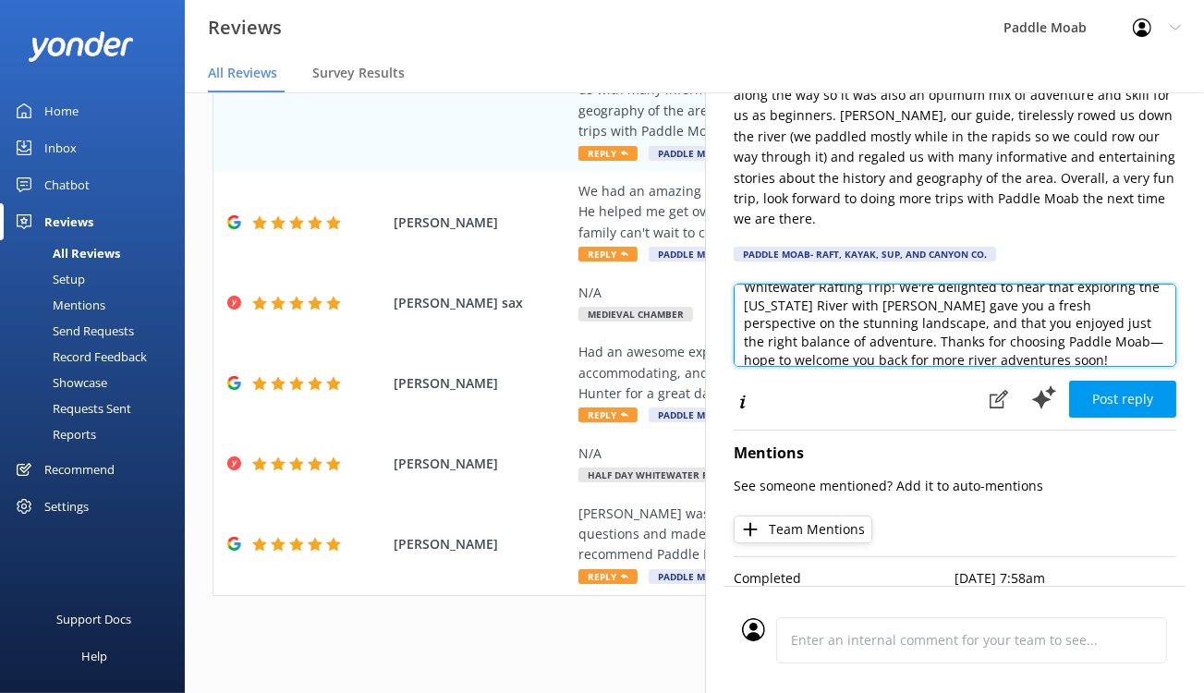
click at [817, 367] on textarea "We truly appreciate you sharing your experience on our Half-Day Whitewater Raft…" at bounding box center [954, 325] width 442 height 83
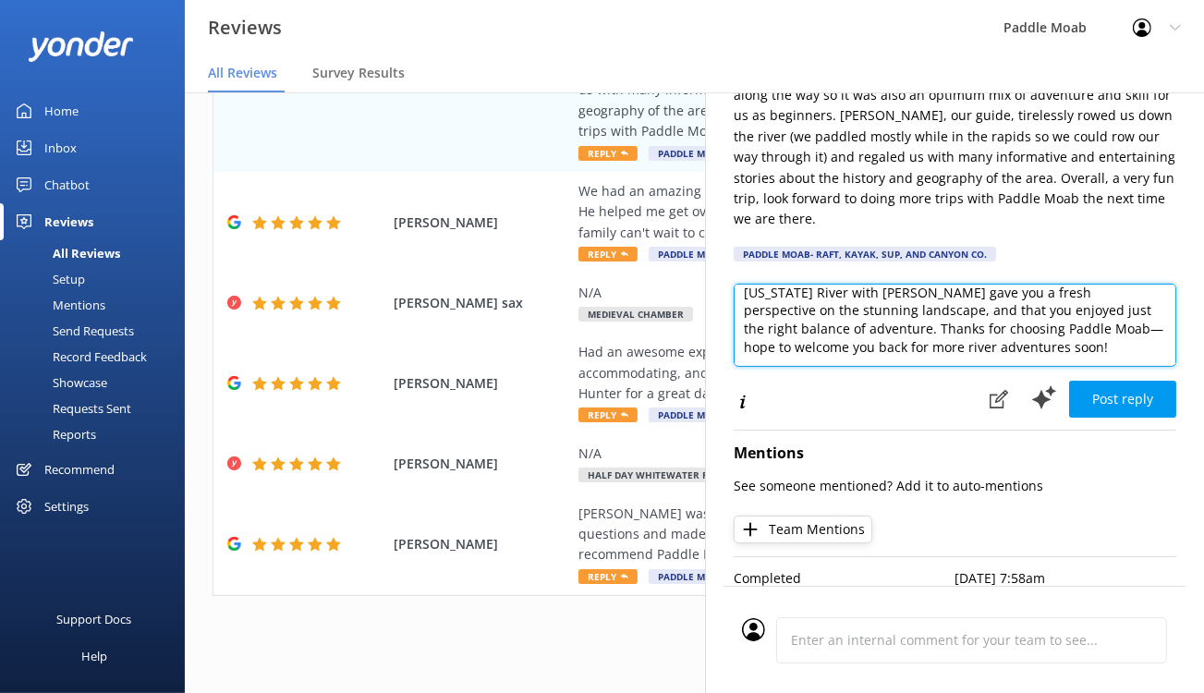
scroll to position [56, 0]
type textarea "We truly appreciate you sharing your experience on our Half-Day Whitewater Raft…"
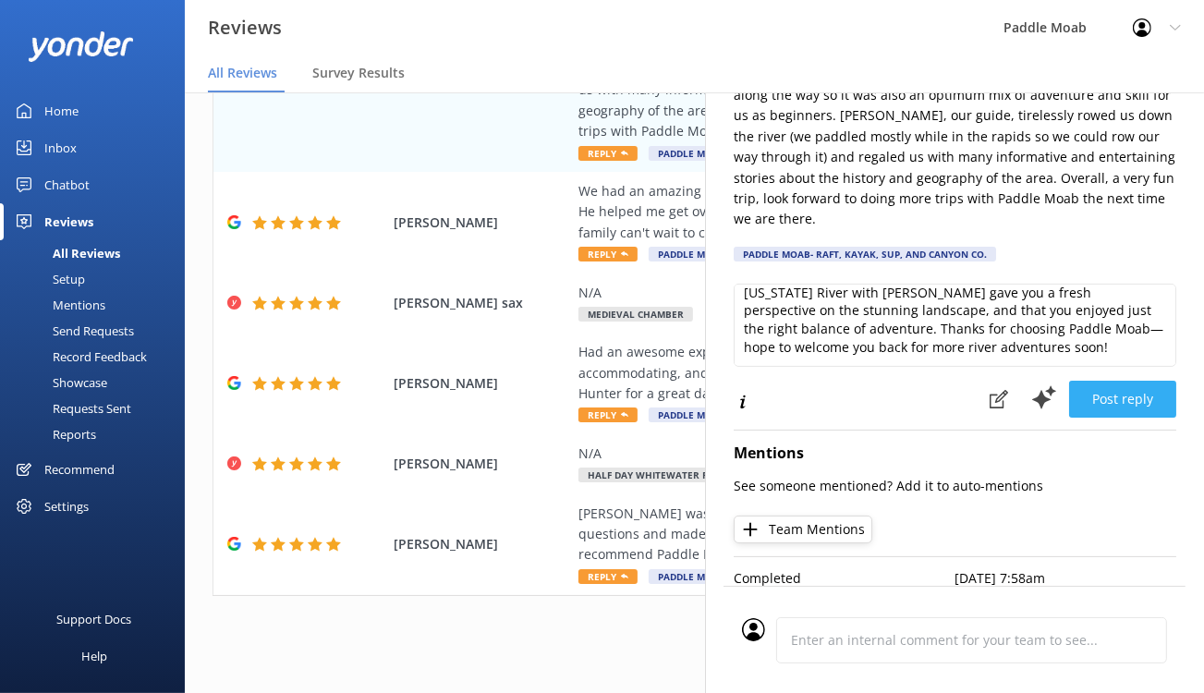
click at [1085, 418] on button "Post reply" at bounding box center [1122, 399] width 107 height 37
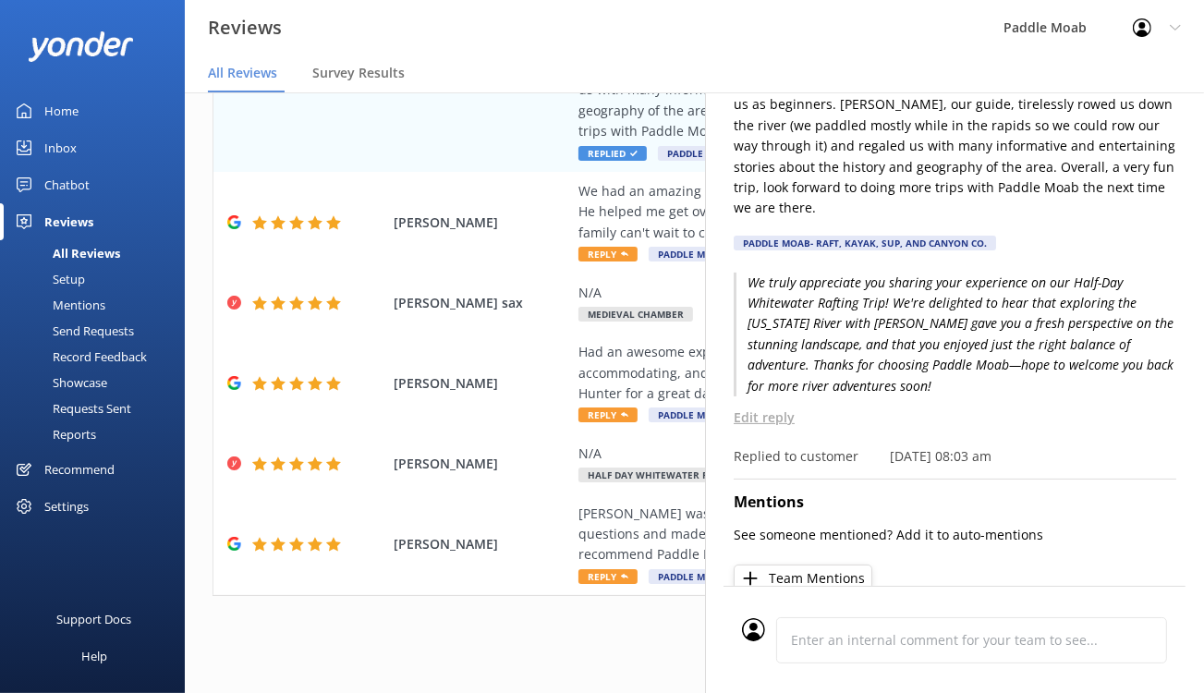
scroll to position [0, 0]
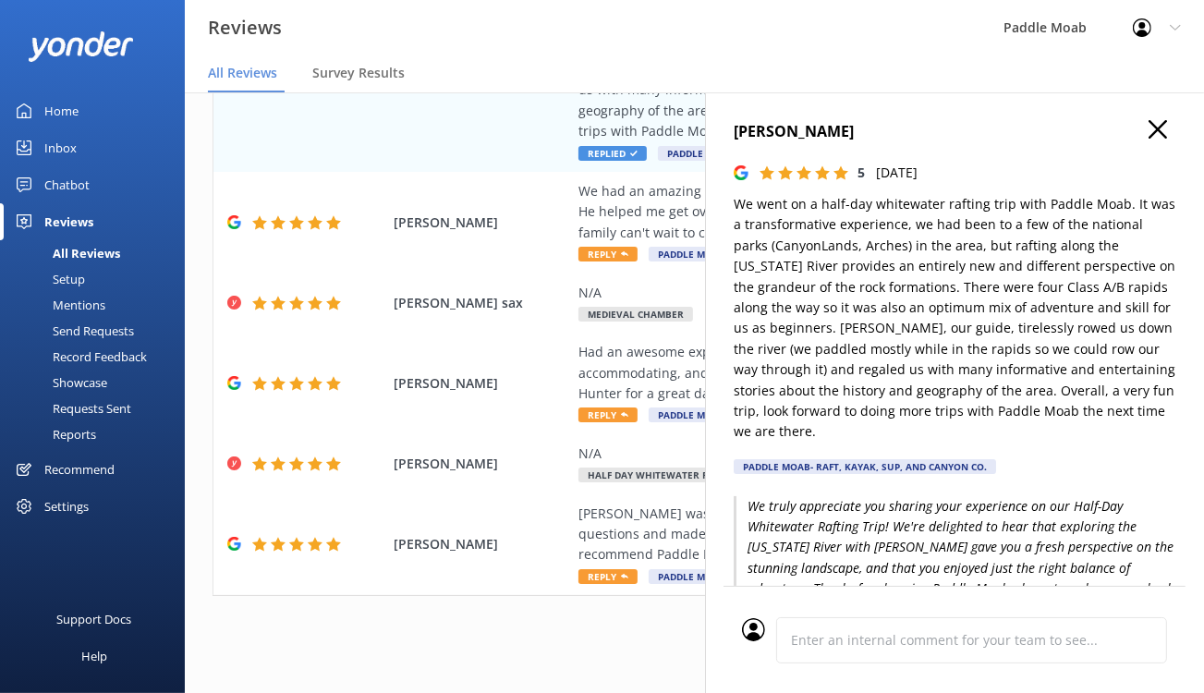
click at [1148, 139] on use "button" at bounding box center [1157, 129] width 18 height 18
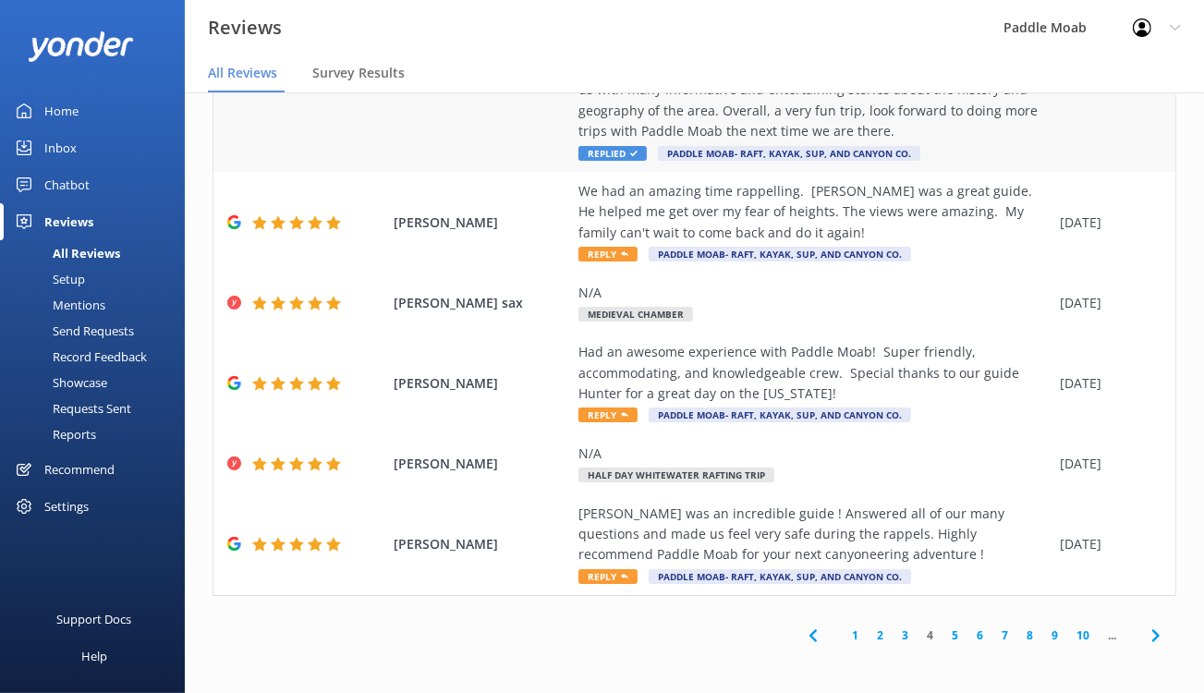
scroll to position [1288, 0]
click at [637, 261] on span "Reply" at bounding box center [607, 254] width 59 height 15
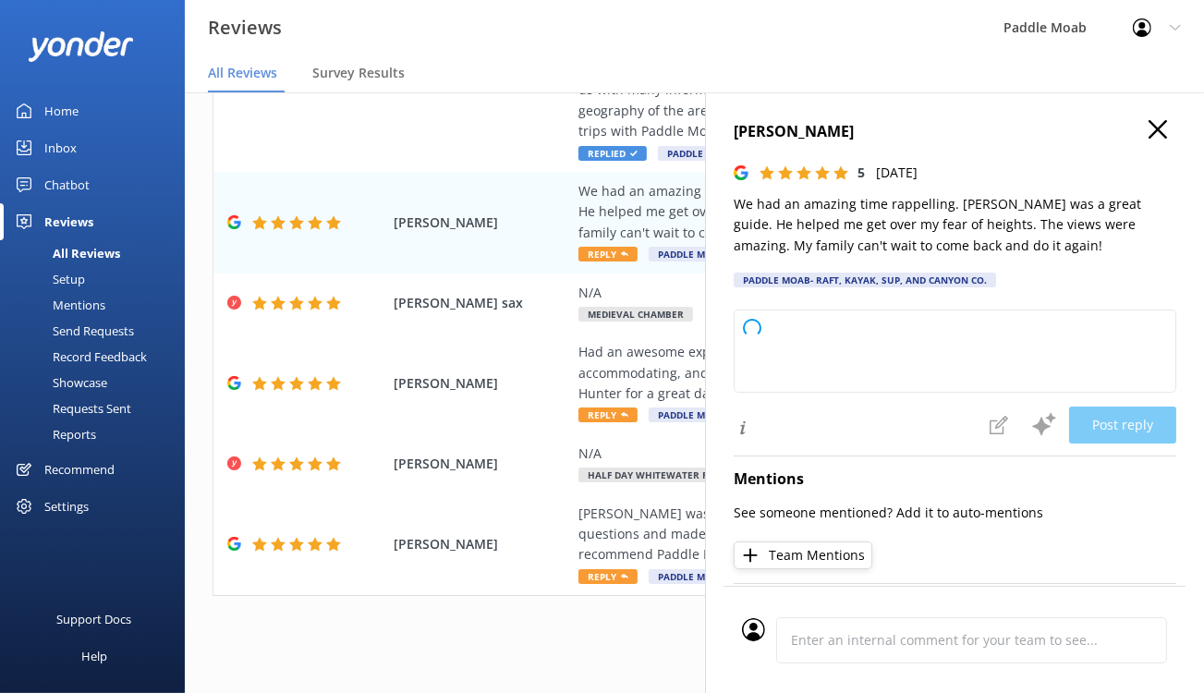
type textarea "We’re thrilled to hear you and your family had an amazing time on our rappellin…"
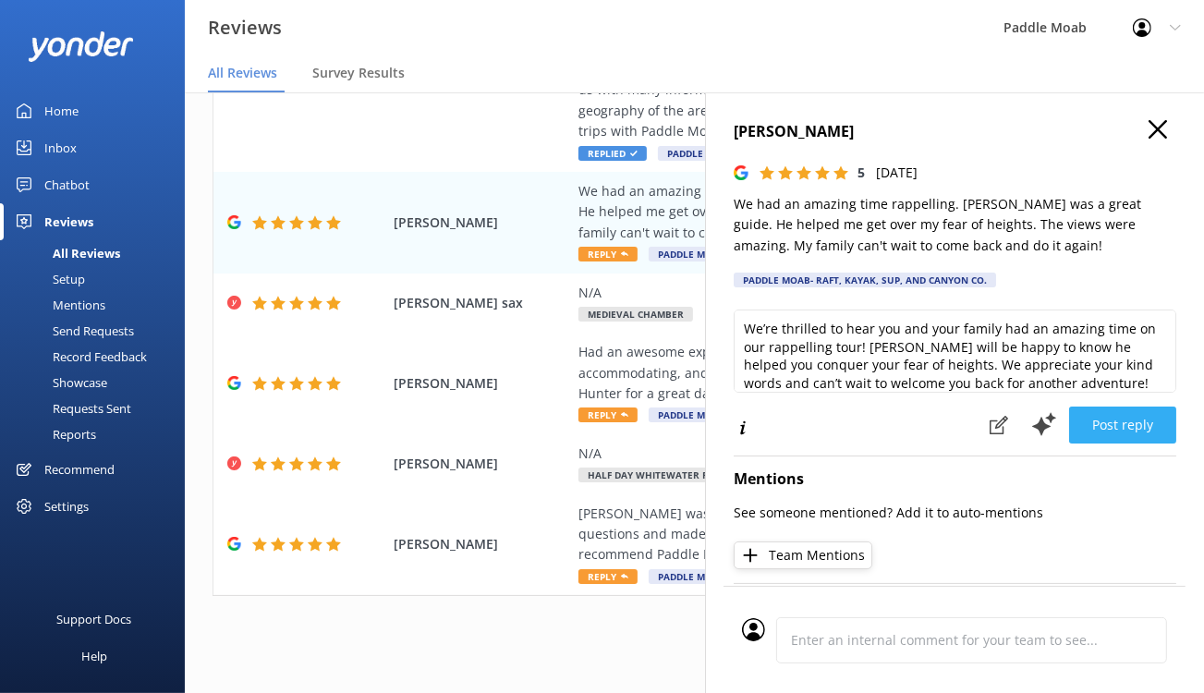
click at [1090, 443] on button "Post reply" at bounding box center [1122, 424] width 107 height 37
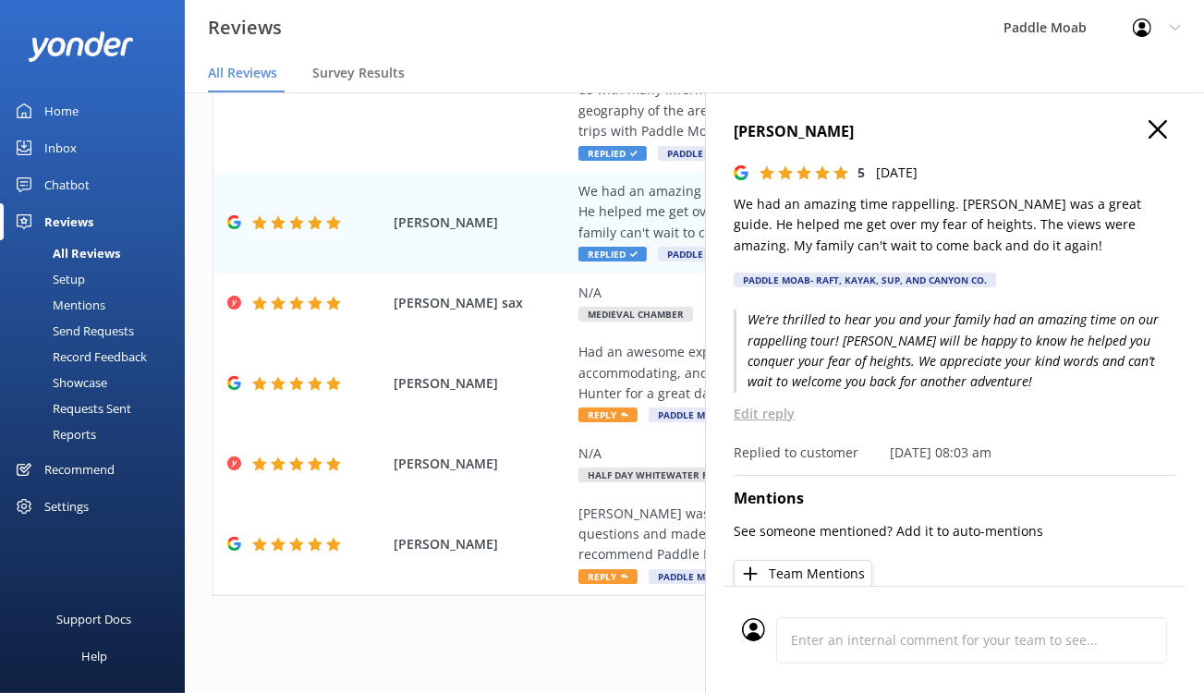
click at [1148, 139] on icon "button" at bounding box center [1157, 129] width 18 height 18
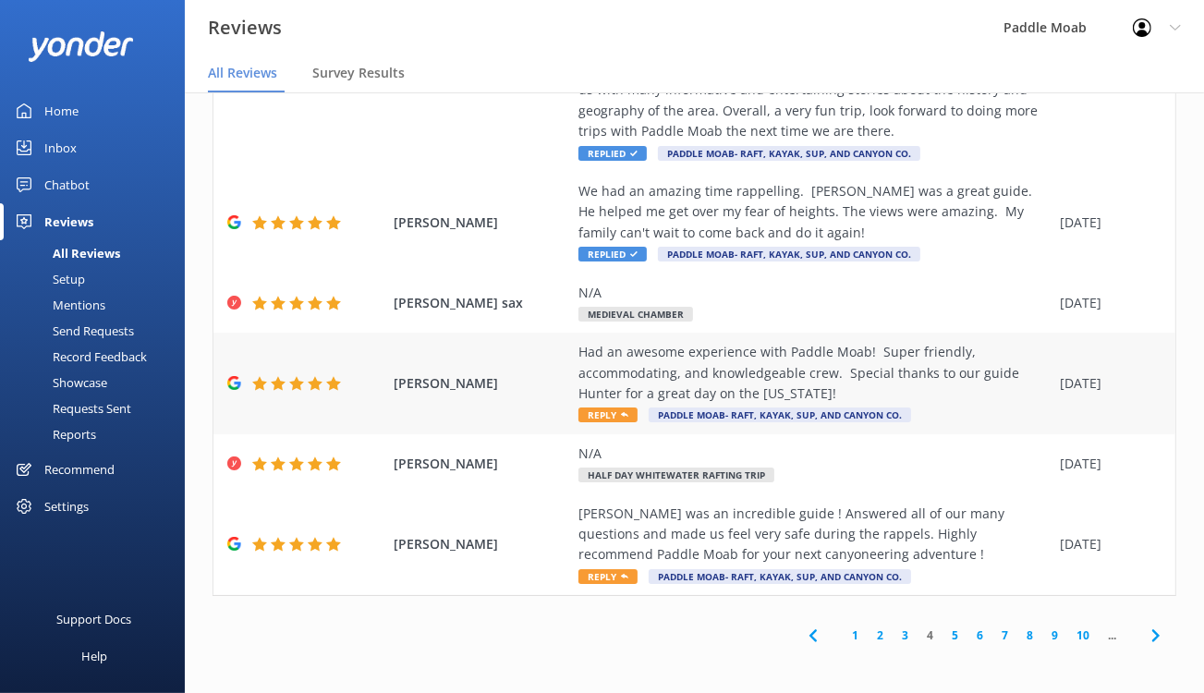
scroll to position [1405, 0]
click at [637, 421] on span "Reply" at bounding box center [607, 414] width 59 height 15
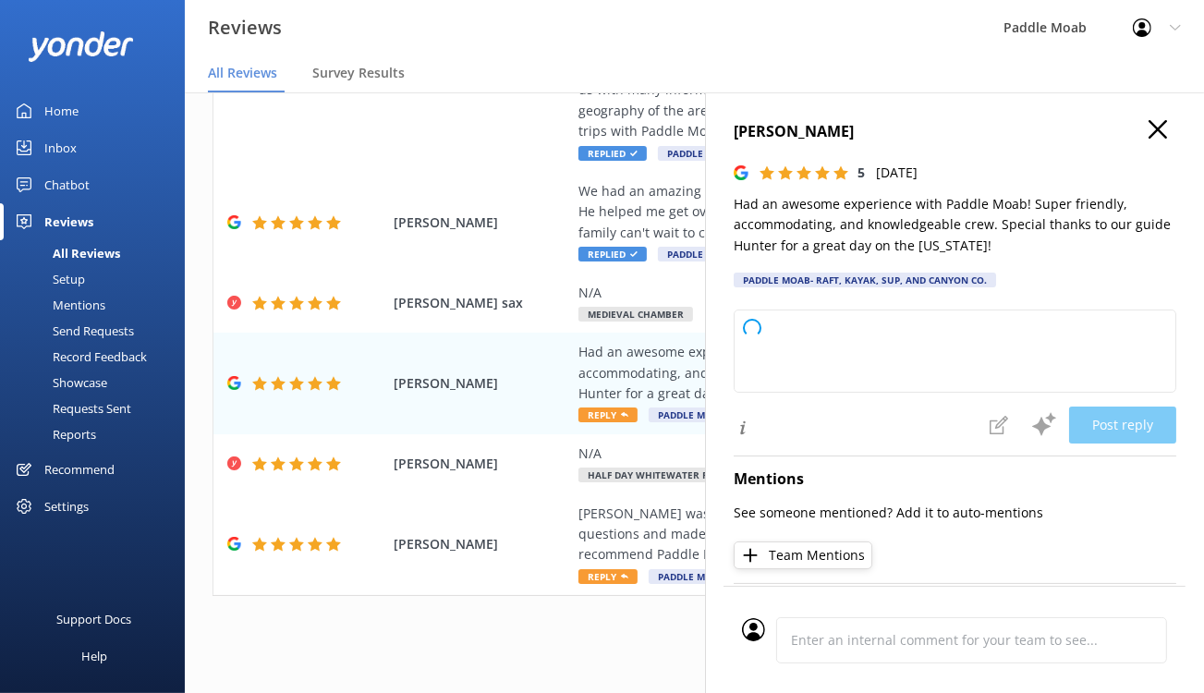
type textarea "We're thrilled to hear you had a fantastic time on your [US_STATE] River tour w…"
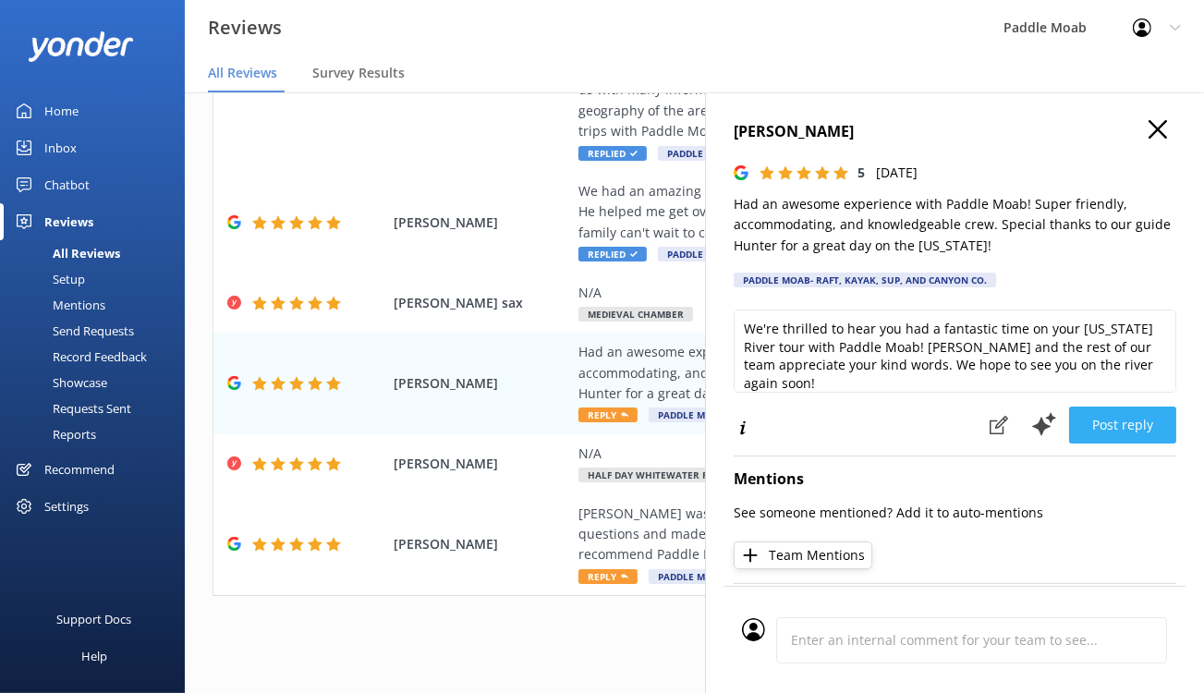
click at [1106, 443] on button "Post reply" at bounding box center [1122, 424] width 107 height 37
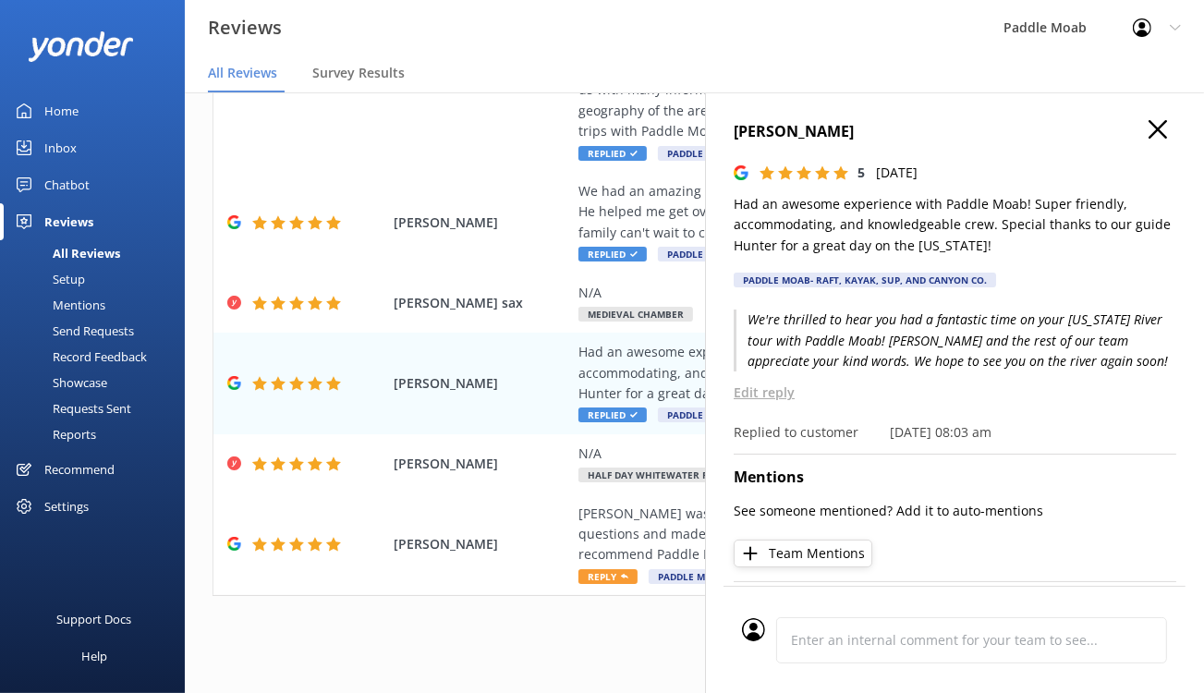
click at [1148, 139] on use "button" at bounding box center [1157, 129] width 18 height 18
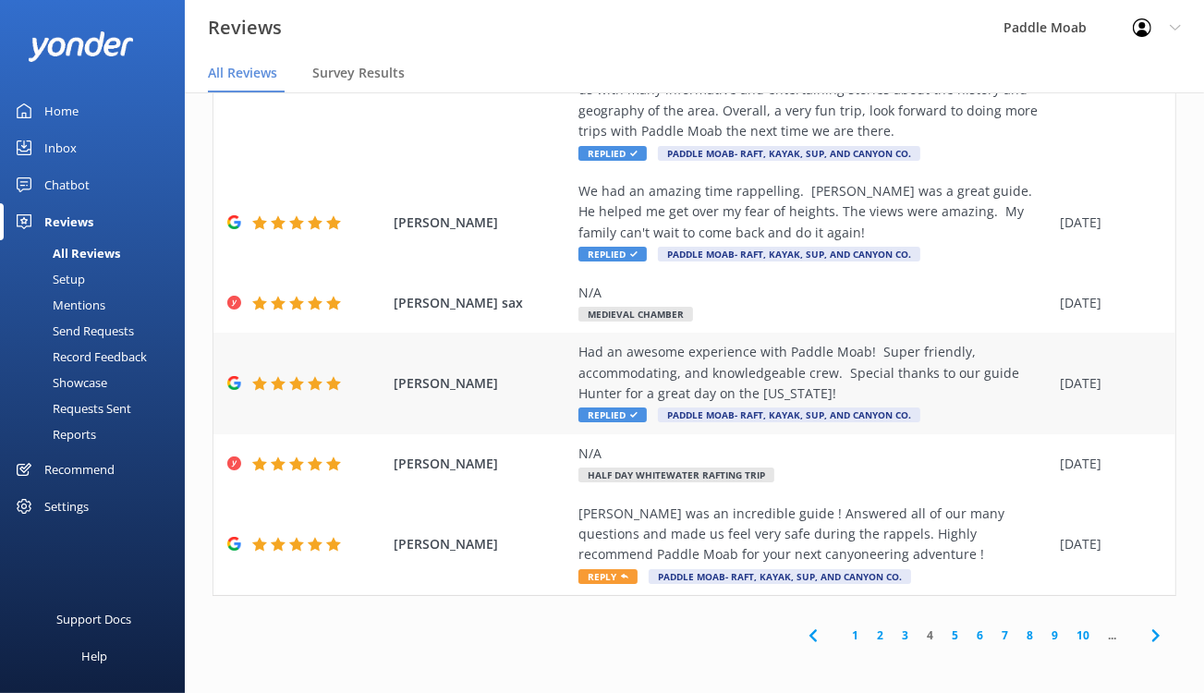
scroll to position [1559, 0]
click at [637, 569] on span "Reply" at bounding box center [607, 576] width 59 height 15
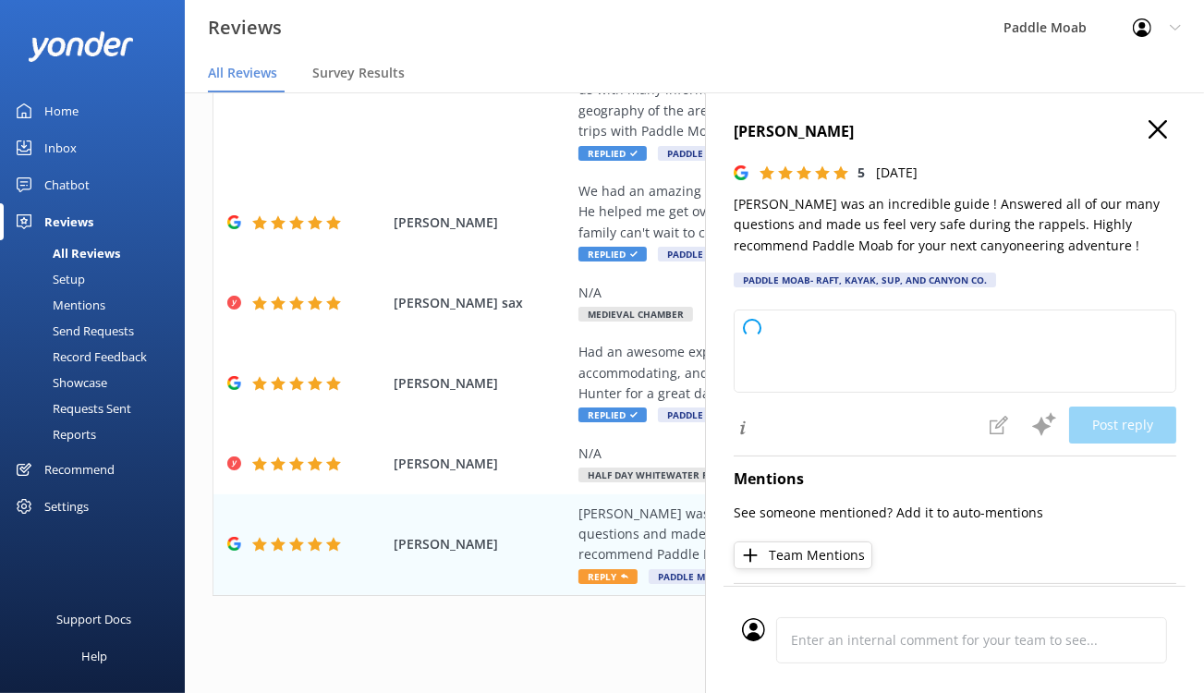
type textarea "We're thrilled to hear you had such a positive experience on your canyoneering …"
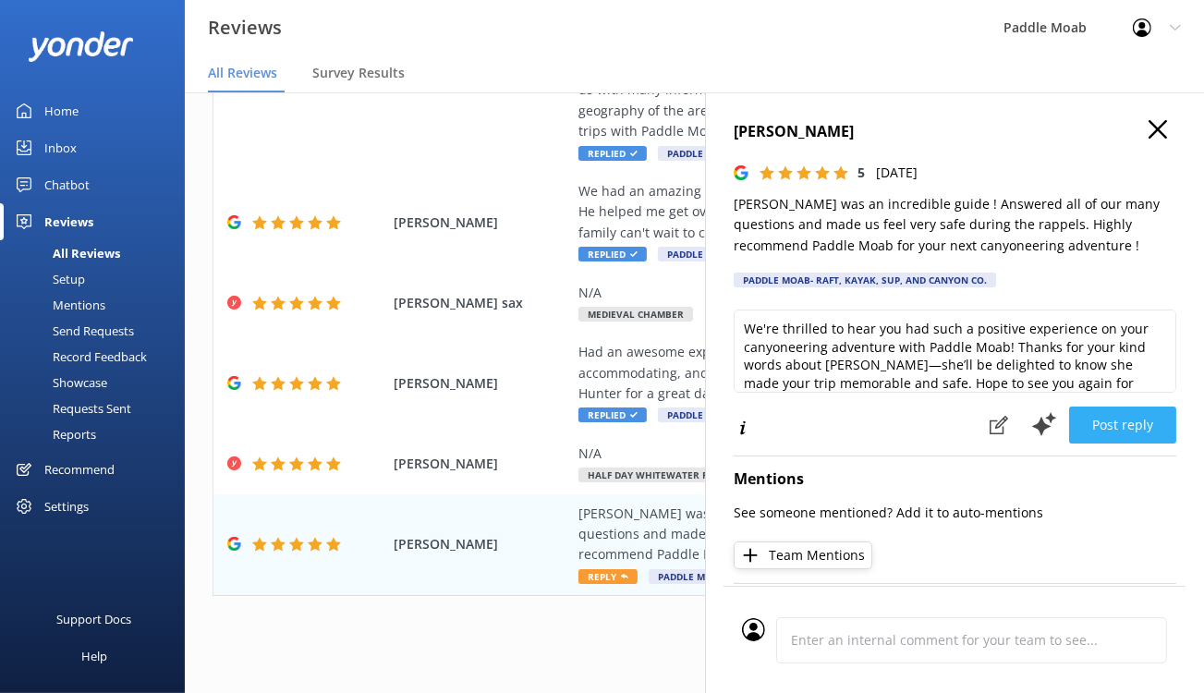
click at [1112, 443] on button "Post reply" at bounding box center [1122, 424] width 107 height 37
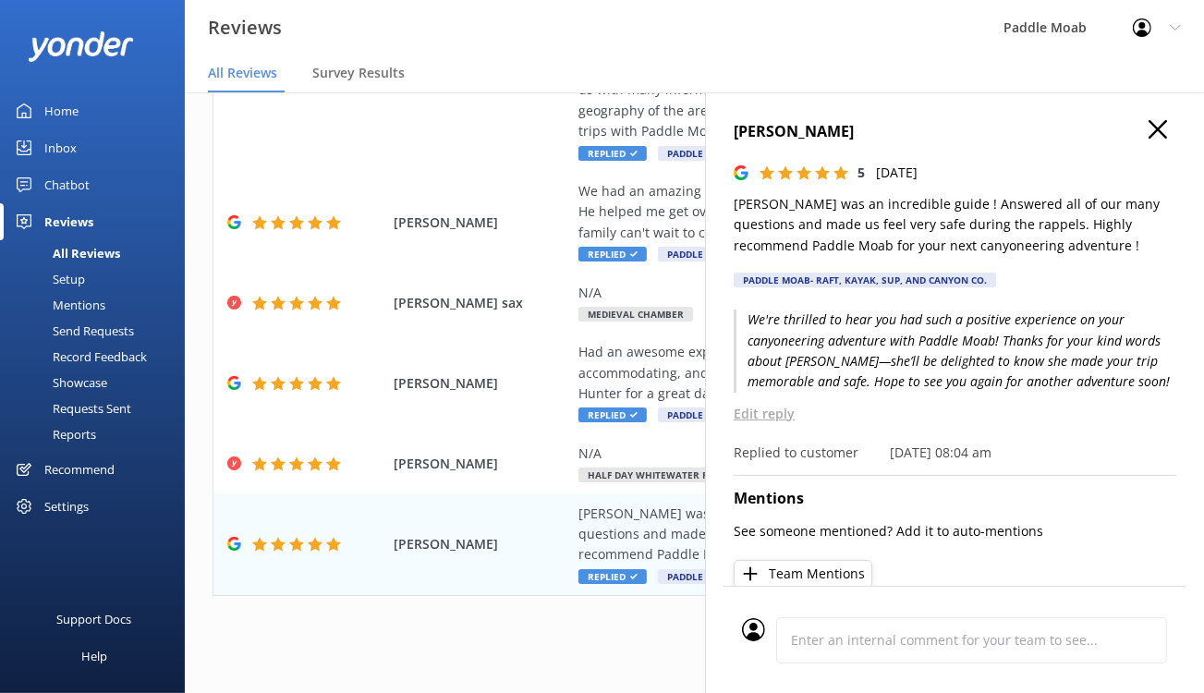
click at [1148, 139] on icon "button" at bounding box center [1157, 129] width 18 height 18
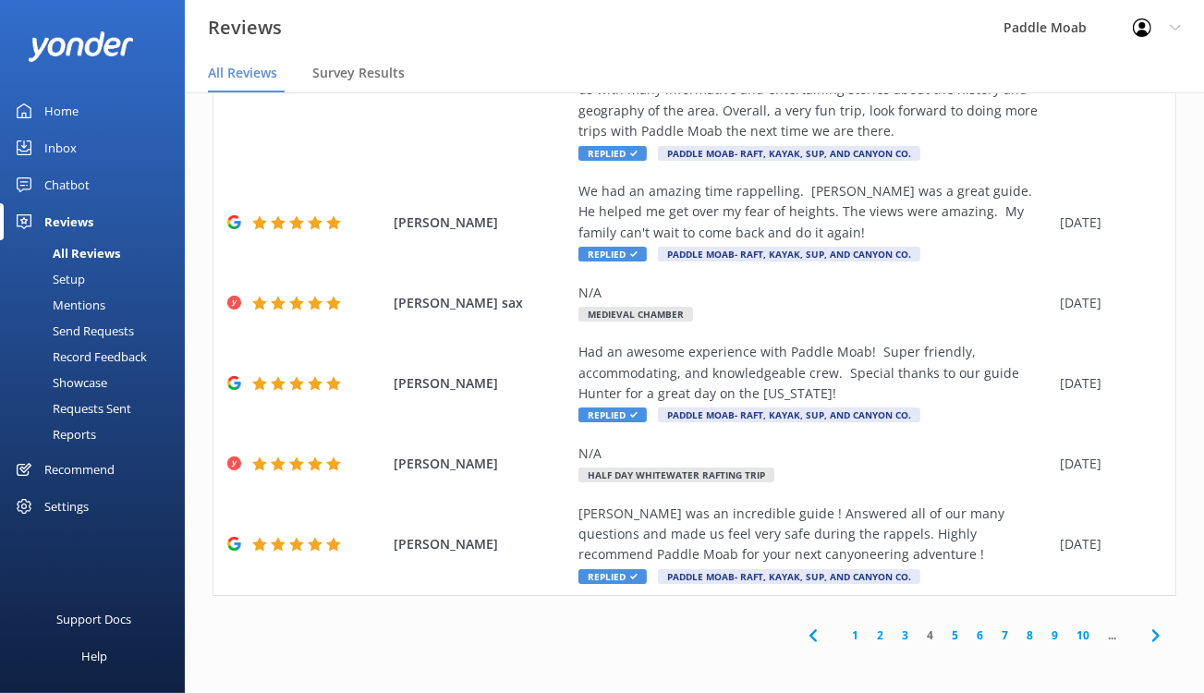
click at [892, 626] on link "3" at bounding box center [904, 635] width 25 height 18
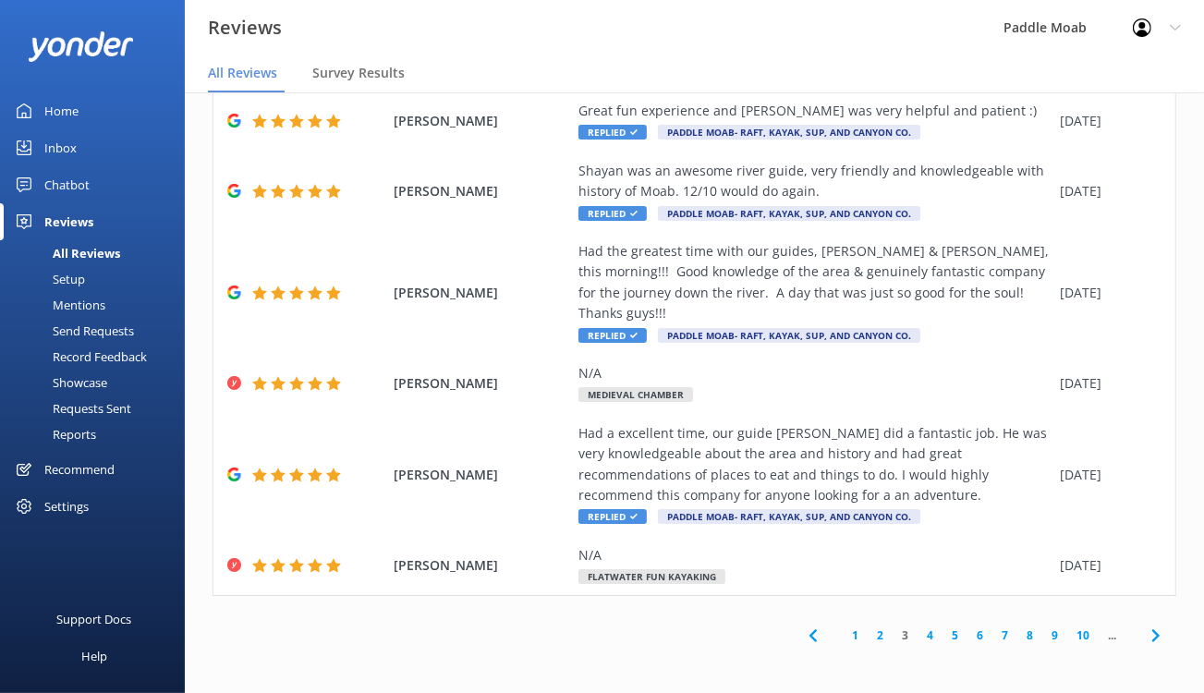
scroll to position [1326, 0]
click at [867, 626] on link "2" at bounding box center [879, 635] width 25 height 18
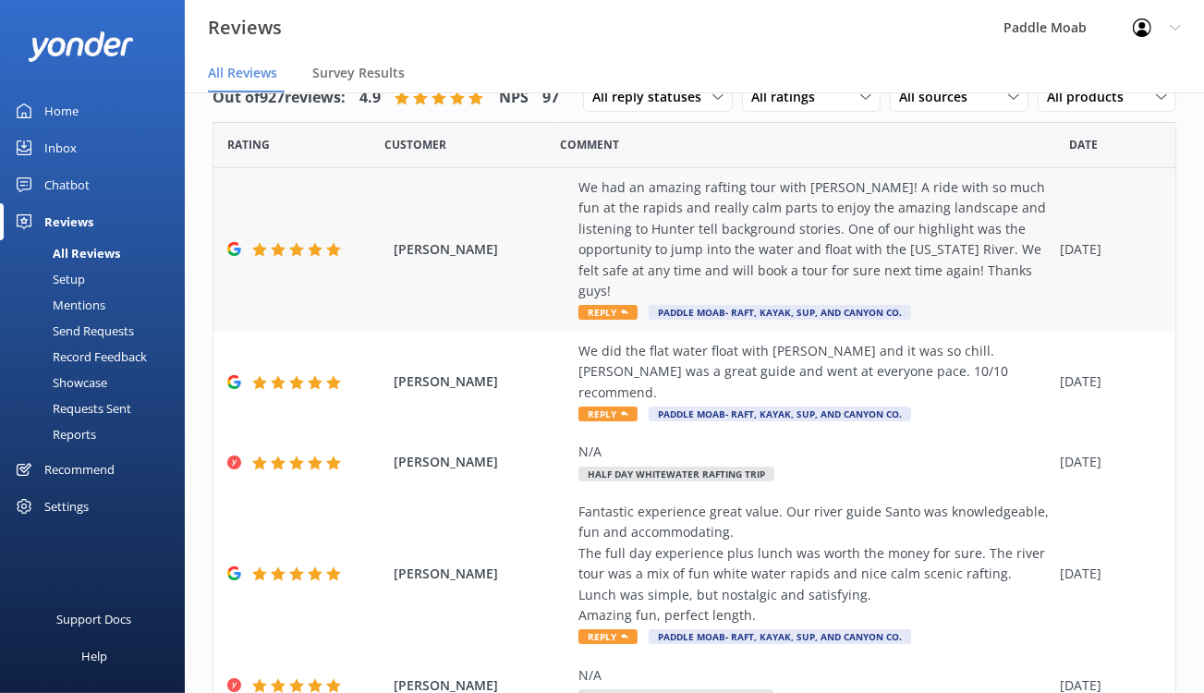
click at [637, 320] on span "Reply" at bounding box center [607, 312] width 59 height 15
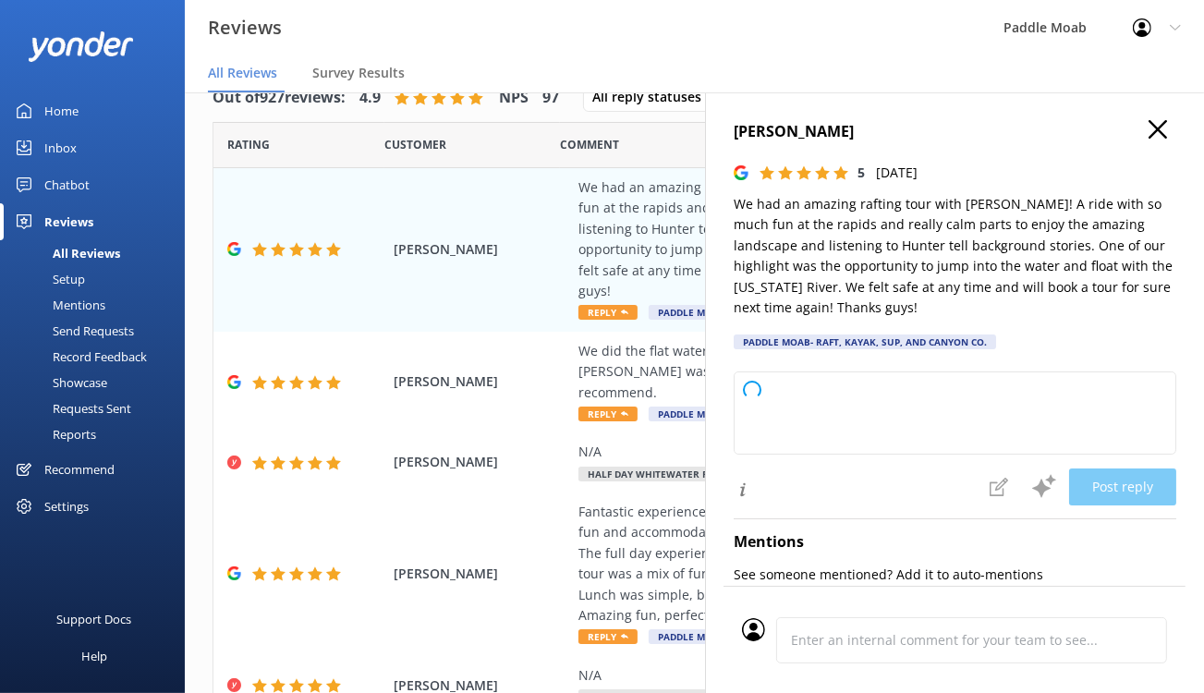
type textarea "We're thrilled to hear you had such a fantastic time on your rafting tour with …"
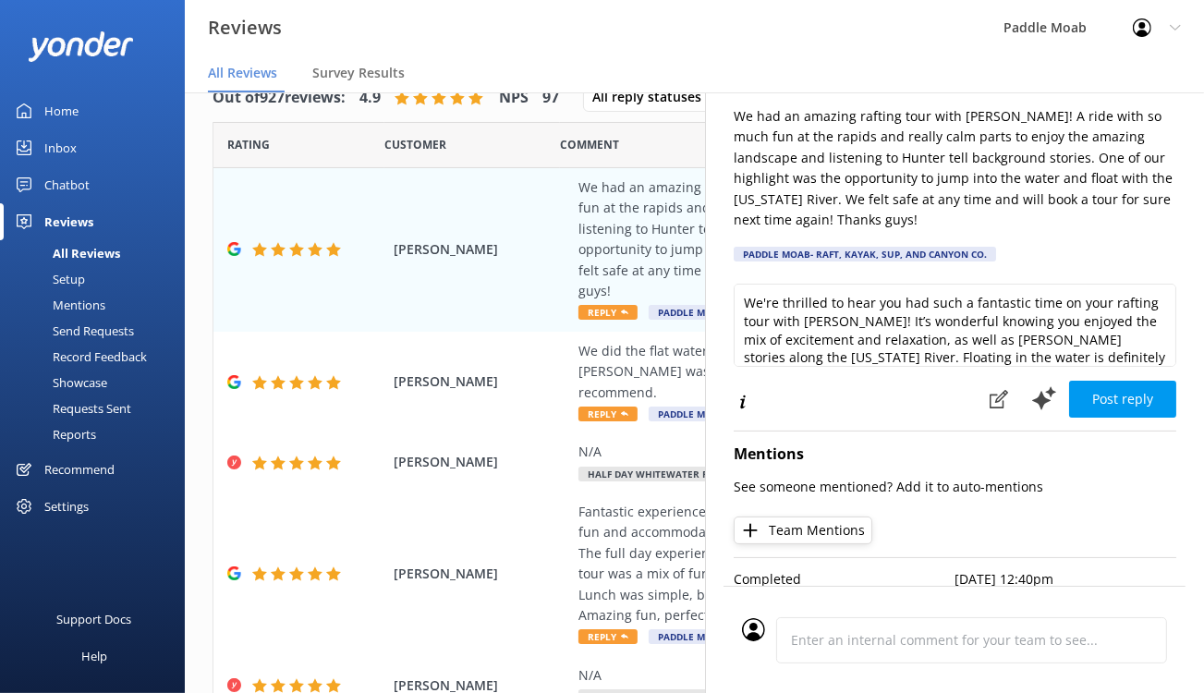
scroll to position [107, 0]
click at [1088, 418] on button "Post reply" at bounding box center [1122, 399] width 107 height 37
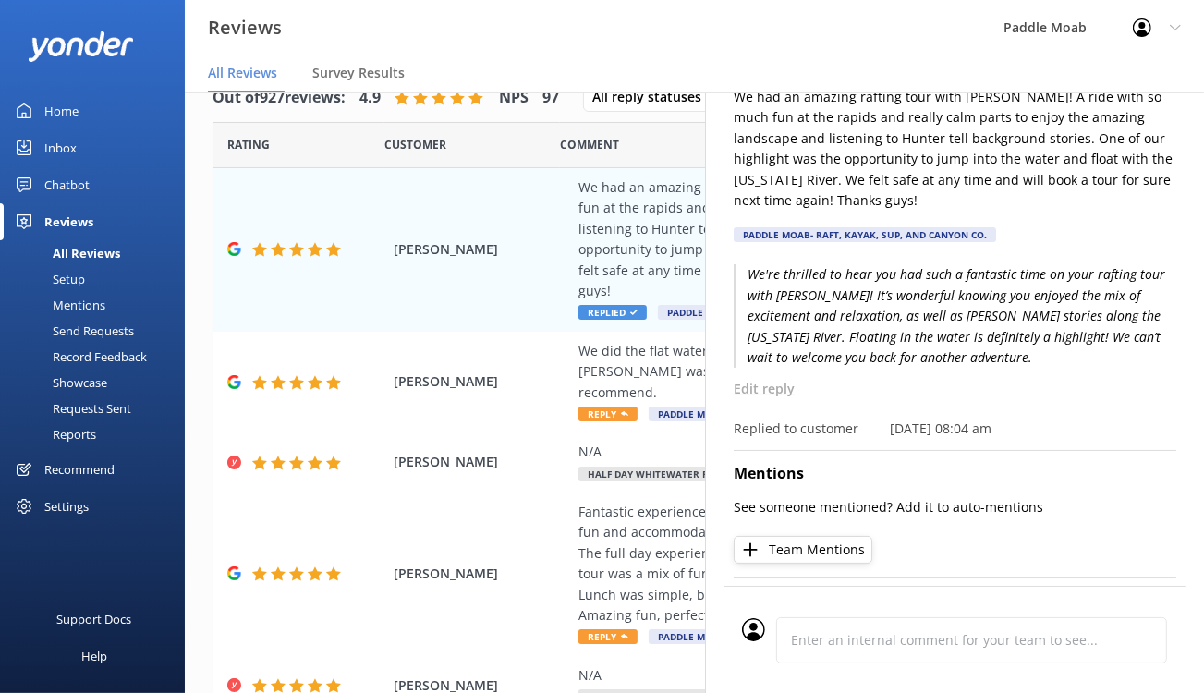
scroll to position [0, 0]
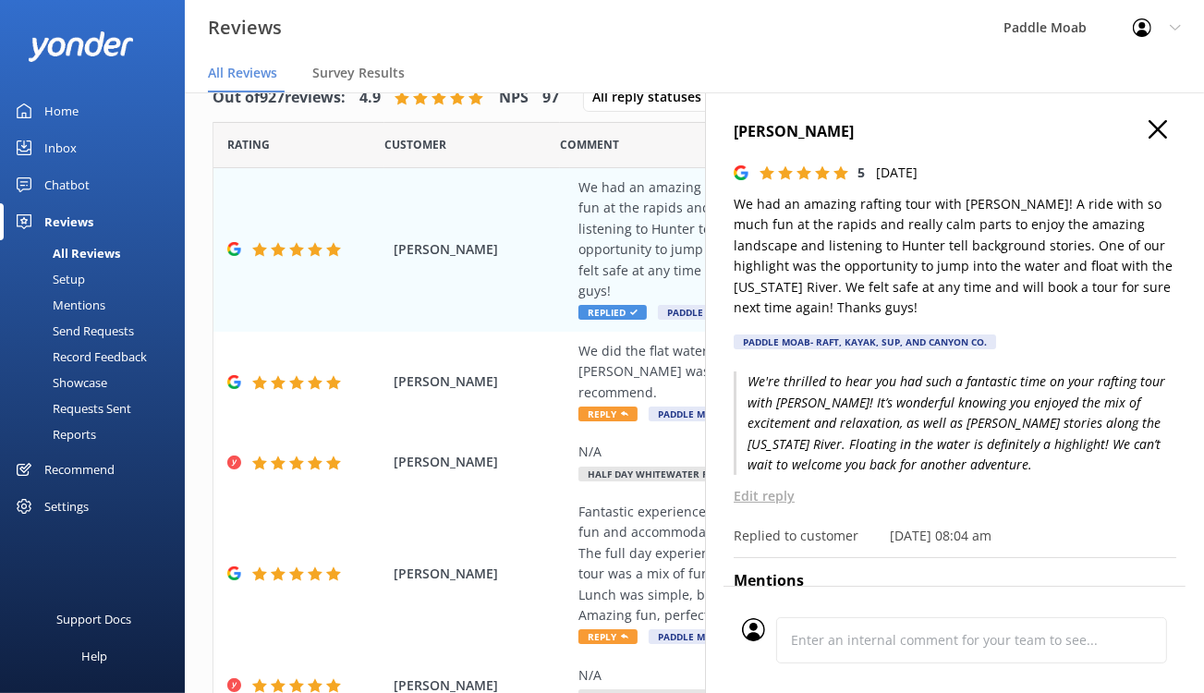
click at [1148, 139] on icon "button" at bounding box center [1157, 129] width 18 height 18
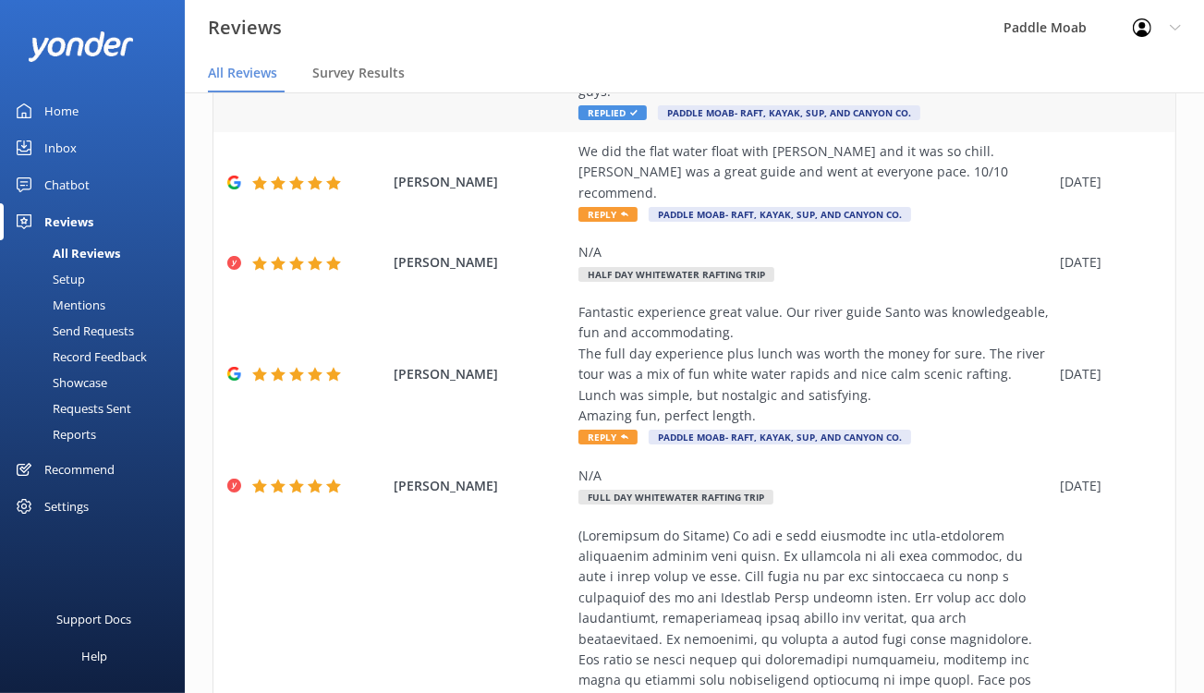
scroll to position [246, 0]
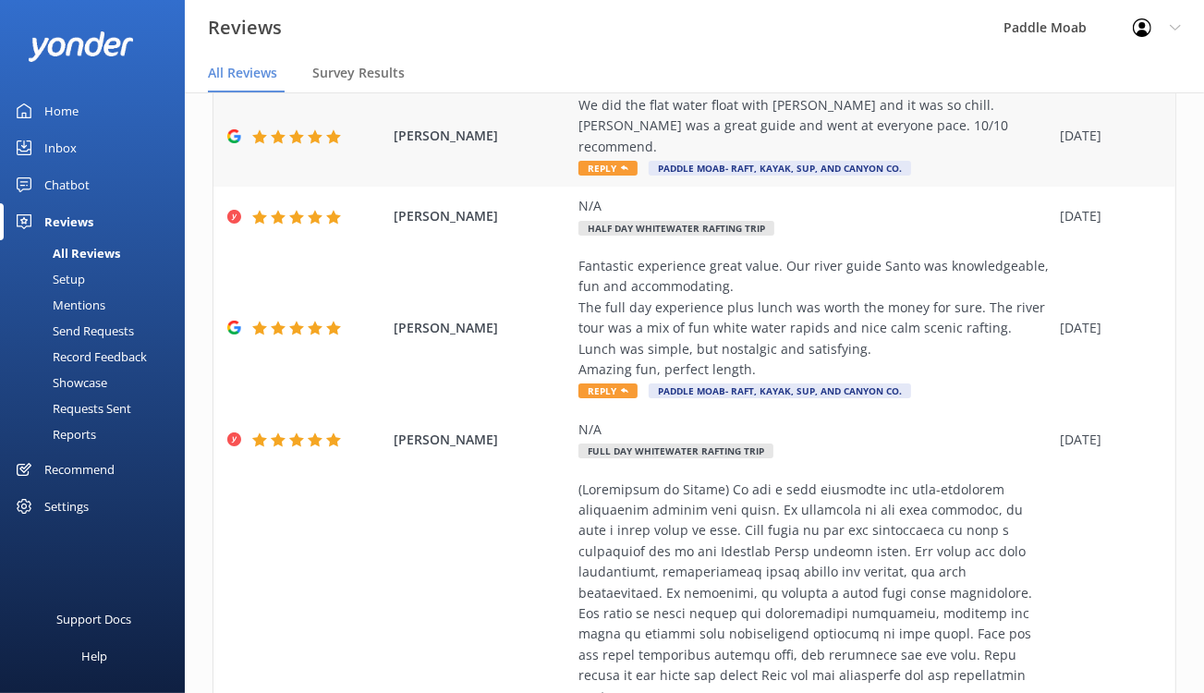
click at [637, 176] on span "Reply" at bounding box center [607, 168] width 59 height 15
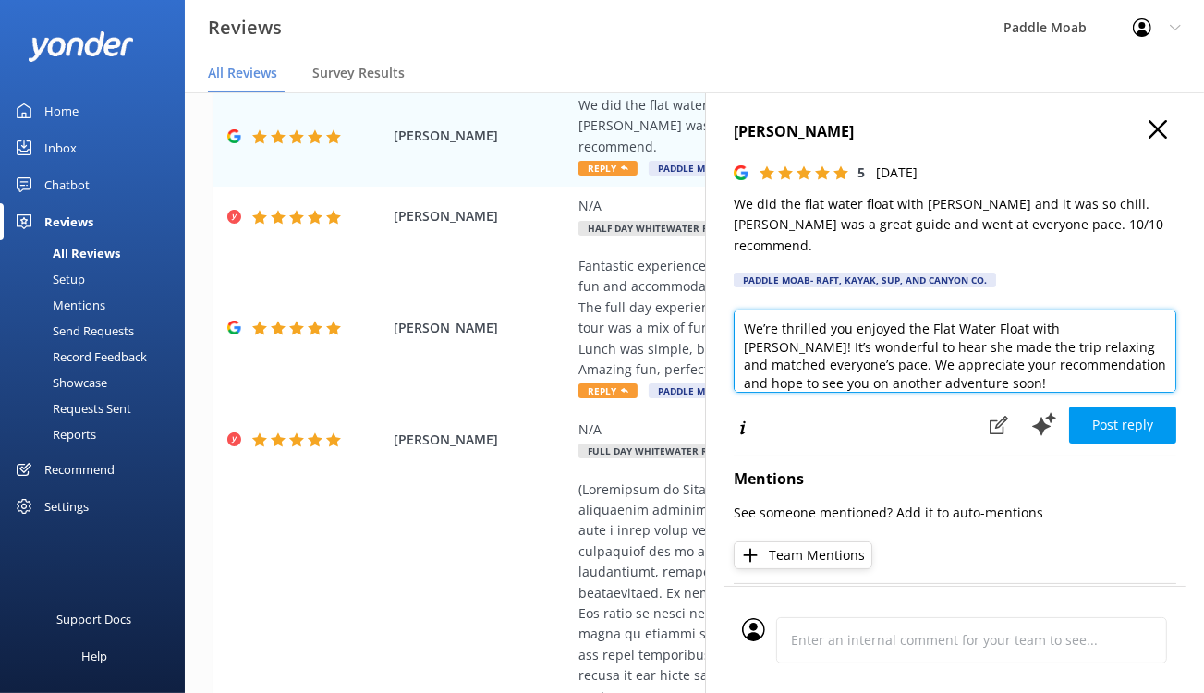
click at [899, 381] on textarea "We’re thrilled you enjoyed the Flat Water Float with [PERSON_NAME]! It’s wonder…" at bounding box center [954, 350] width 442 height 83
drag, startPoint x: 932, startPoint y: 382, endPoint x: 967, endPoint y: 382, distance: 35.1
click at [967, 382] on textarea "We’re thrilled you enjoyed the Flatwater Float with [PERSON_NAME]! It’s wonderf…" at bounding box center [954, 350] width 442 height 83
type textarea "We’re thrilled you enjoyed the Flatwater Fun tour with [PERSON_NAME]! It’s wond…"
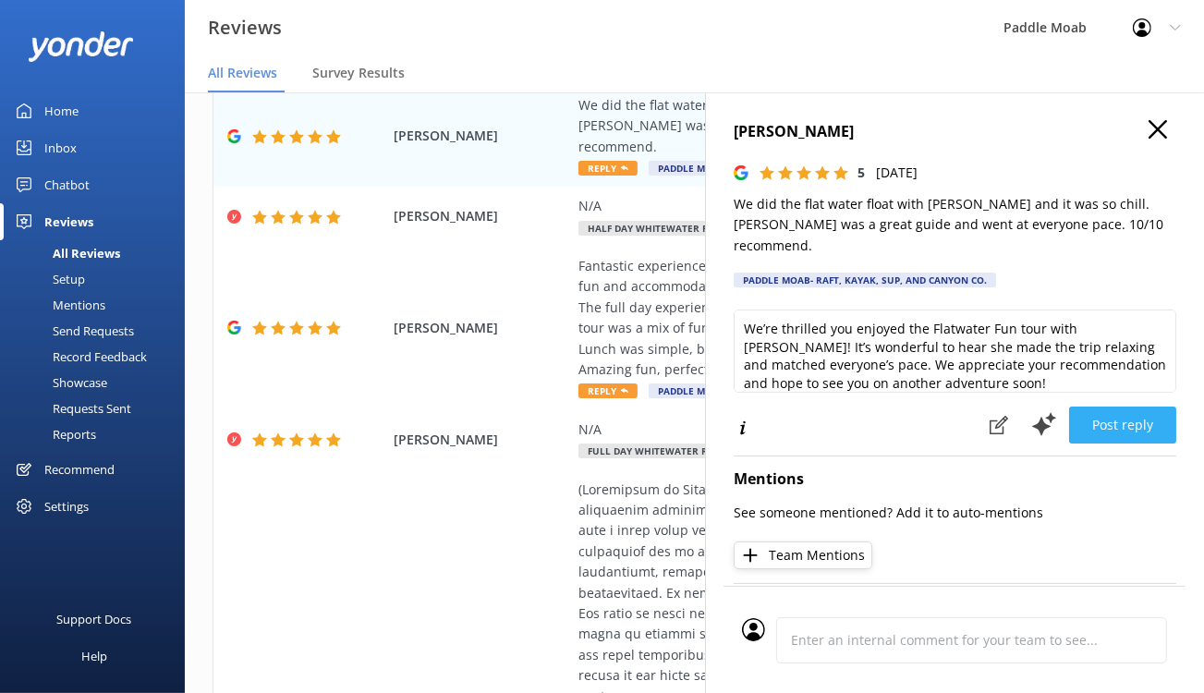
click at [1108, 443] on button "Post reply" at bounding box center [1122, 424] width 107 height 37
